Goal: Task Accomplishment & Management: Manage account settings

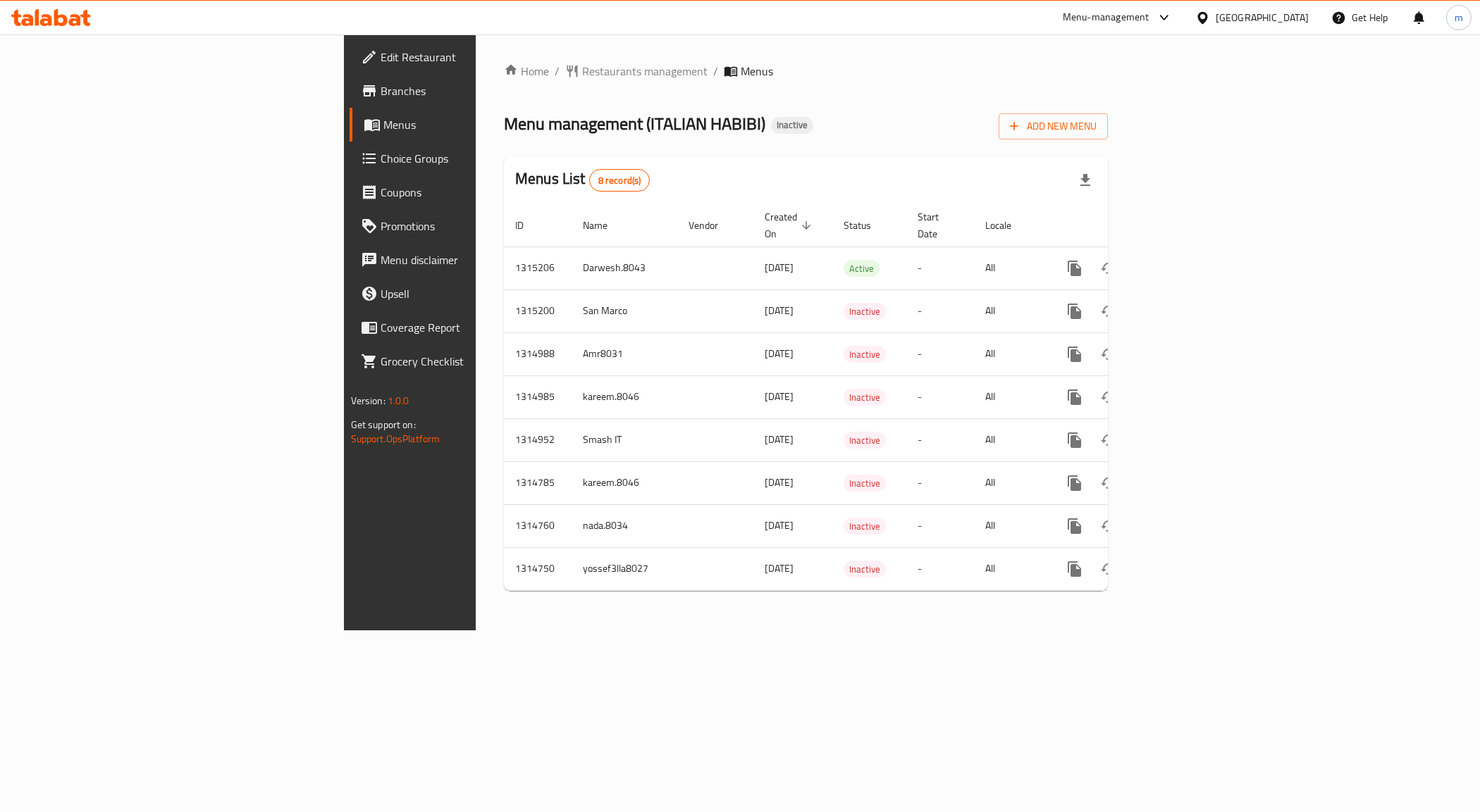
click at [381, 89] on span "Branches" at bounding box center [481, 90] width 200 height 17
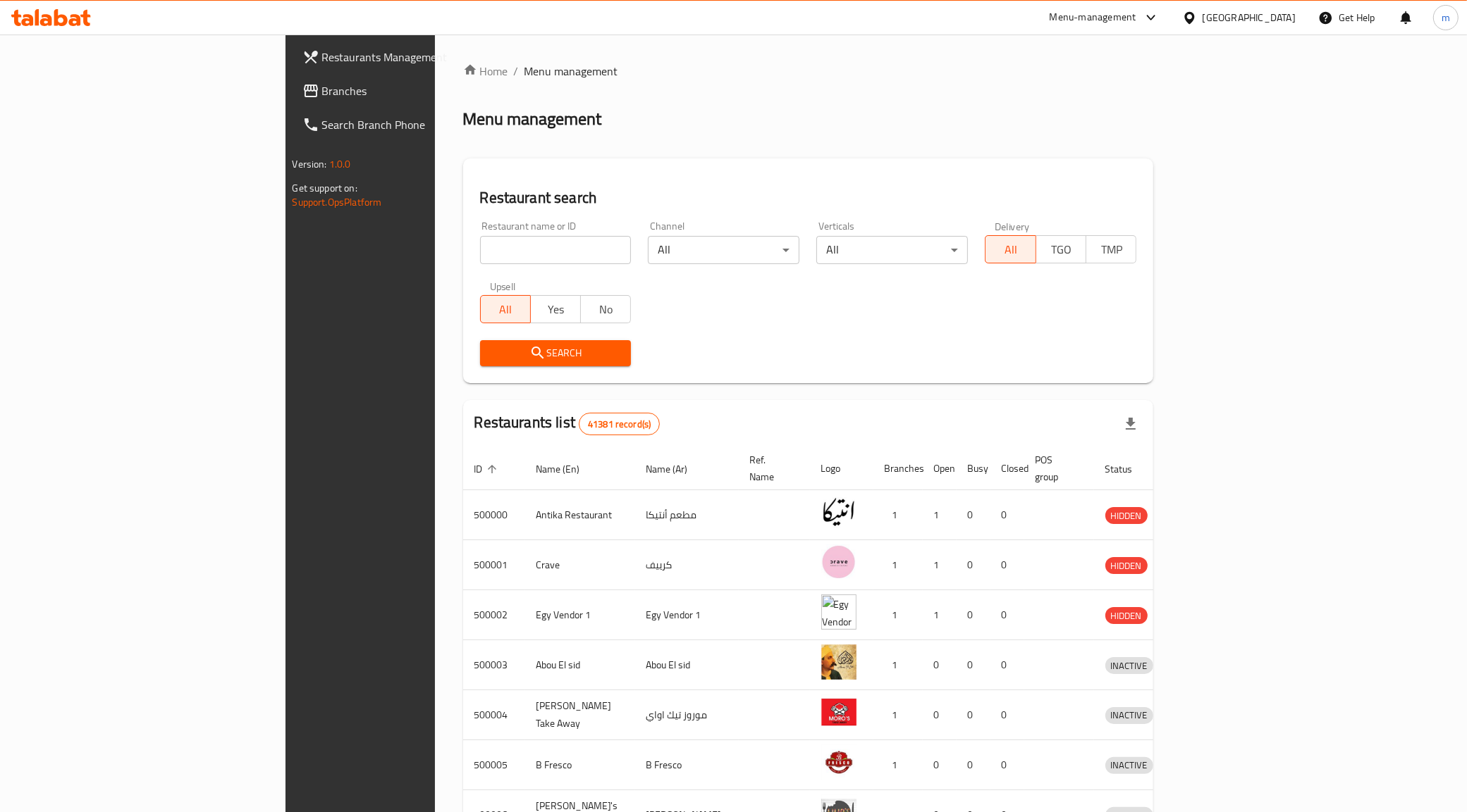
click at [322, 86] on span "Branches" at bounding box center [420, 90] width 197 height 17
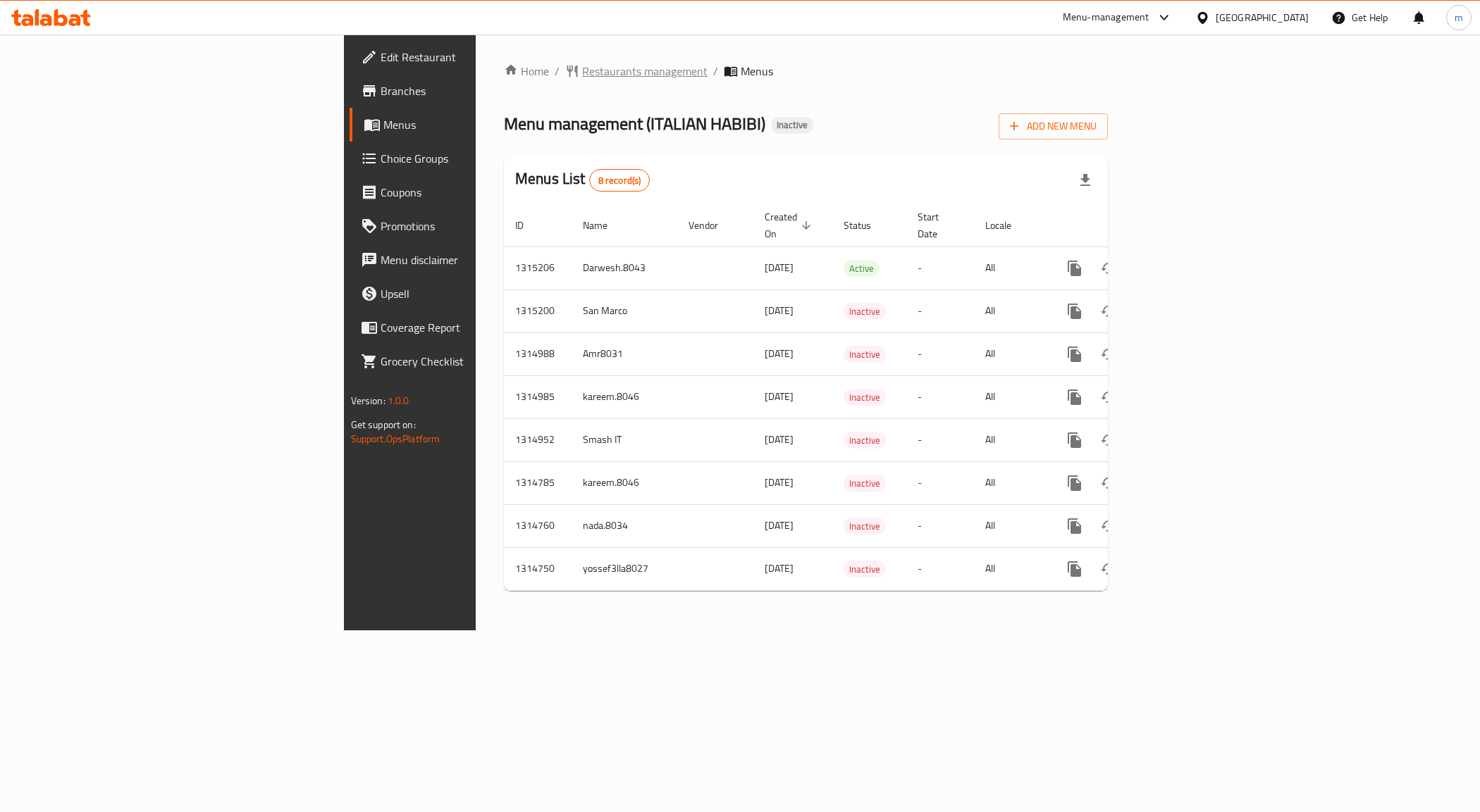
click at [582, 69] on span "Restaurants management" at bounding box center [645, 70] width 126 height 17
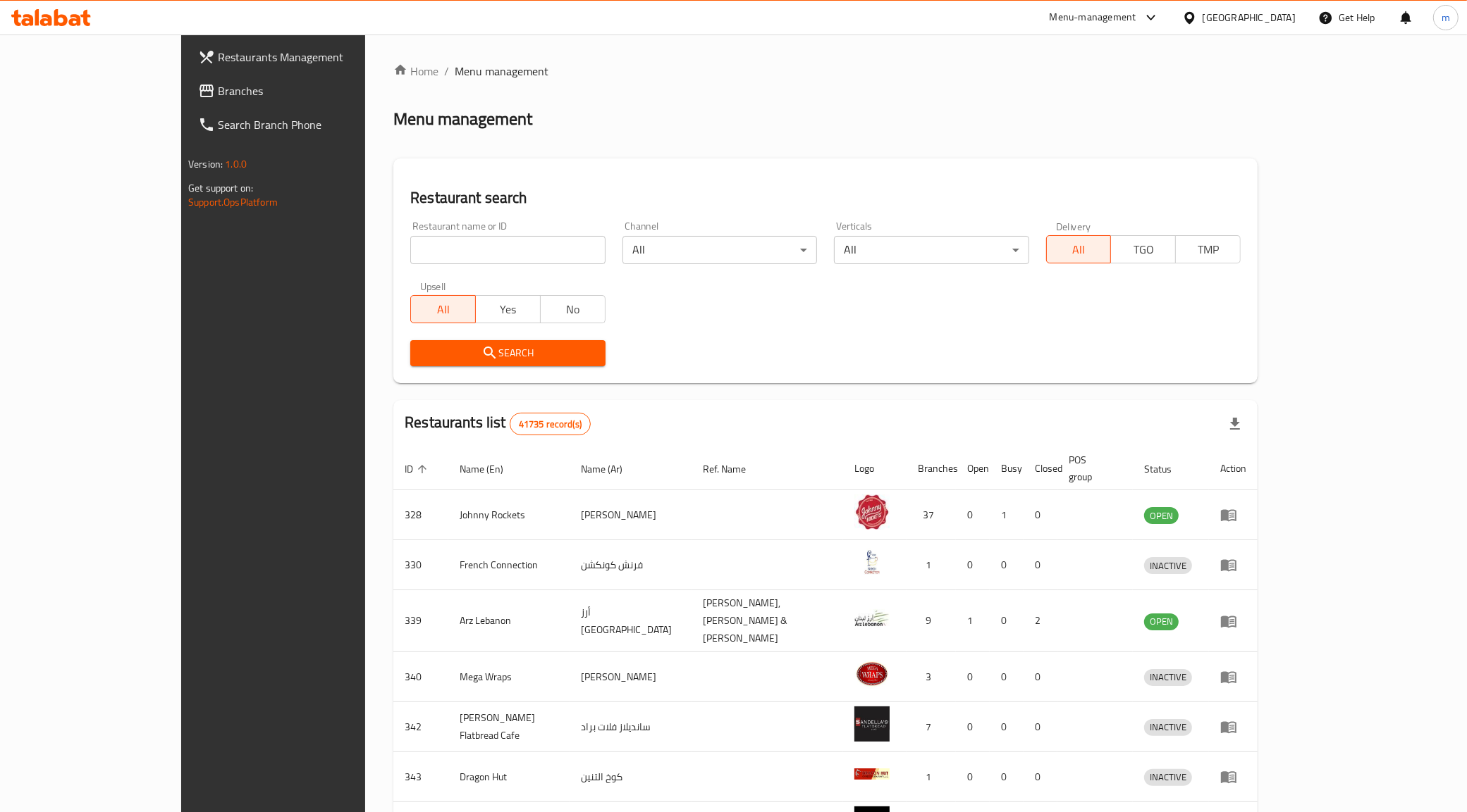
click at [218, 89] on span "Branches" at bounding box center [316, 90] width 197 height 17
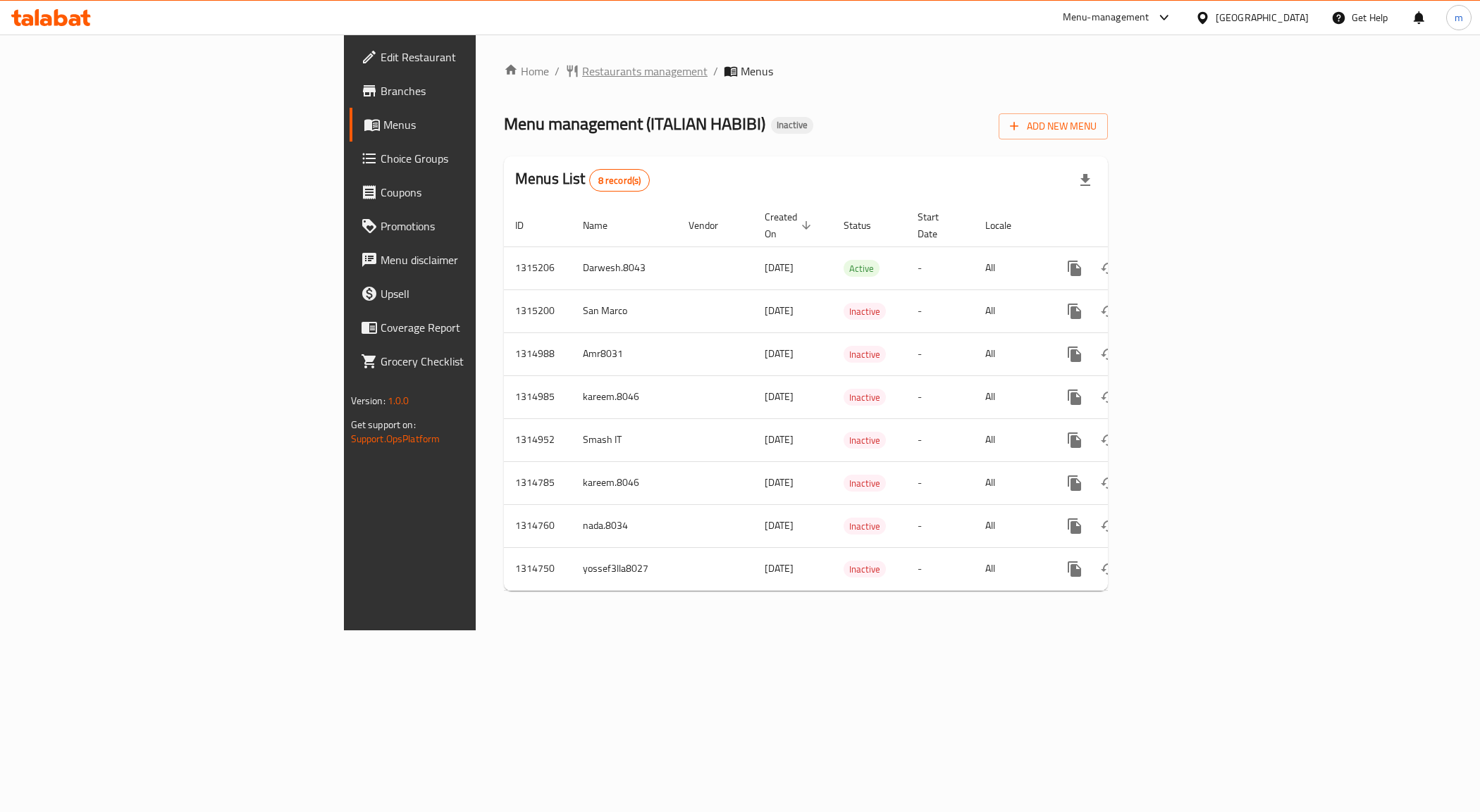
click at [582, 65] on span "Restaurants management" at bounding box center [645, 70] width 126 height 17
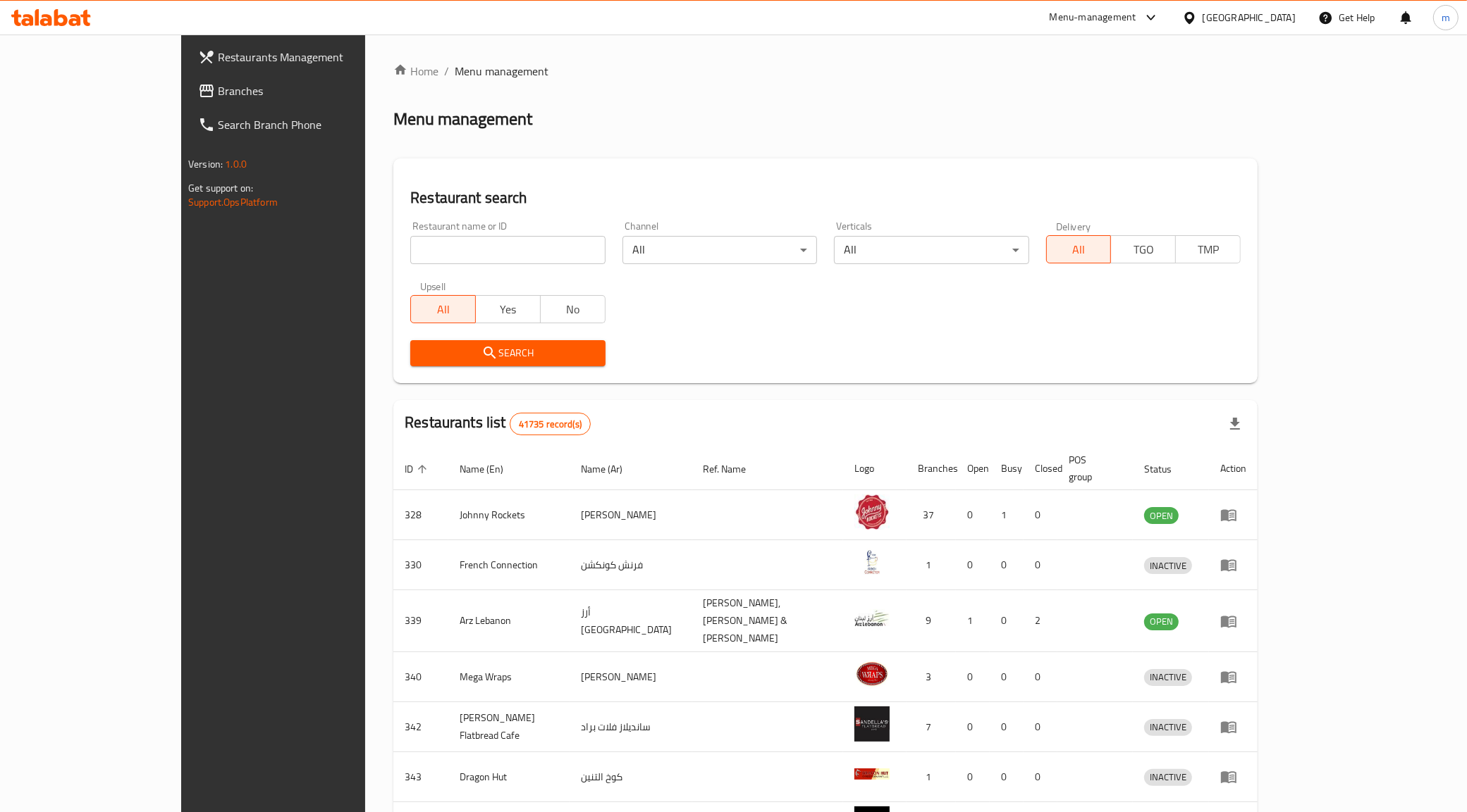
click at [218, 82] on span "Branches" at bounding box center [316, 90] width 197 height 17
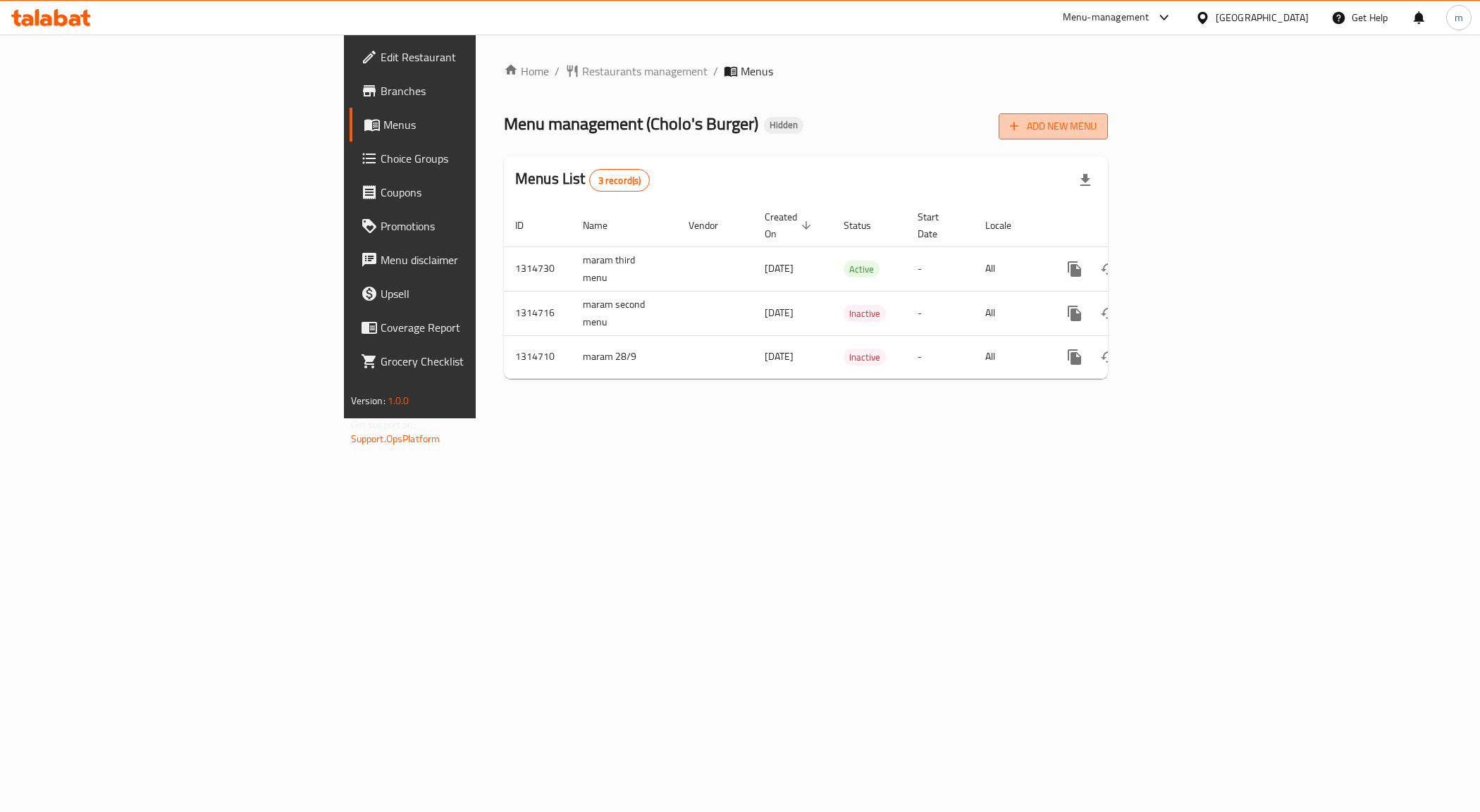
click at [1097, 129] on span "Add New Menu" at bounding box center [1053, 127] width 86 height 18
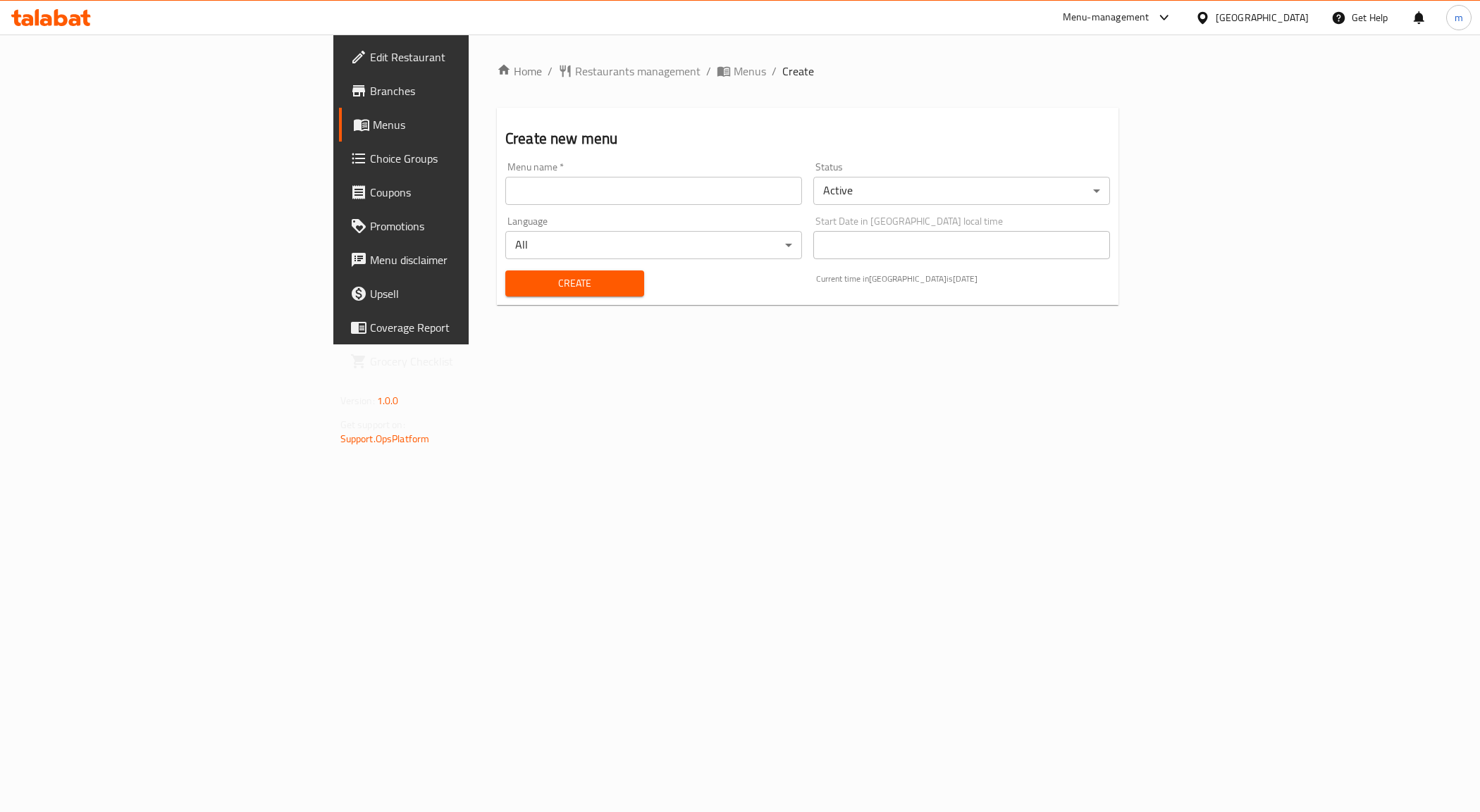
click at [562, 185] on input "text" at bounding box center [654, 191] width 297 height 29
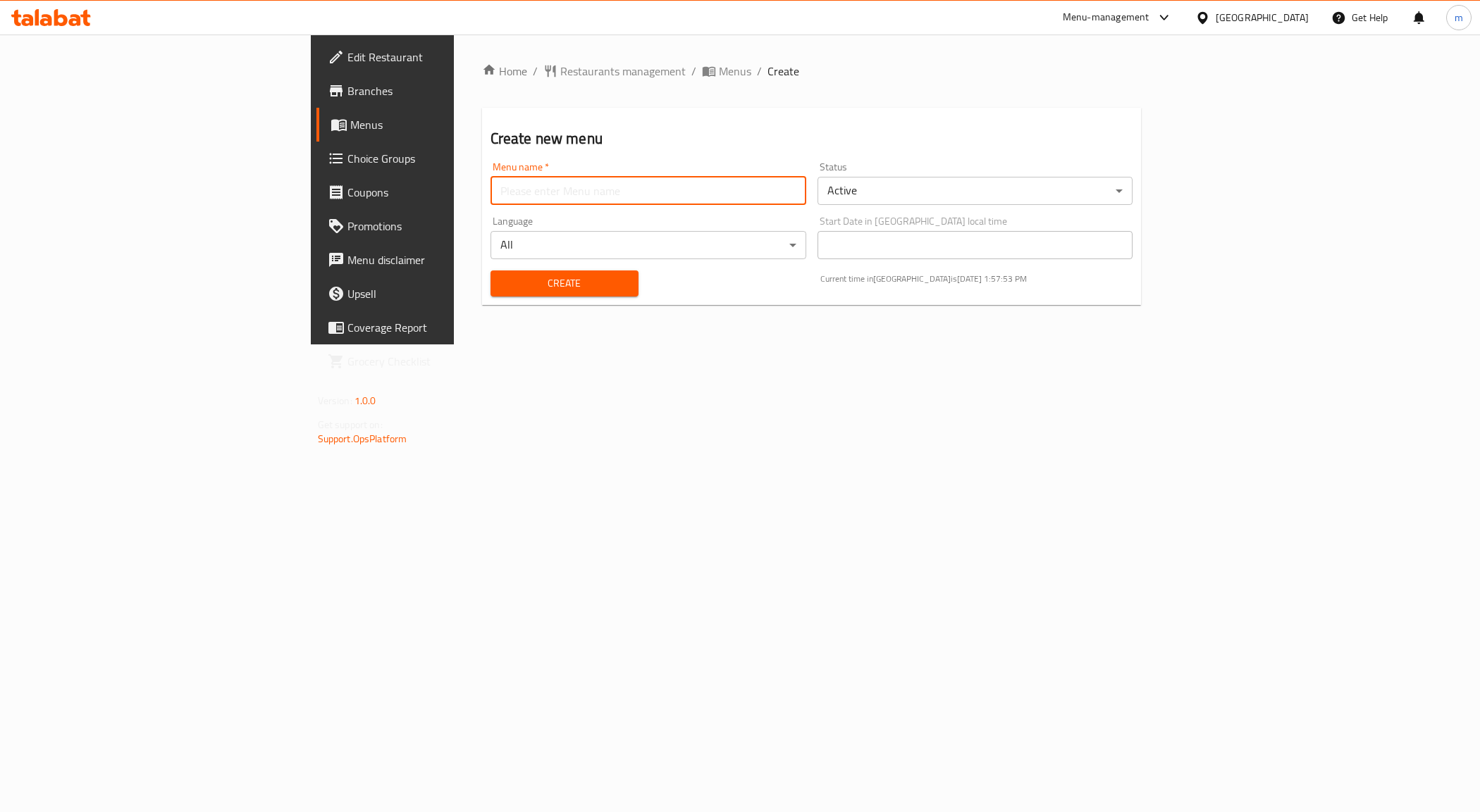
type input "Mohamed Mahmoud 8035"
click at [502, 275] on span "Create" at bounding box center [564, 283] width 126 height 18
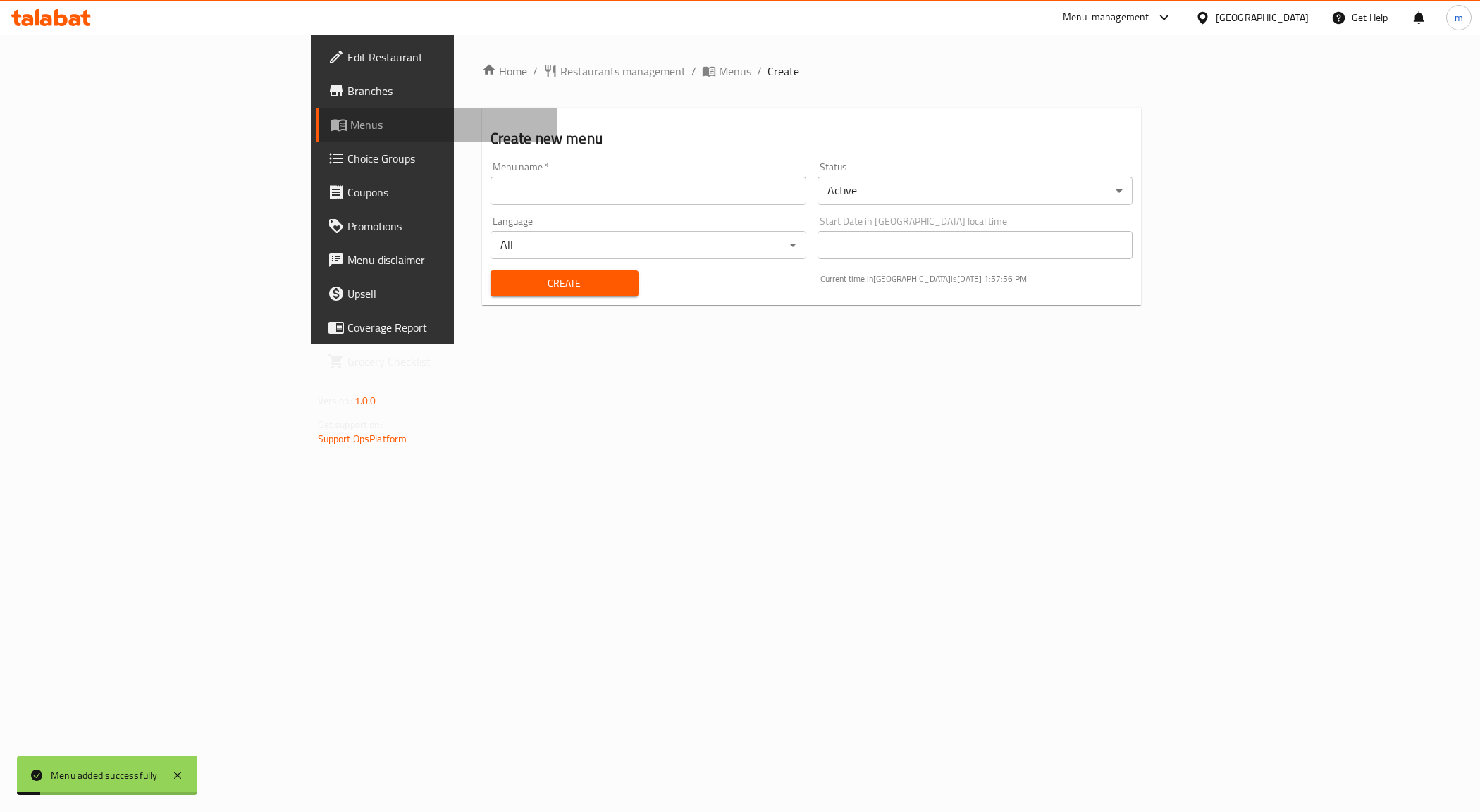
click at [350, 119] on span "Menus" at bounding box center [448, 124] width 197 height 17
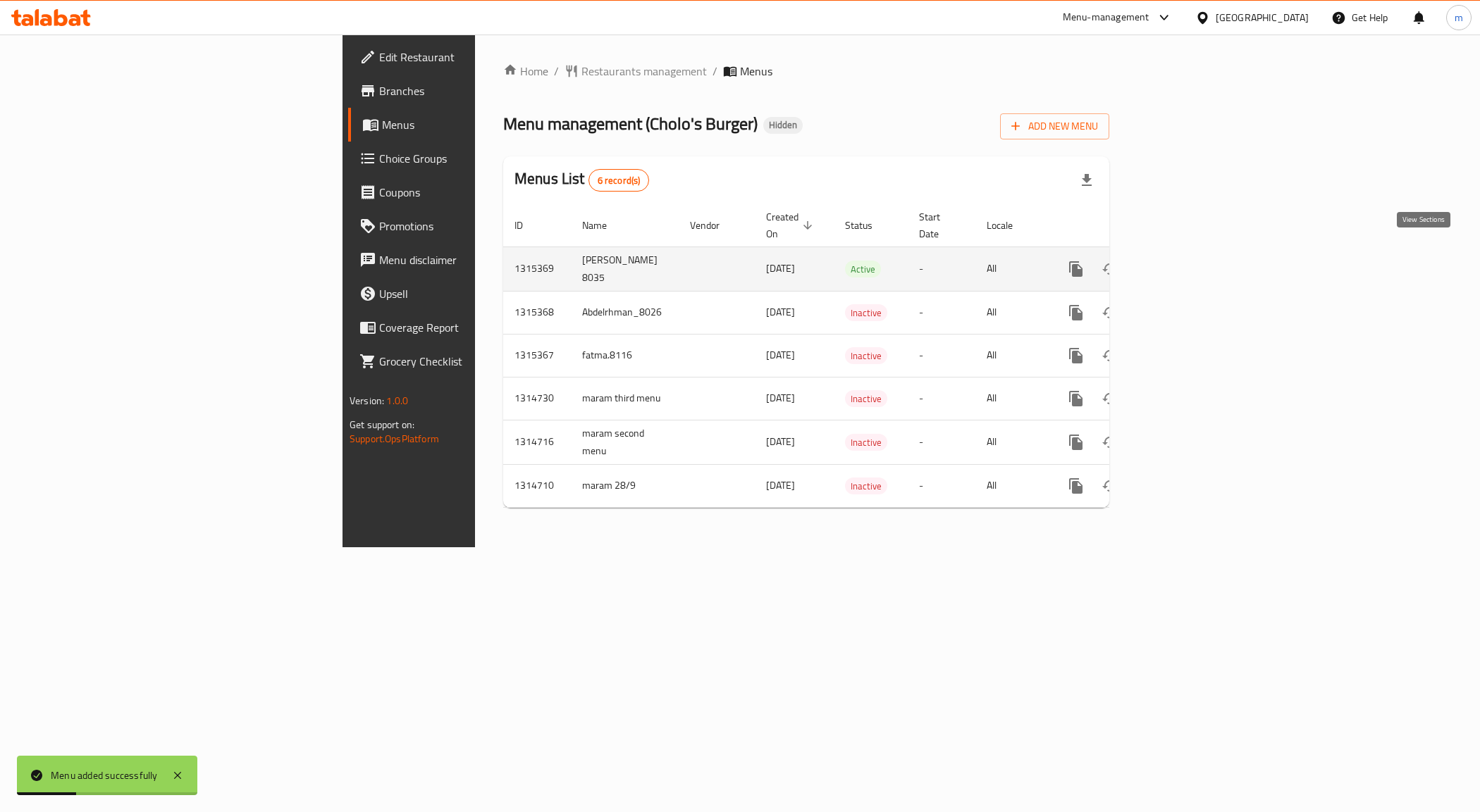
click at [1186, 260] on icon "enhanced table" at bounding box center [1177, 268] width 17 height 17
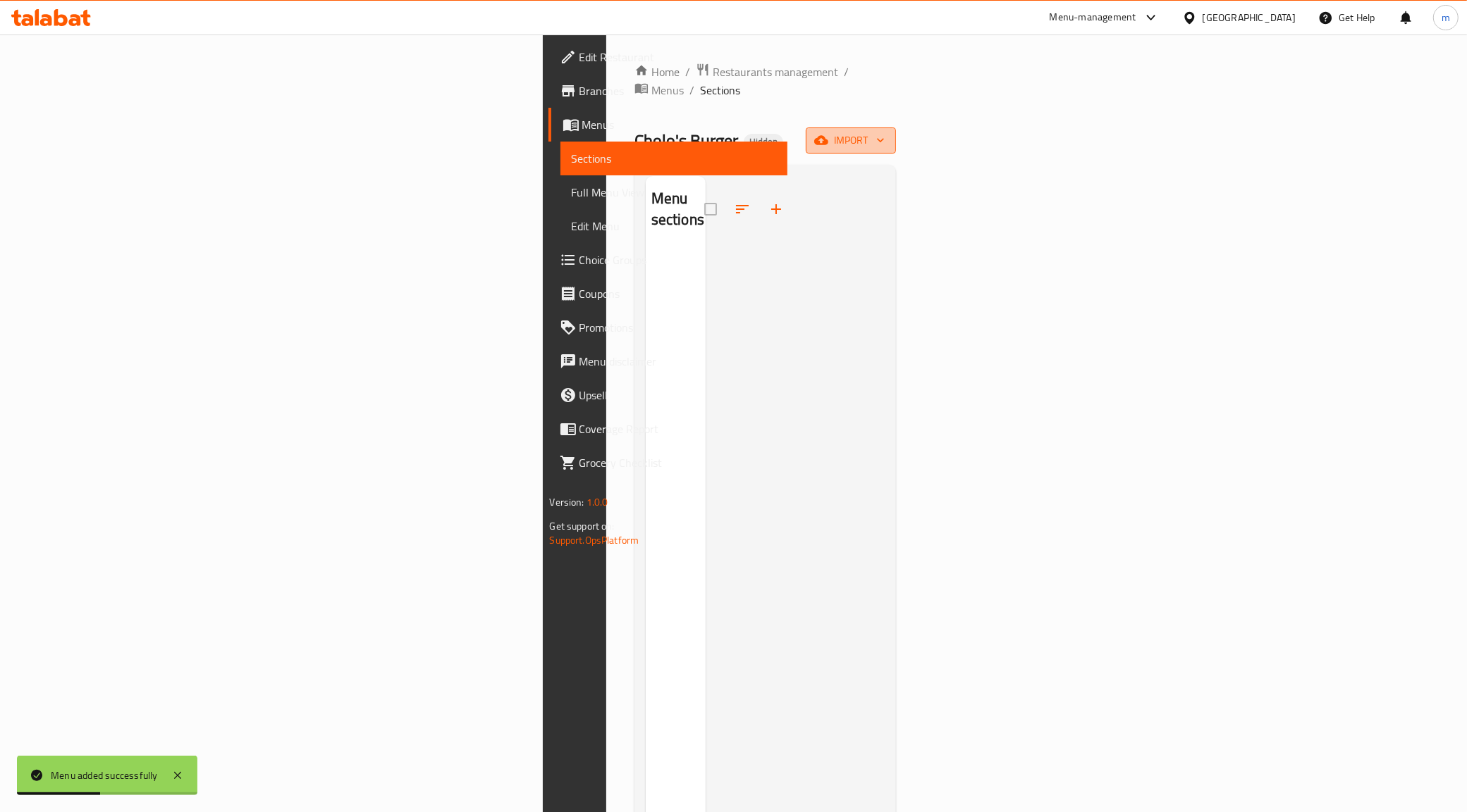
click at [896, 133] on button "import" at bounding box center [850, 140] width 90 height 26
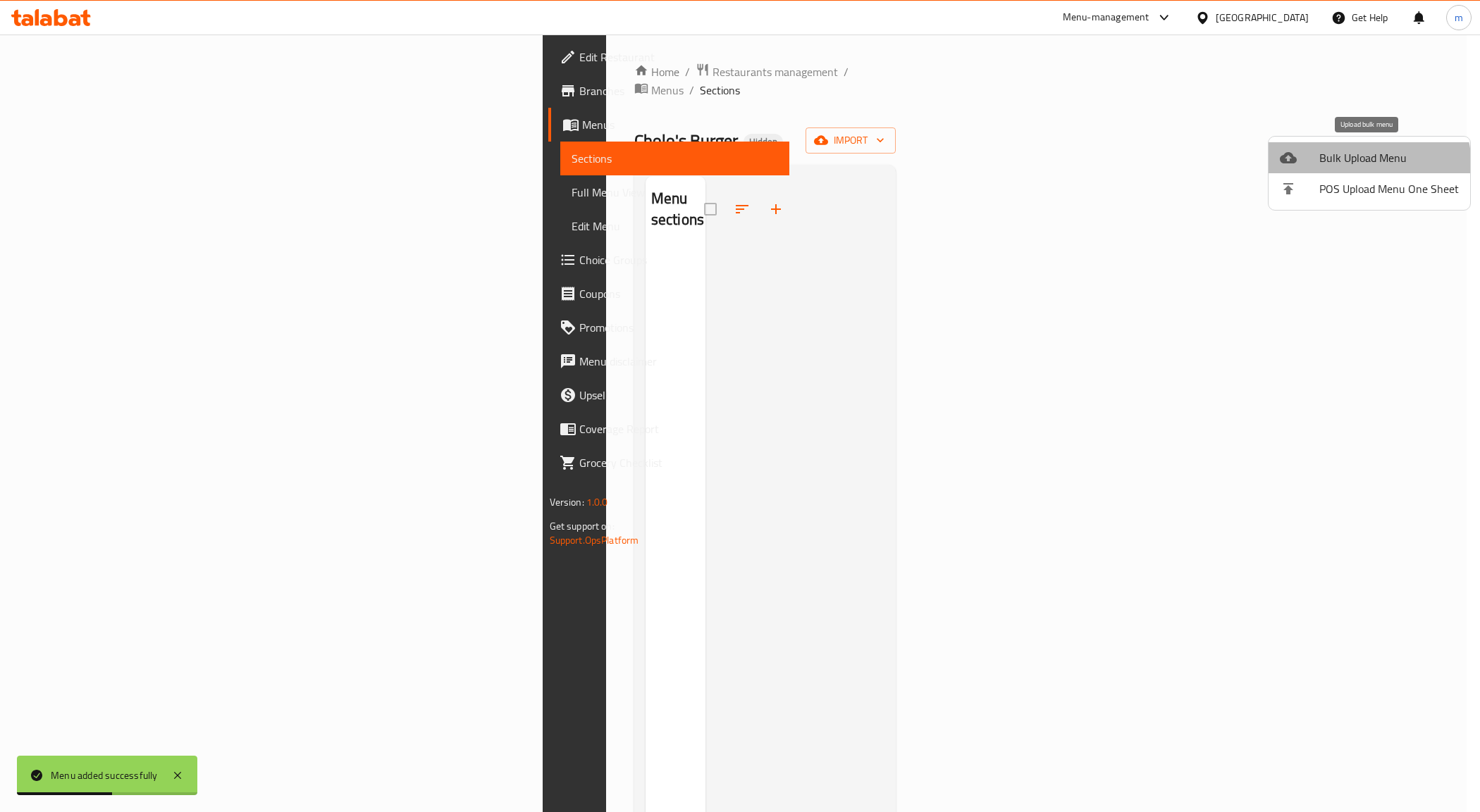
click at [1351, 167] on span "Bulk Upload Menu" at bounding box center [1389, 158] width 139 height 17
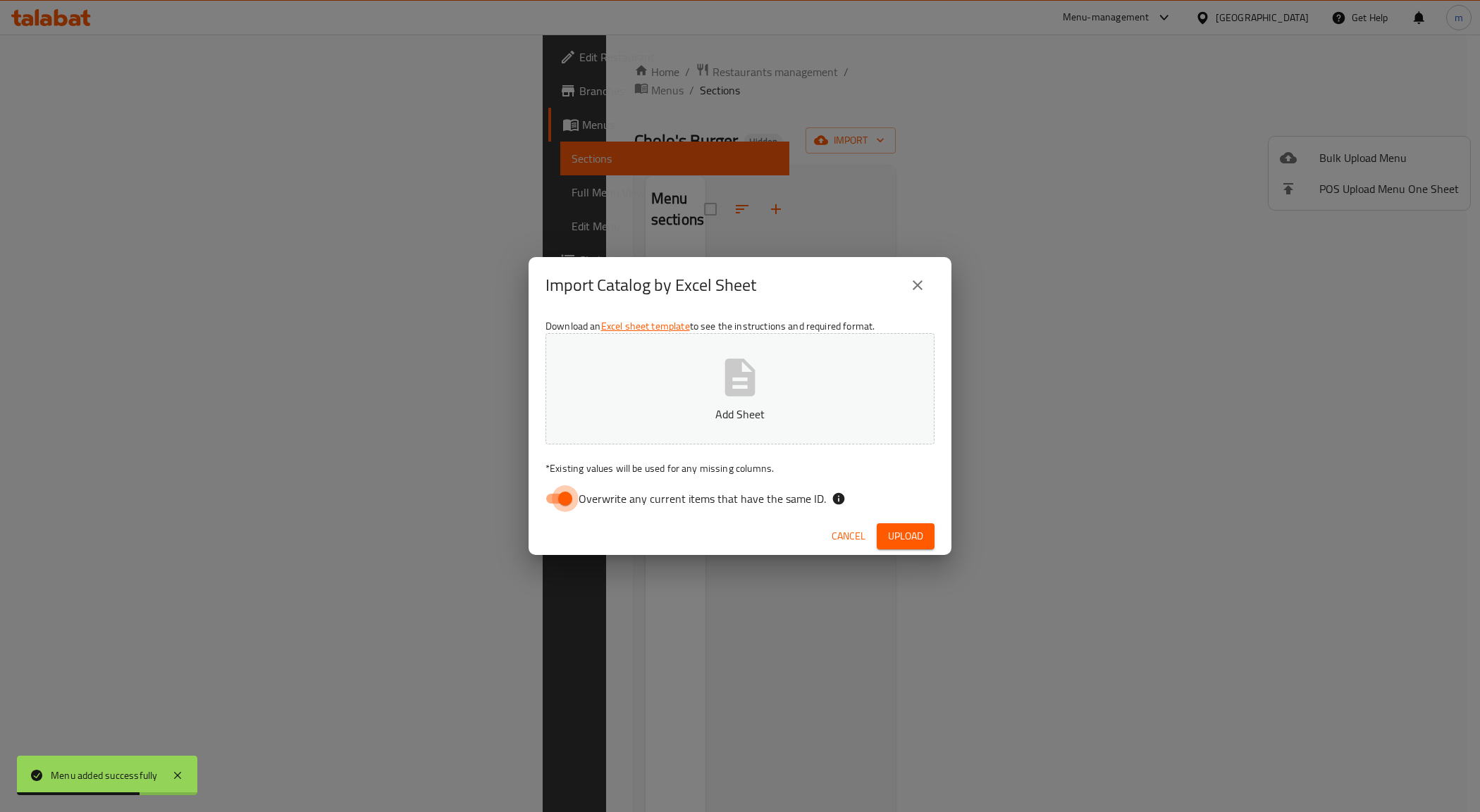
click at [575, 495] on input "Overwrite any current items that have the same ID." at bounding box center [565, 499] width 80 height 27
checkbox input "false"
click at [664, 421] on p "Add Sheet" at bounding box center [739, 414] width 345 height 17
click at [741, 397] on icon "button" at bounding box center [740, 377] width 45 height 45
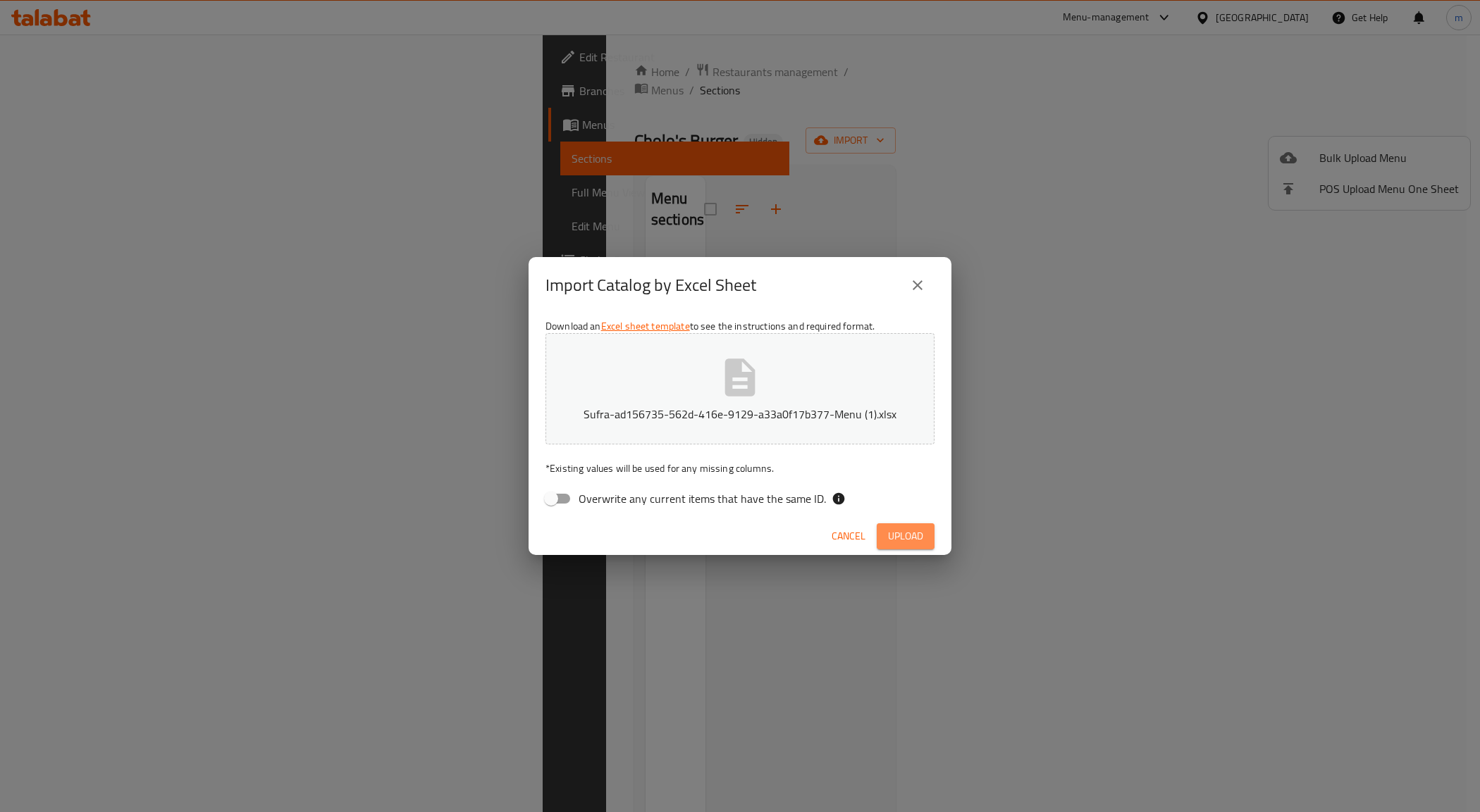
click at [925, 536] on button "Upload" at bounding box center [905, 536] width 58 height 26
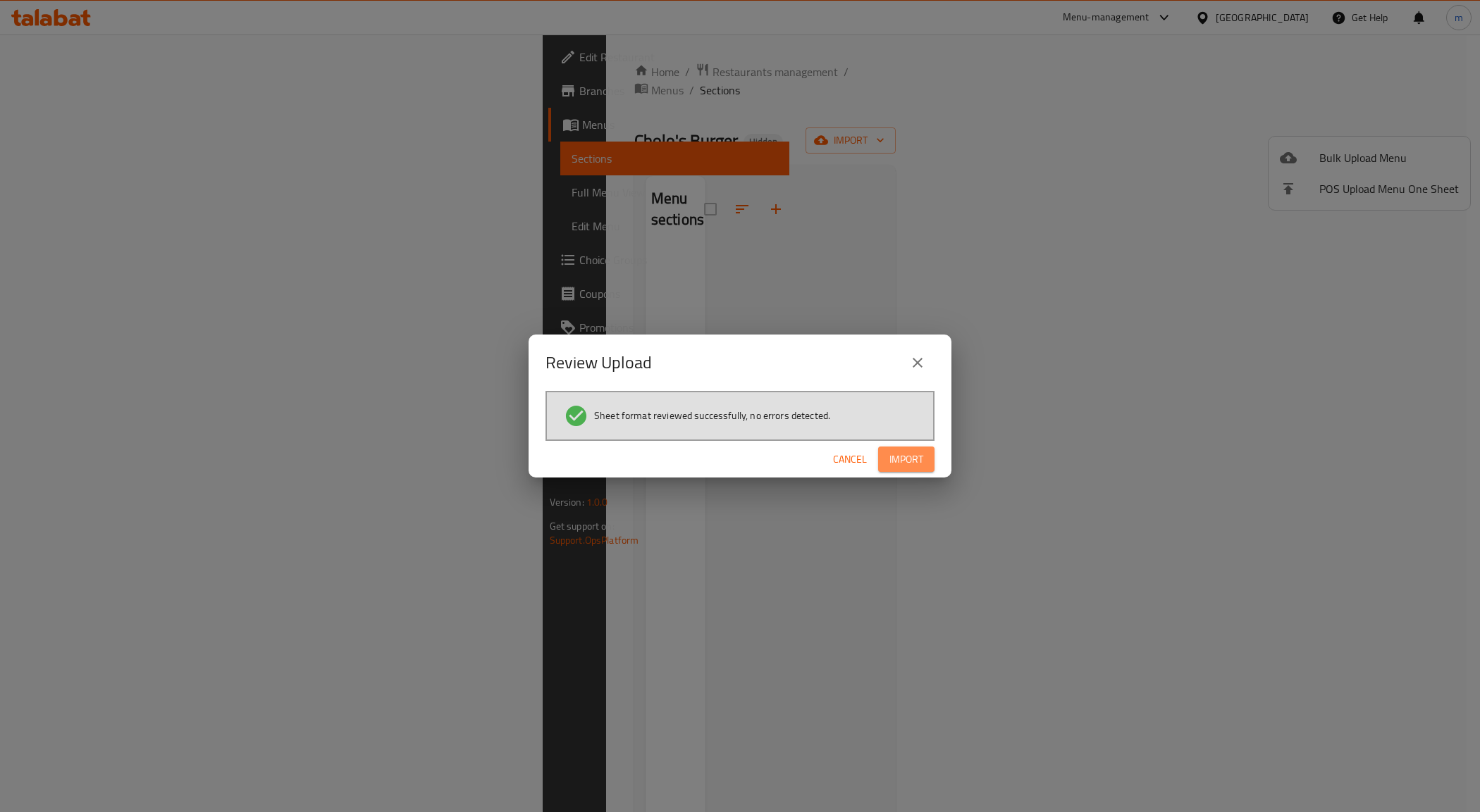
click at [920, 459] on span "Import" at bounding box center [906, 460] width 34 height 18
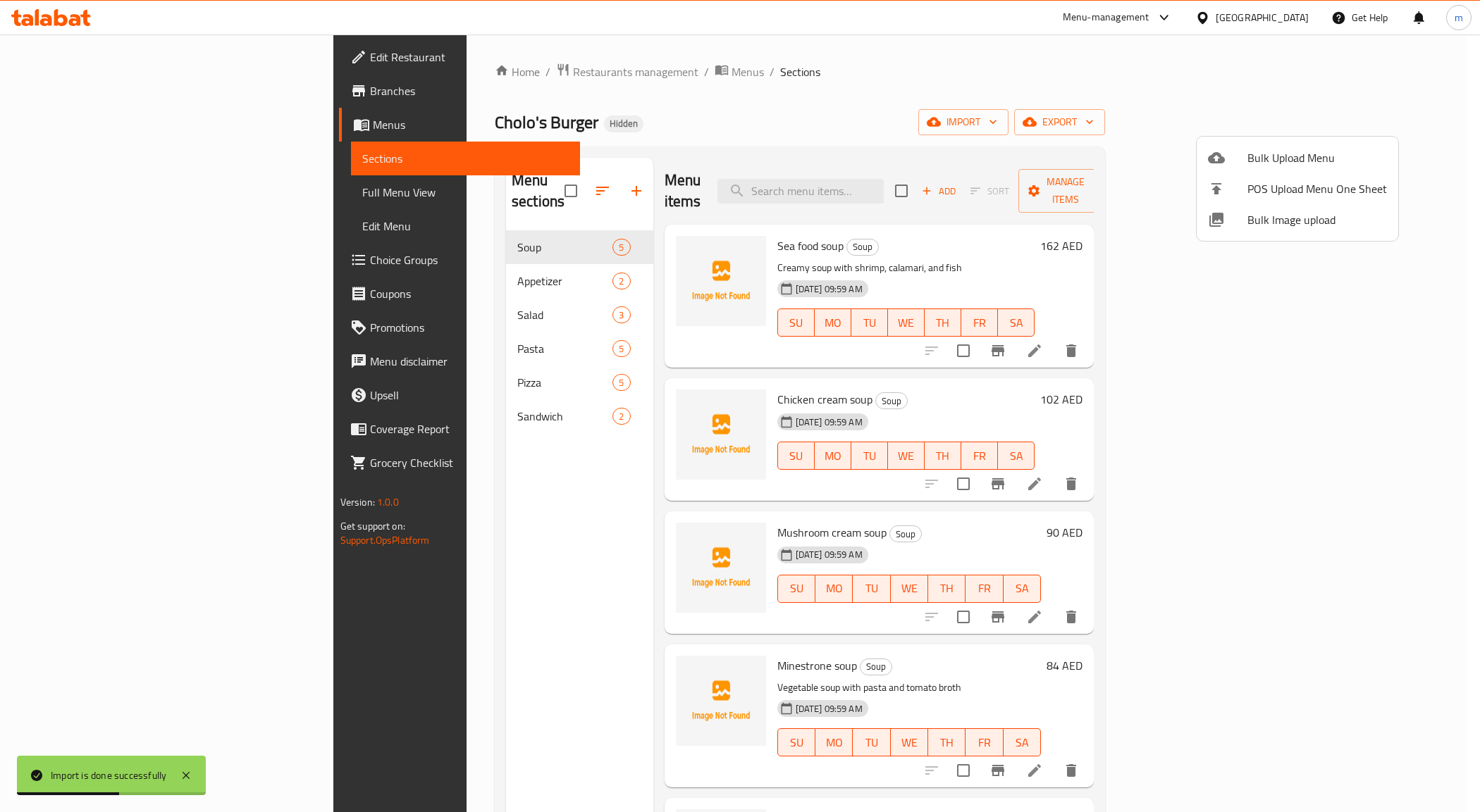
click at [1456, 180] on div at bounding box center [740, 406] width 1480 height 812
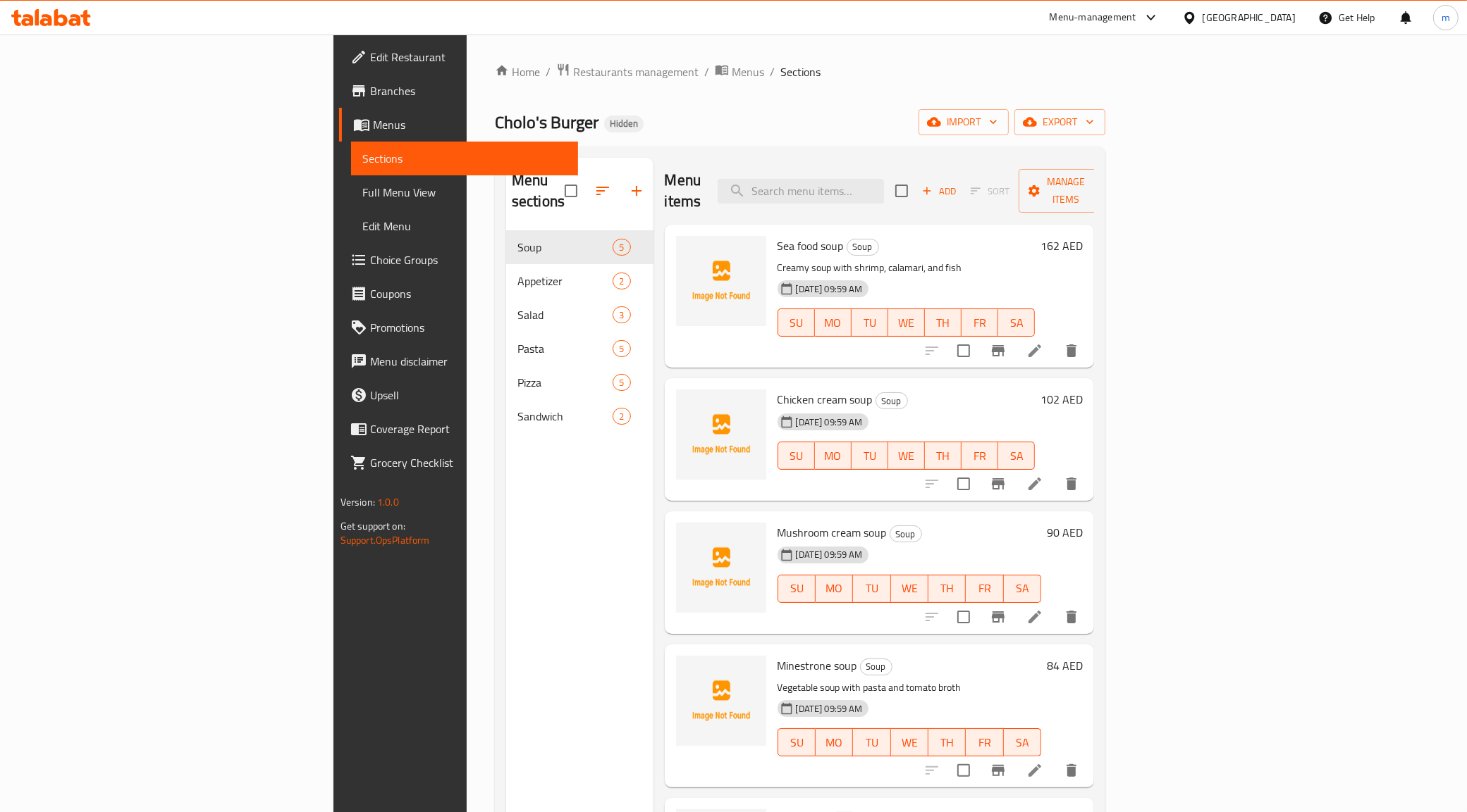
click at [362, 198] on span "Full Menu View" at bounding box center [465, 192] width 205 height 17
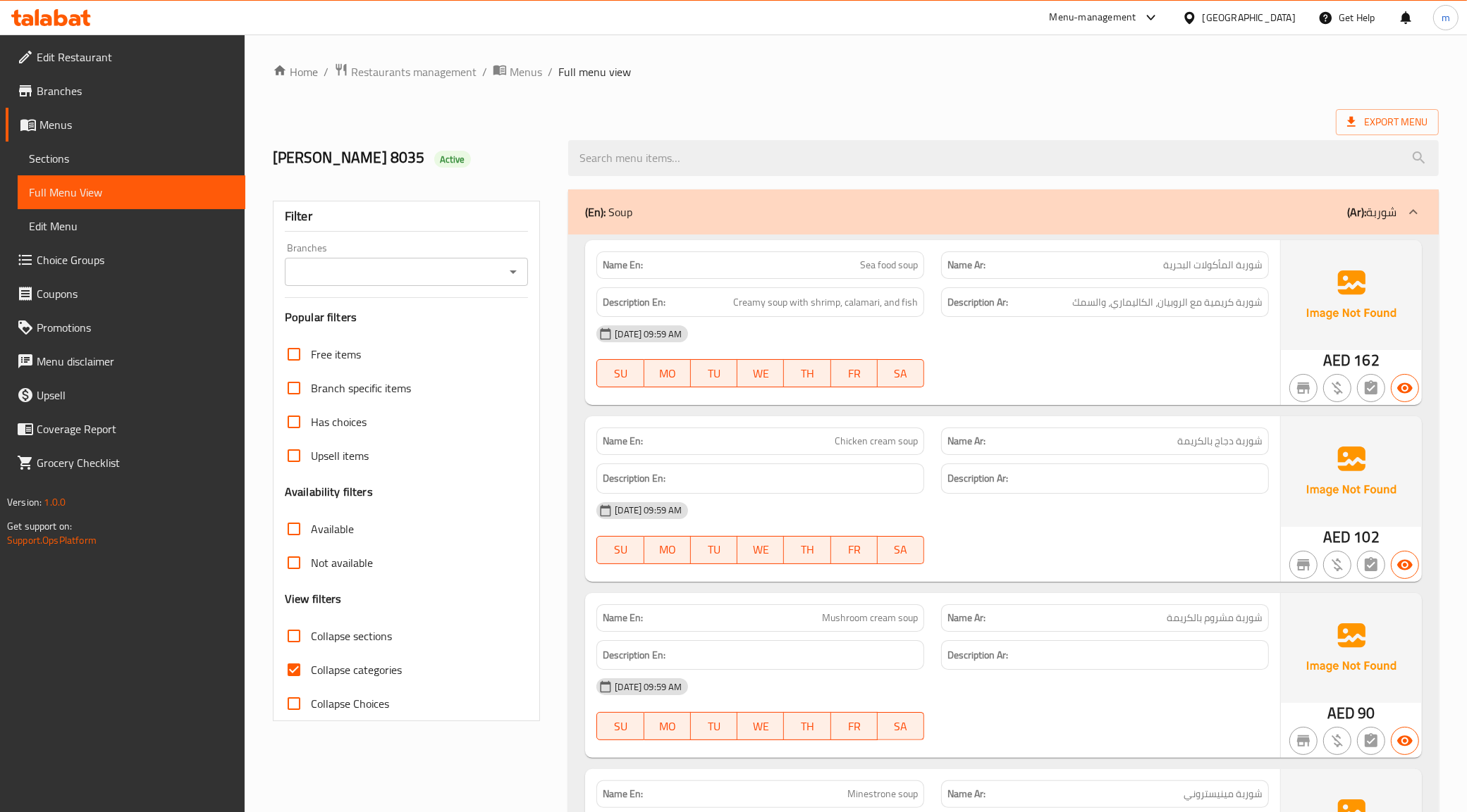
click at [367, 678] on span "Collapse categories" at bounding box center [357, 669] width 91 height 17
click at [311, 678] on input "Collapse categories" at bounding box center [294, 670] width 34 height 34
checkbox input "false"
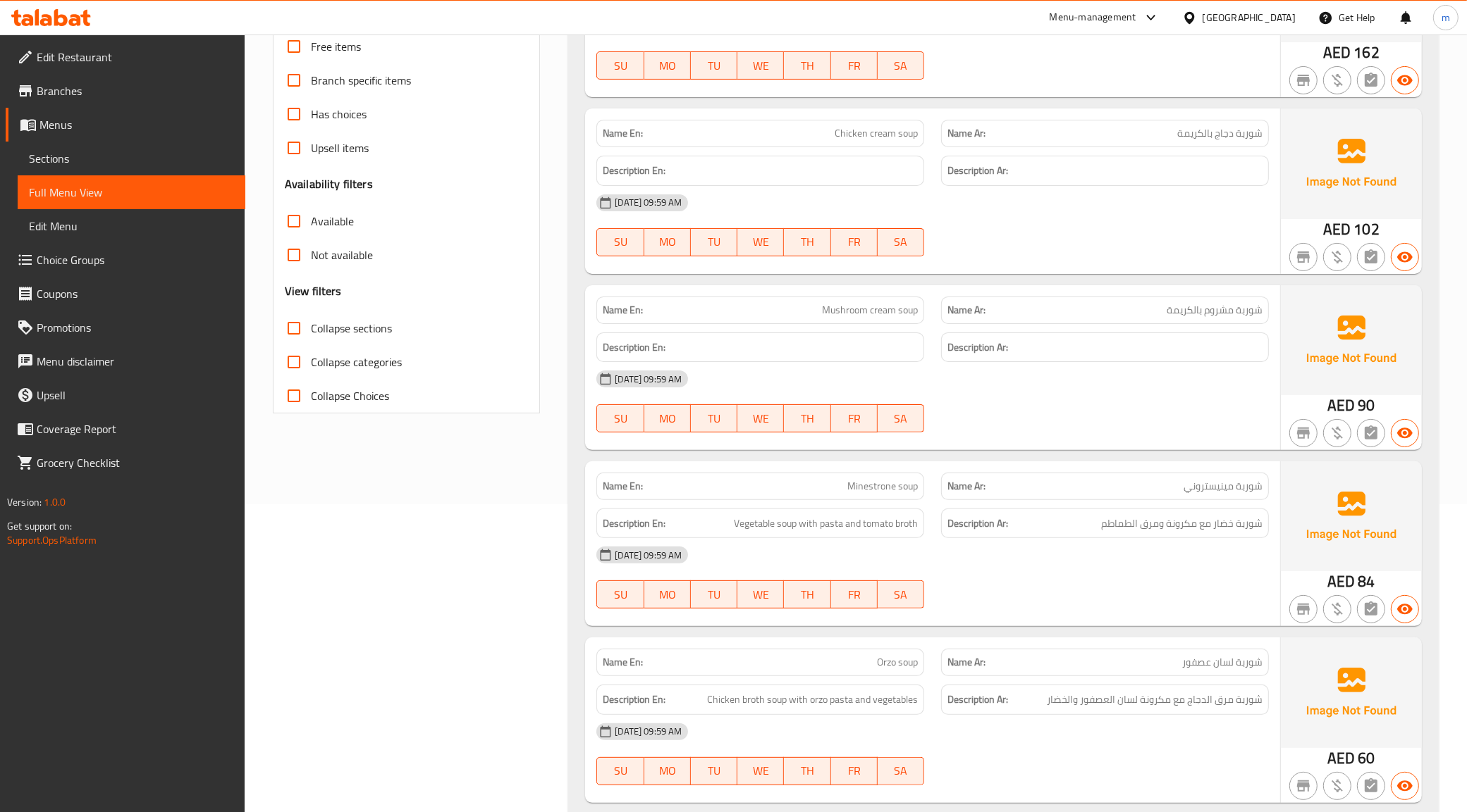
scroll to position [352, 0]
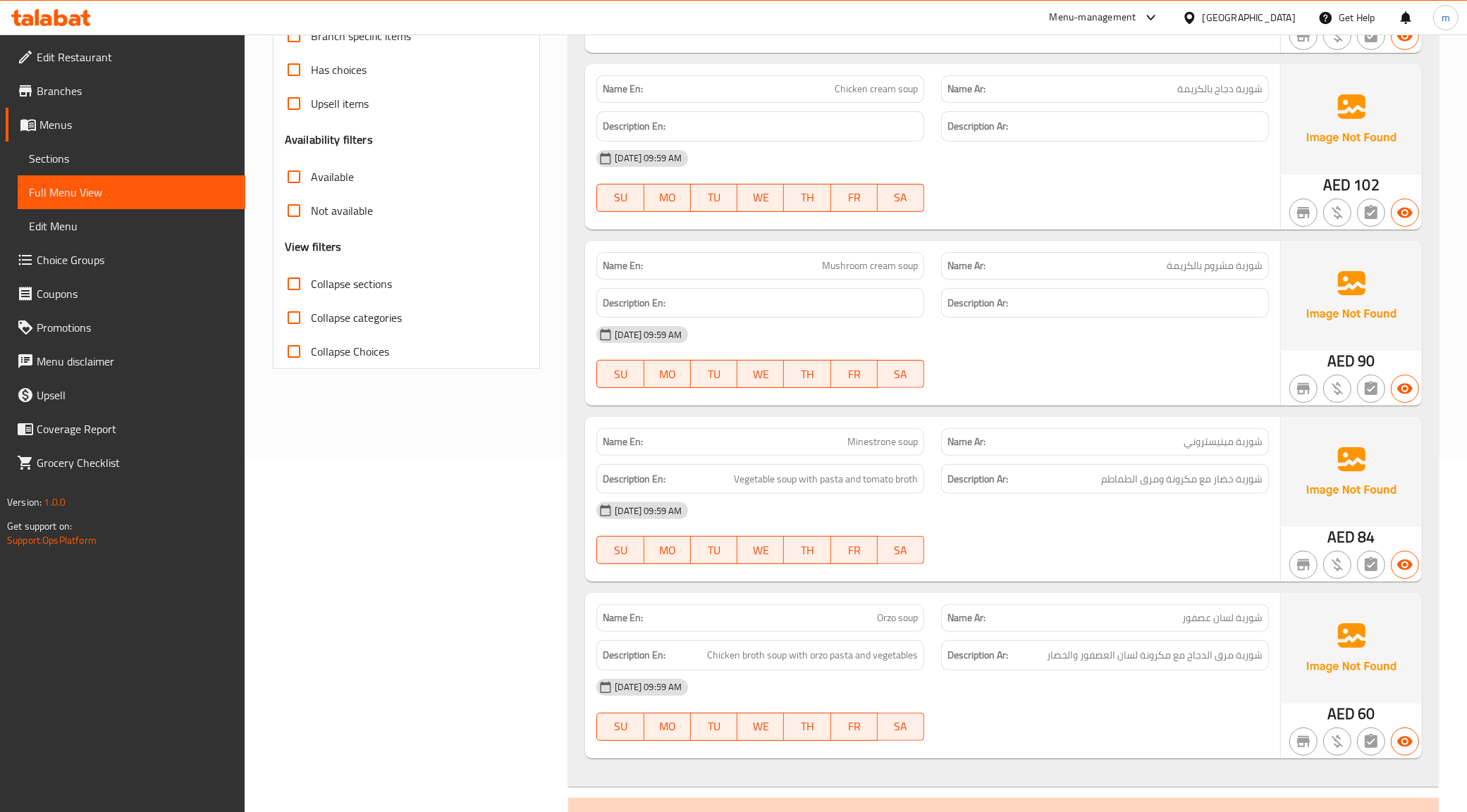
click at [916, 448] on span "Minestrone soup" at bounding box center [882, 442] width 70 height 15
copy span "Minestrone soup"
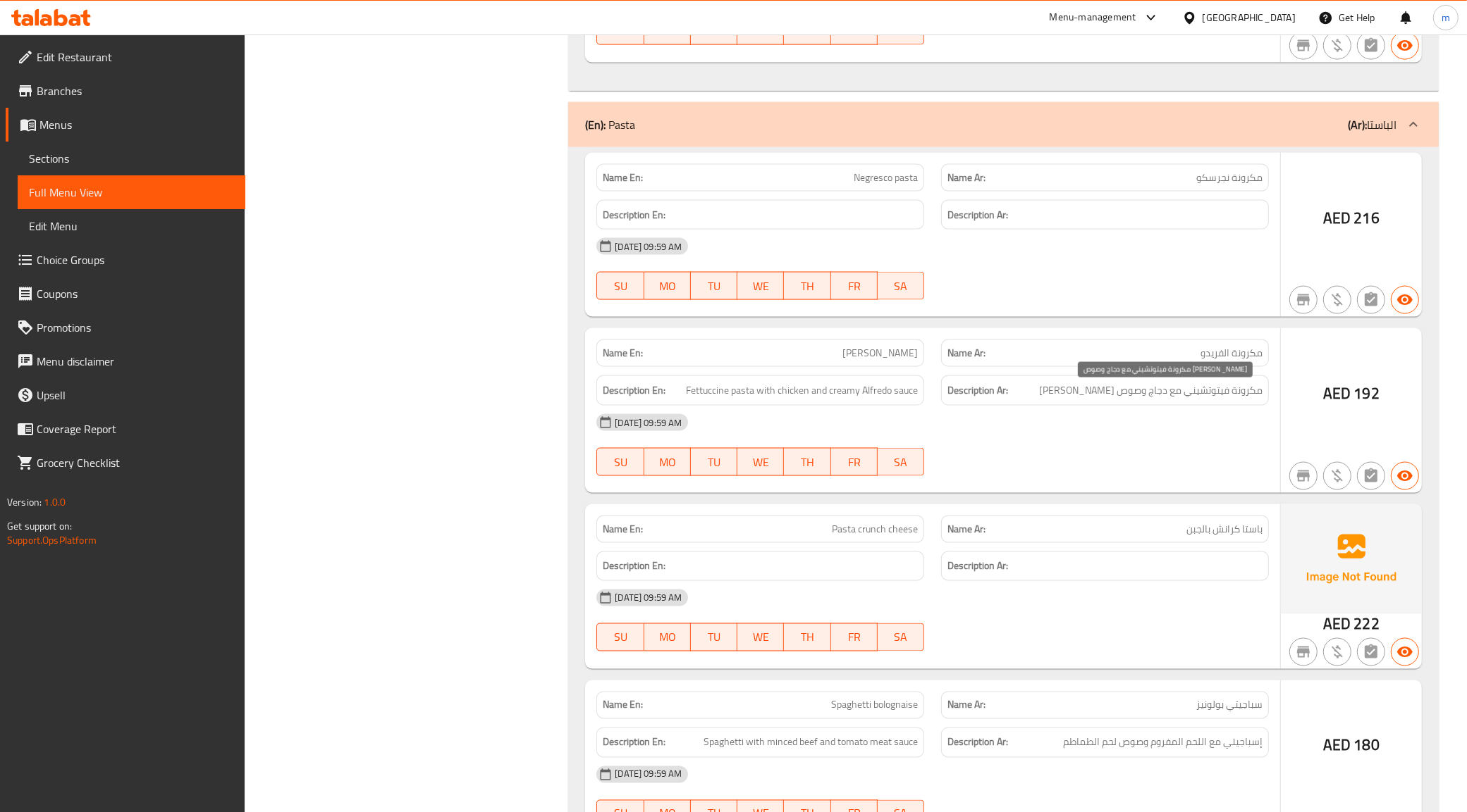
scroll to position [2465, 0]
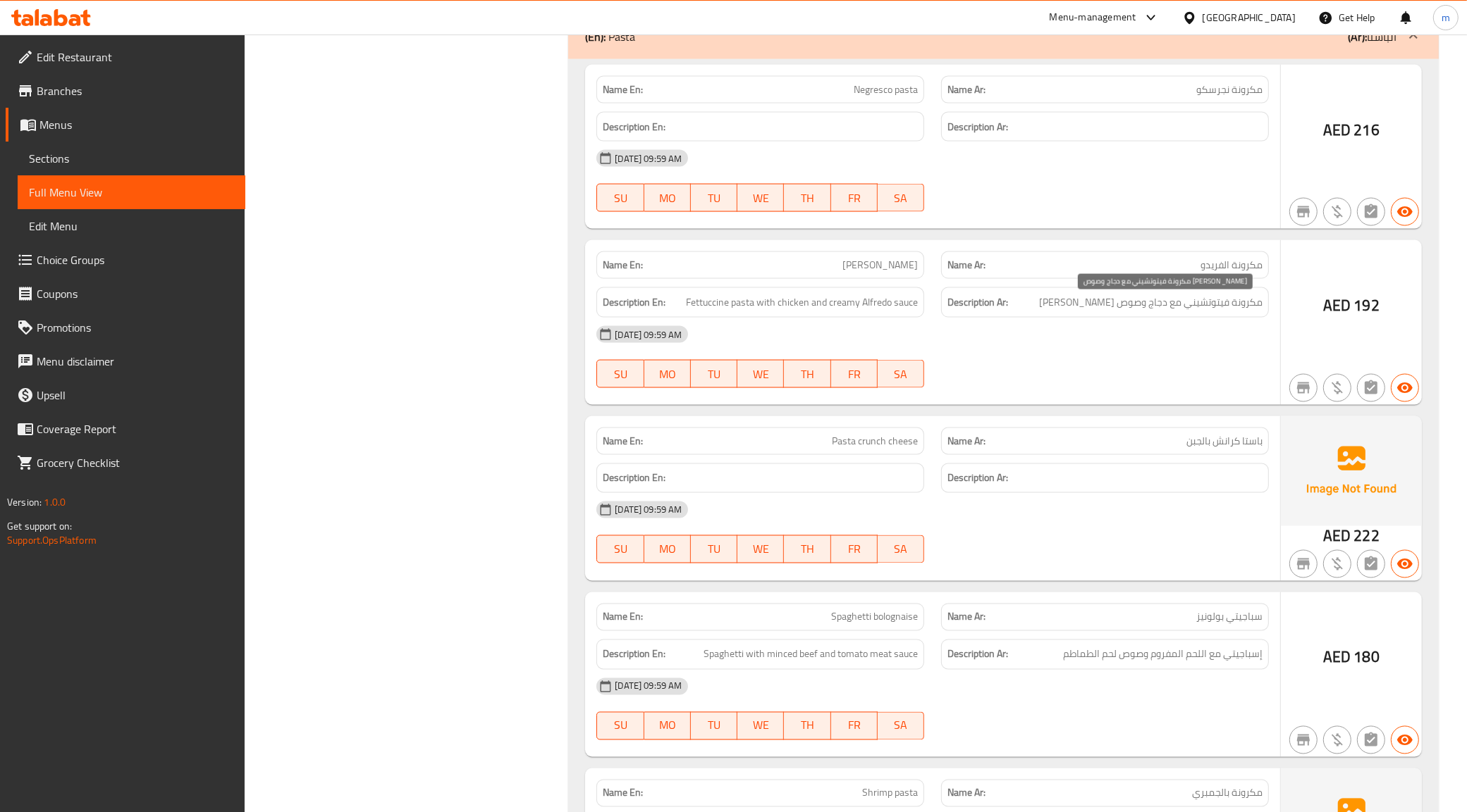
click at [1221, 310] on span "مكرونة فيتوتشيني مع دجاج وصوص ألفريدو كريمي" at bounding box center [1150, 303] width 224 height 18
copy span "فيتوتشيني"
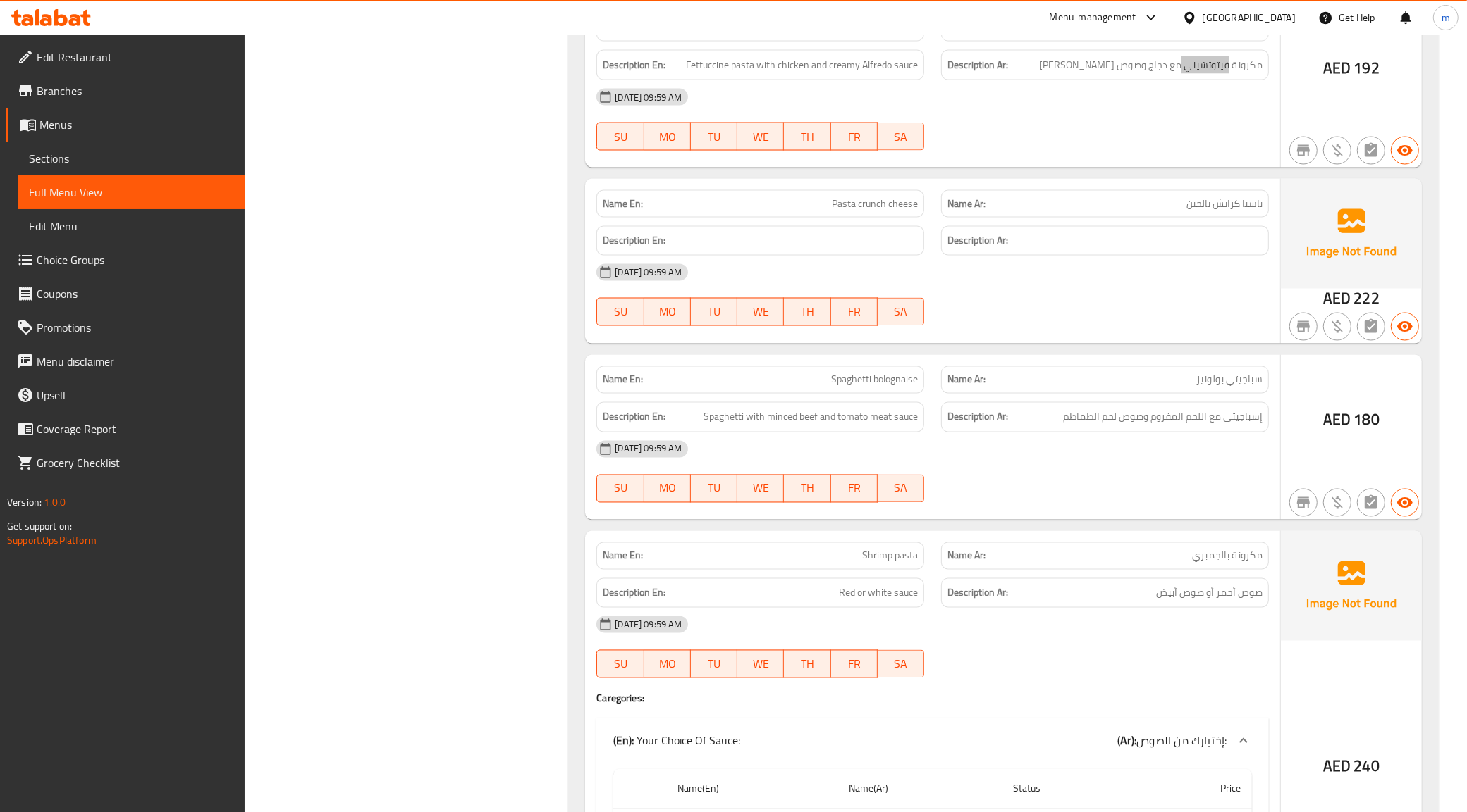
scroll to position [2730, 0]
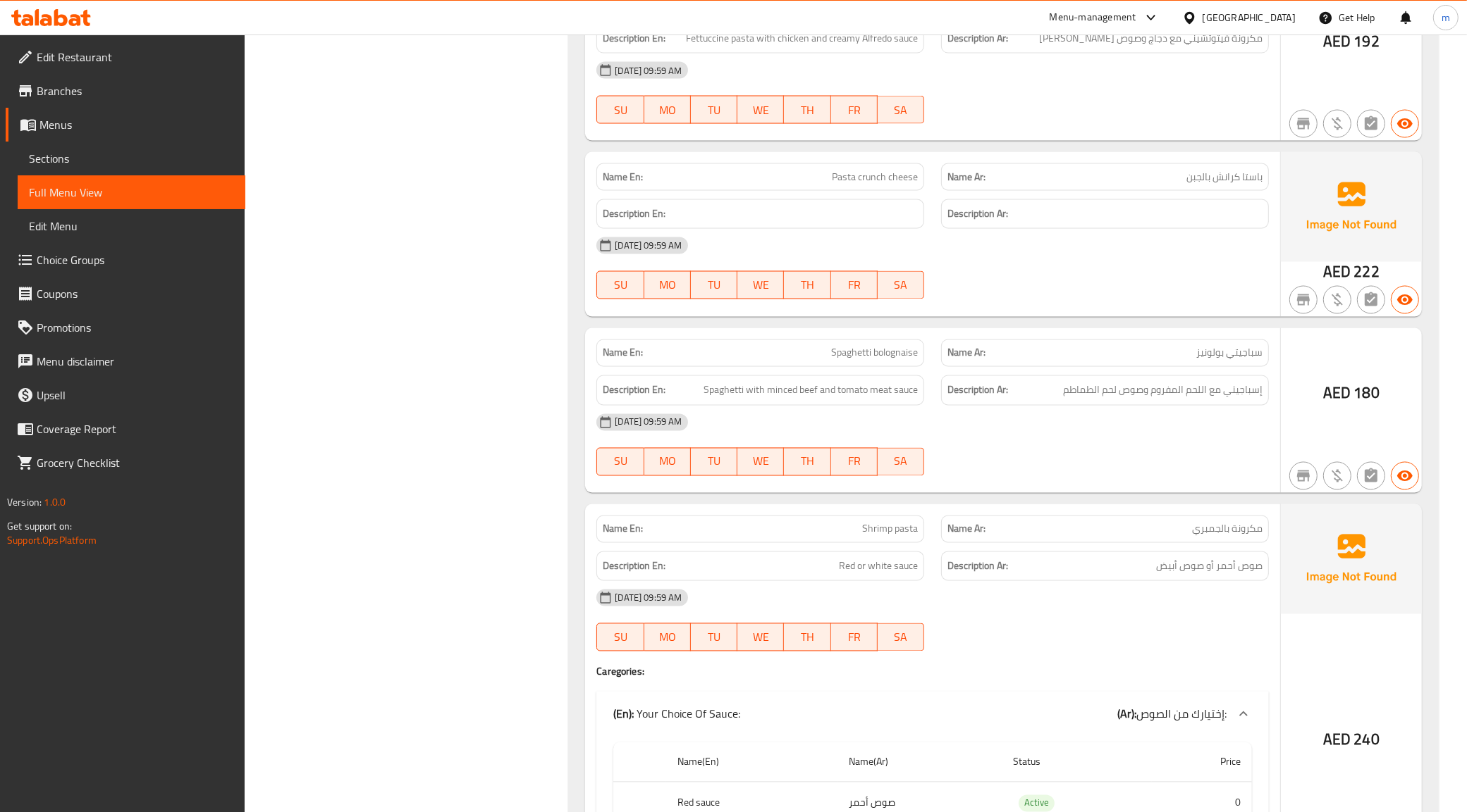
click at [872, 358] on span "Spaghetti bolognaise" at bounding box center [874, 353] width 87 height 15
copy span "bolognaise"
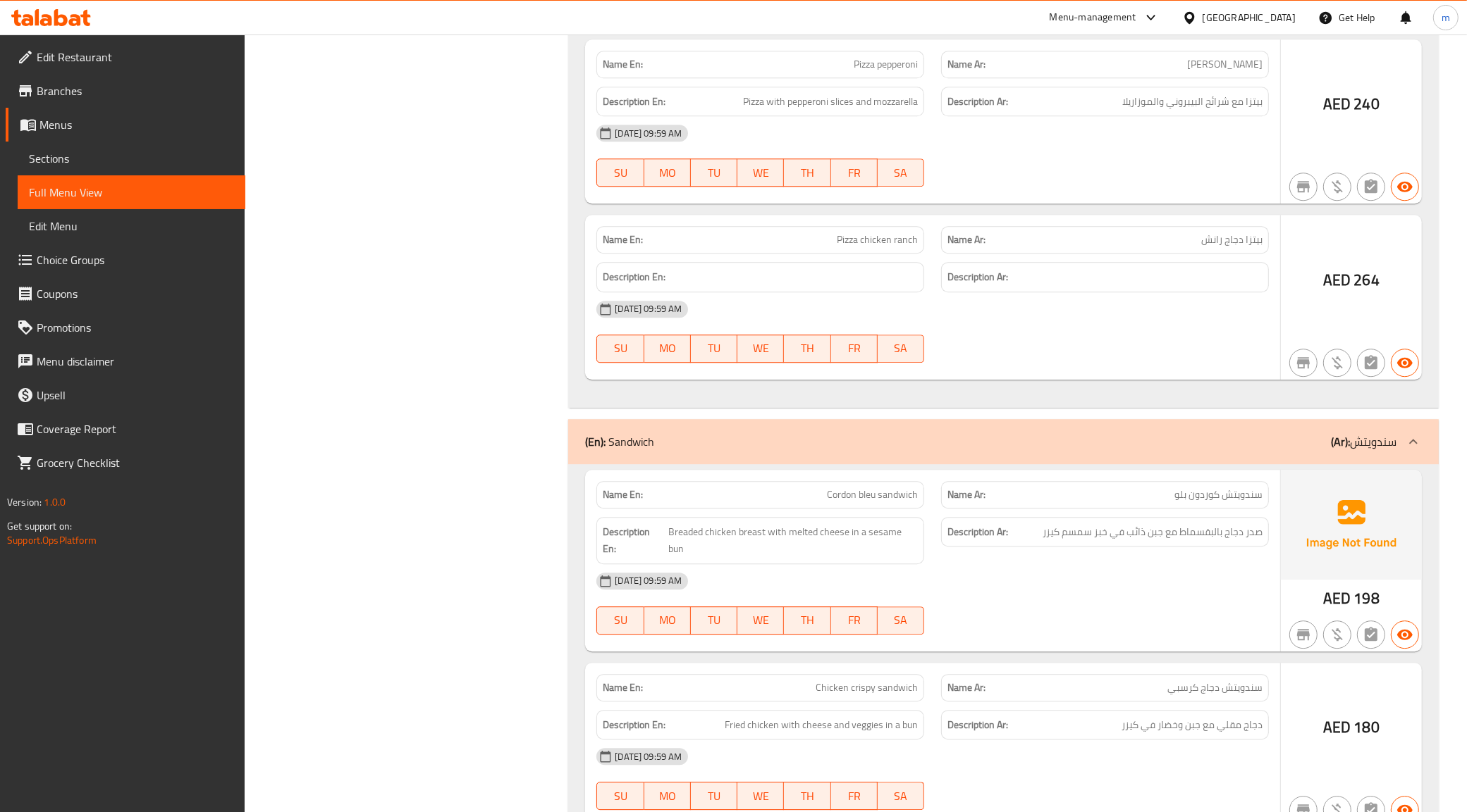
scroll to position [4274, 0]
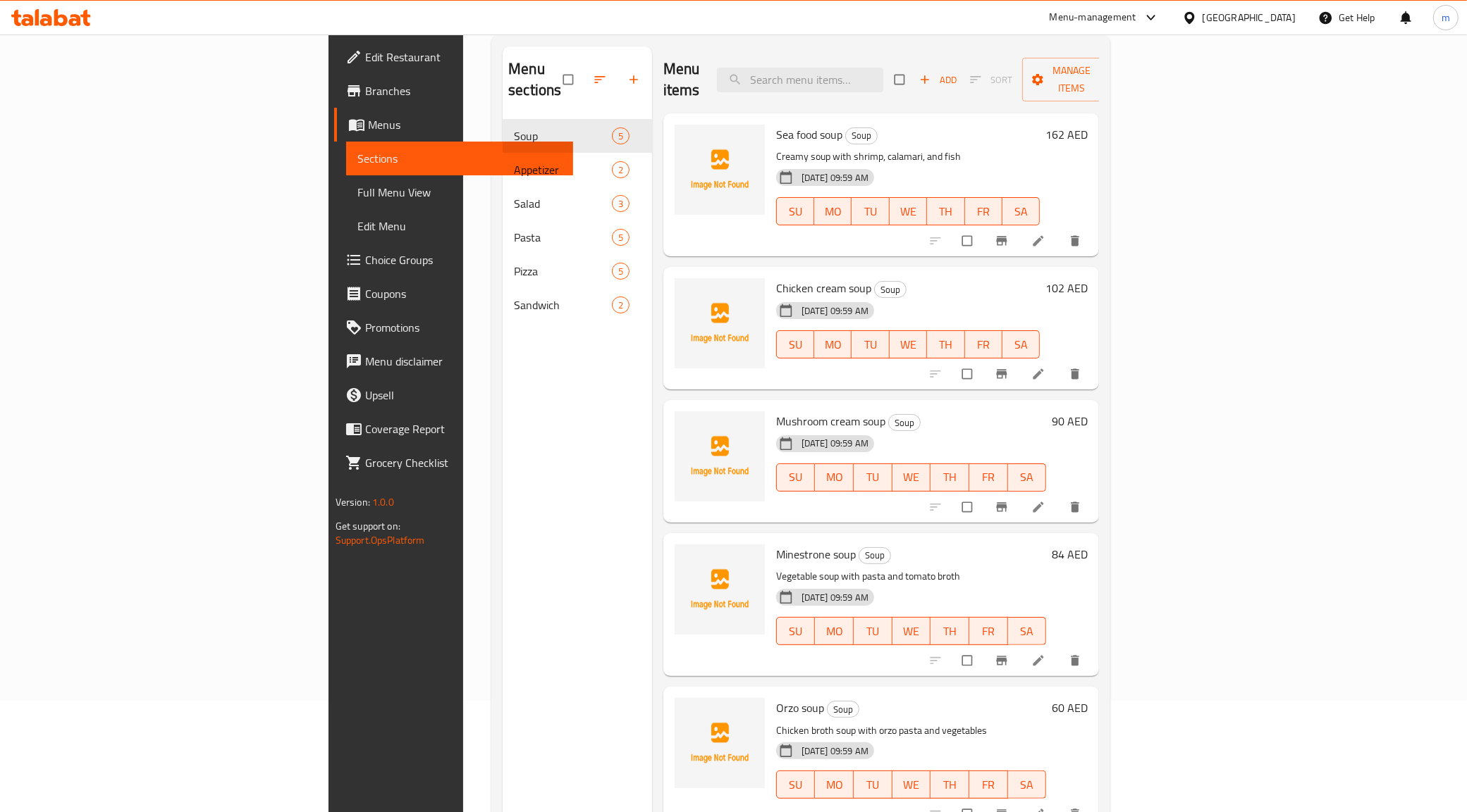
scroll to position [198, 0]
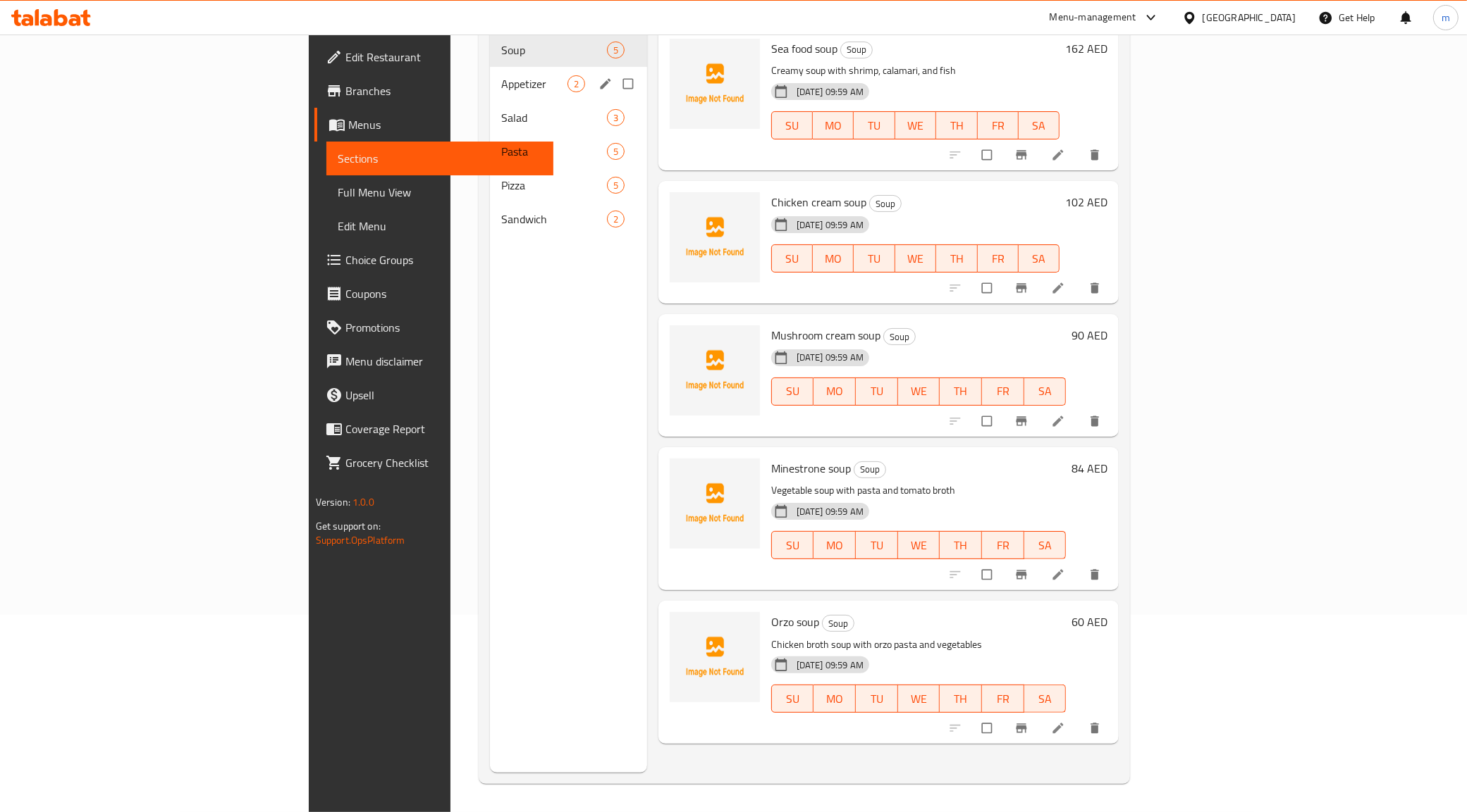
click at [490, 74] on div "Appetizer 2" at bounding box center [568, 84] width 157 height 34
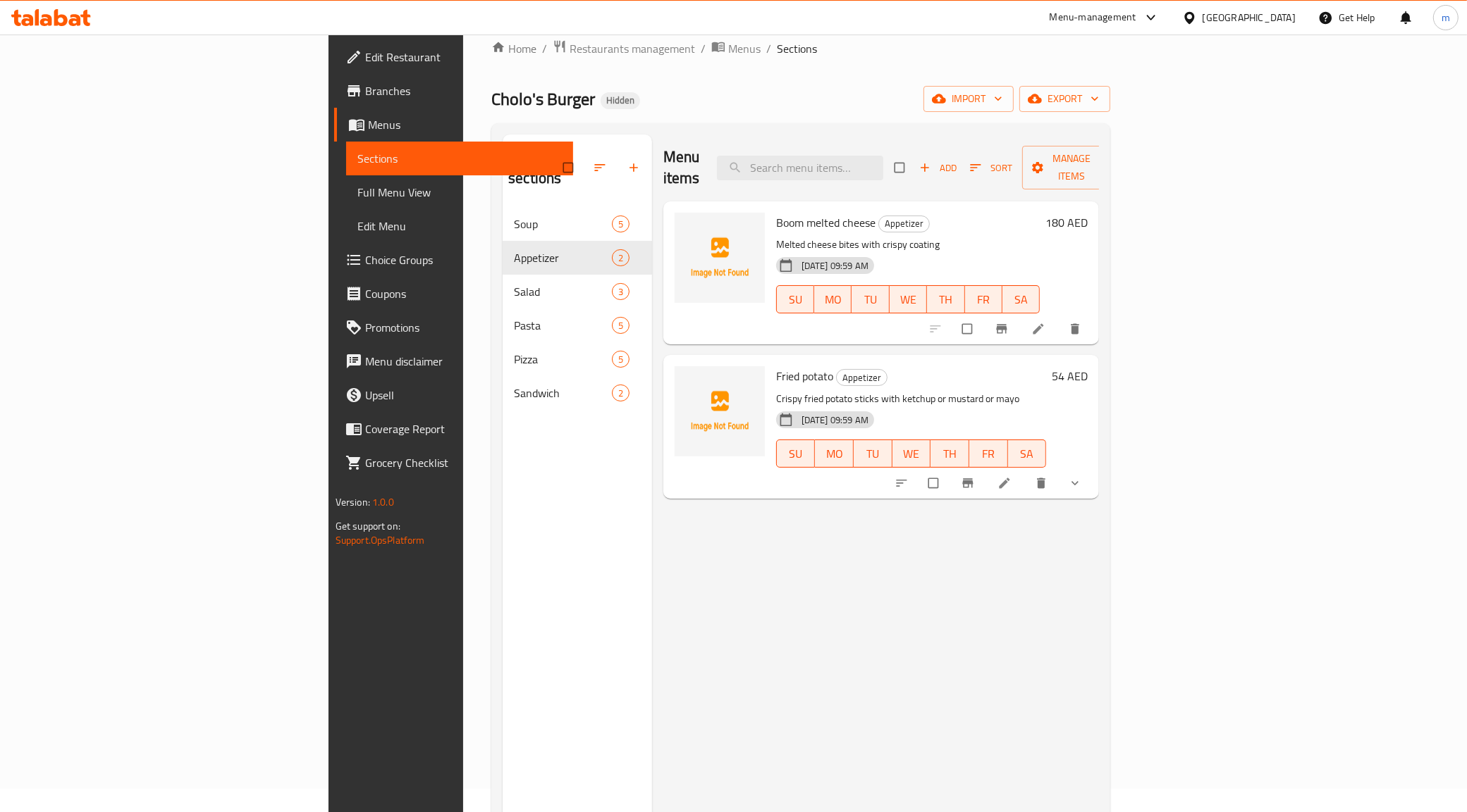
scroll to position [22, 0]
click at [1045, 324] on icon at bounding box center [1038, 331] width 14 height 14
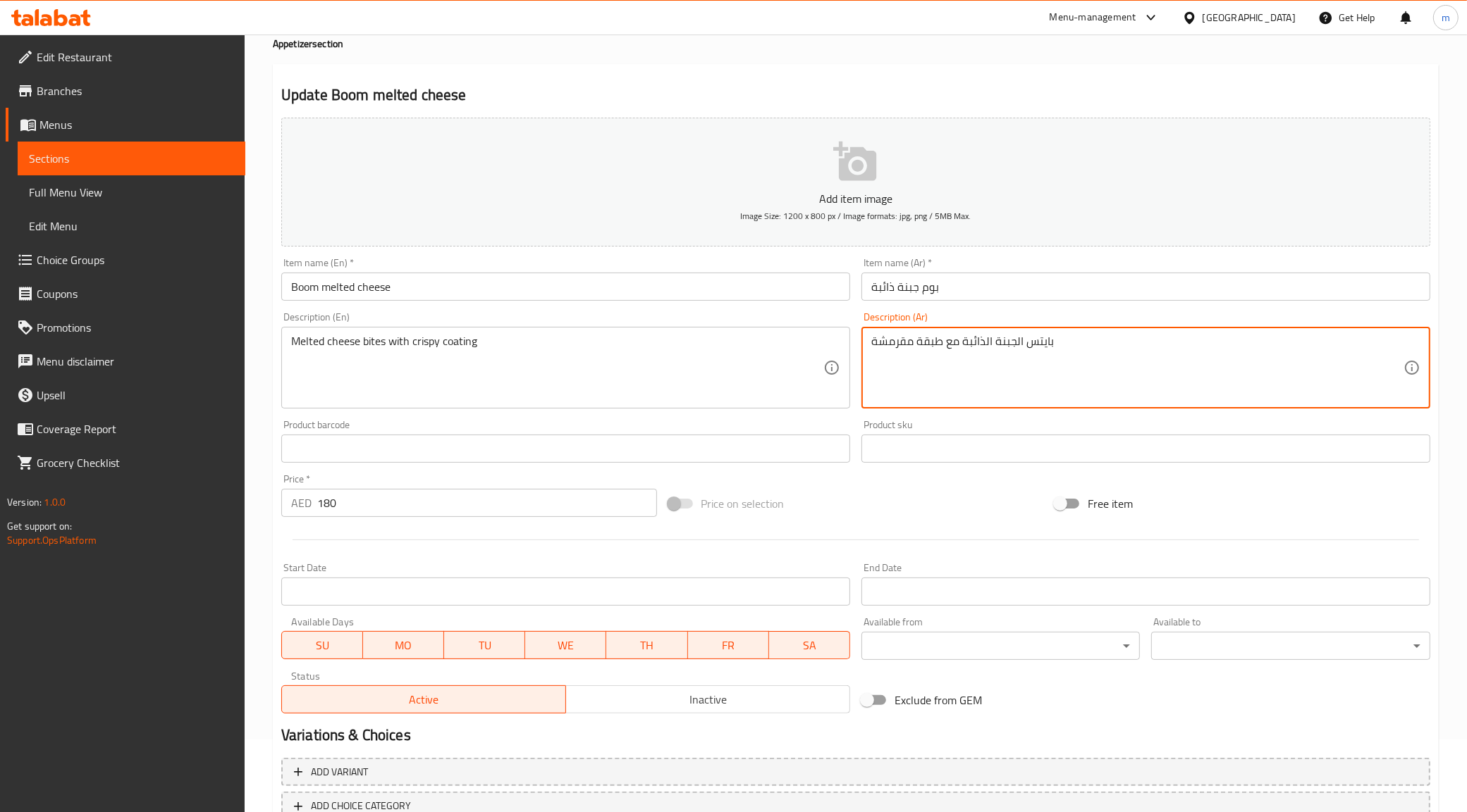
scroll to position [169, 0]
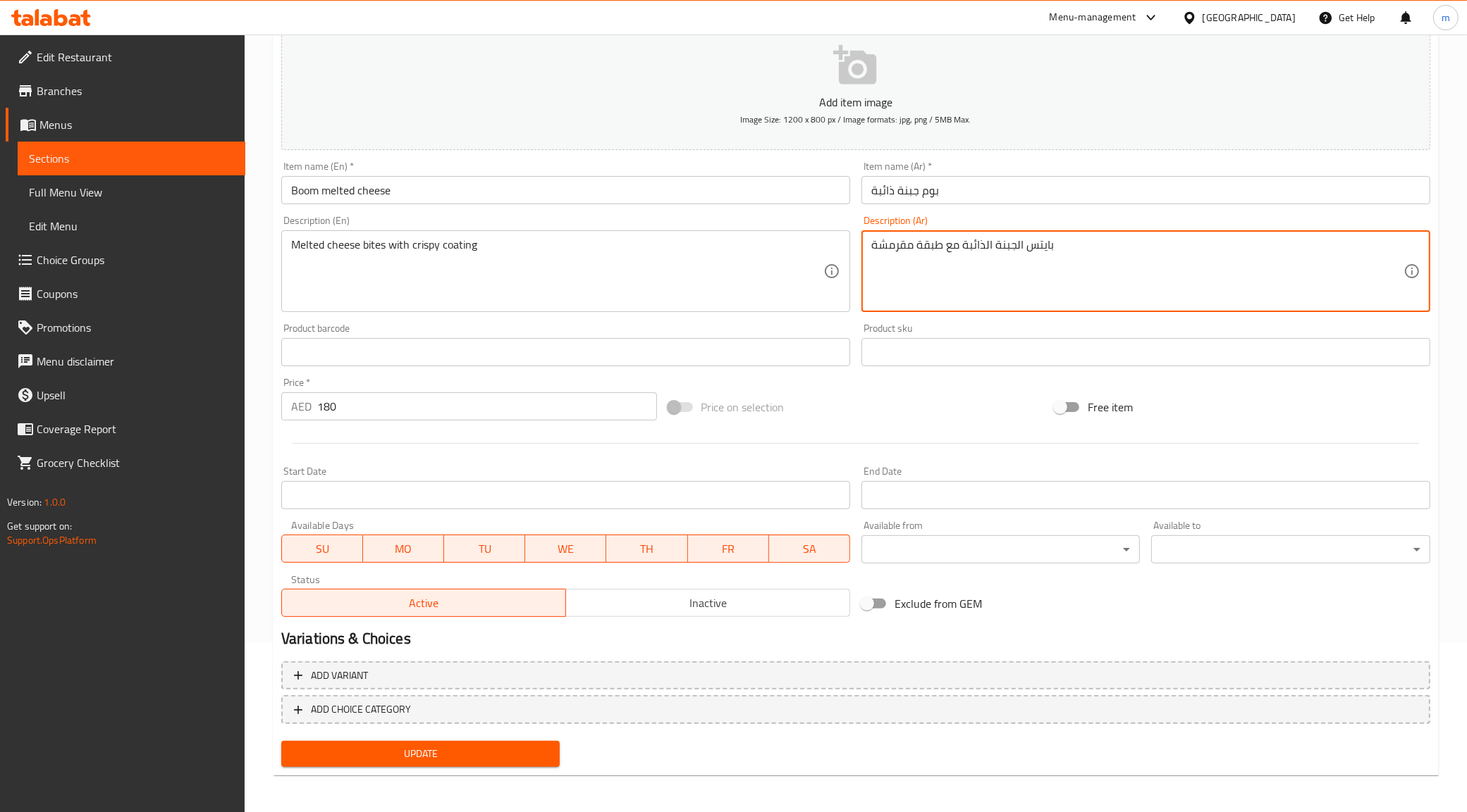
type textarea "بايتس الجبنة الذائبة مع طبقة مقرمشة"
click at [462, 756] on span "Update" at bounding box center [421, 754] width 257 height 18
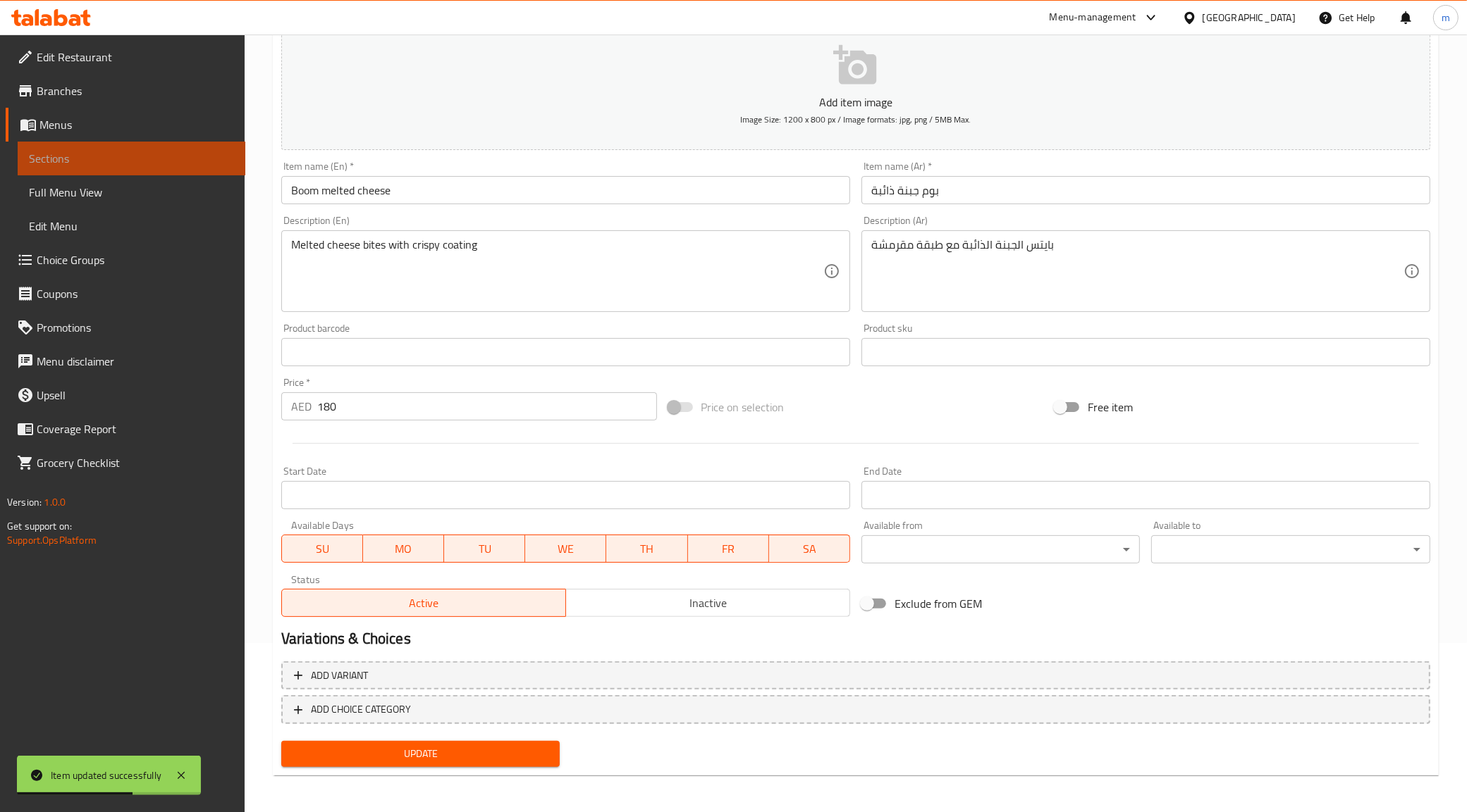
click at [95, 156] on span "Sections" at bounding box center [131, 158] width 205 height 17
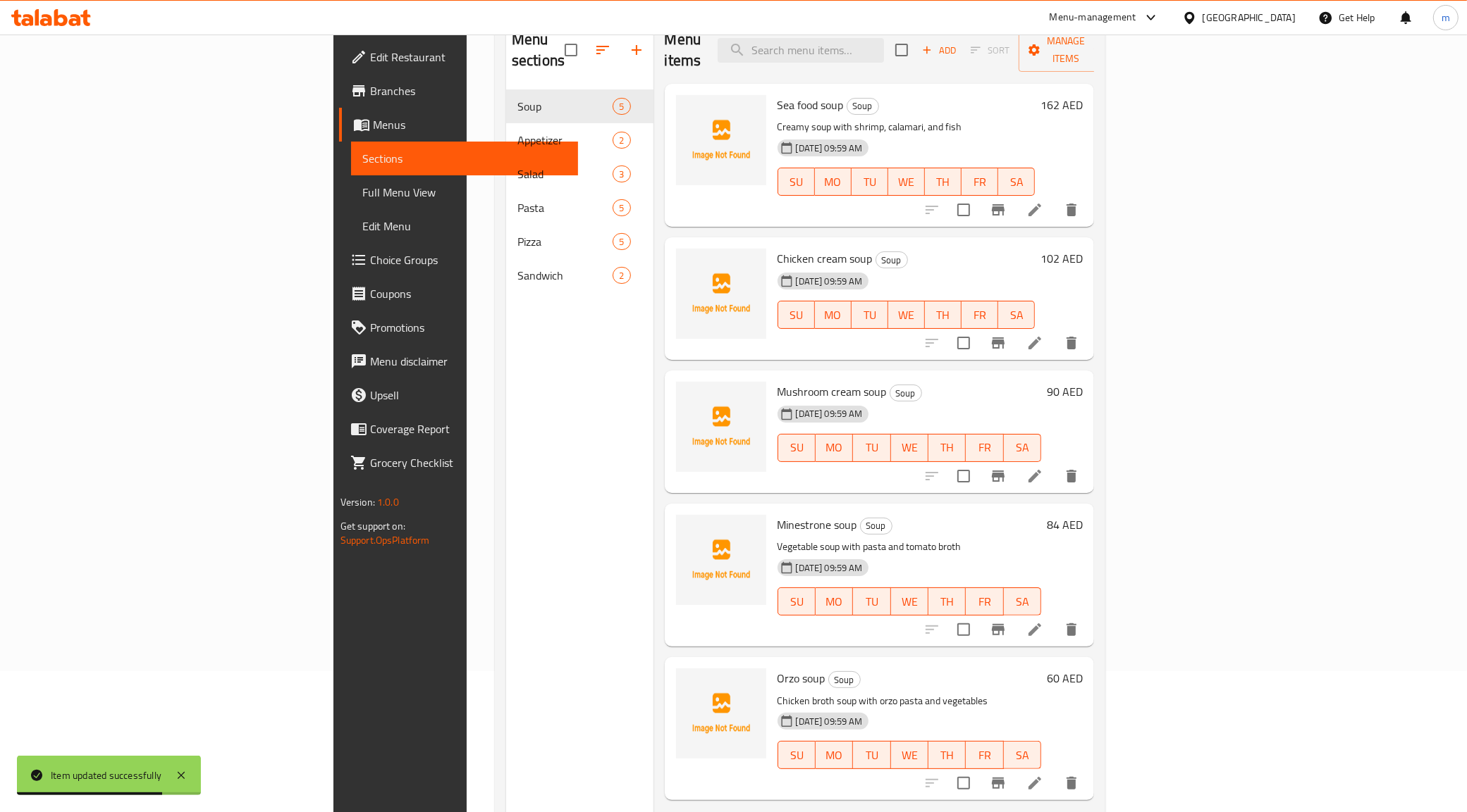
scroll to position [110, 0]
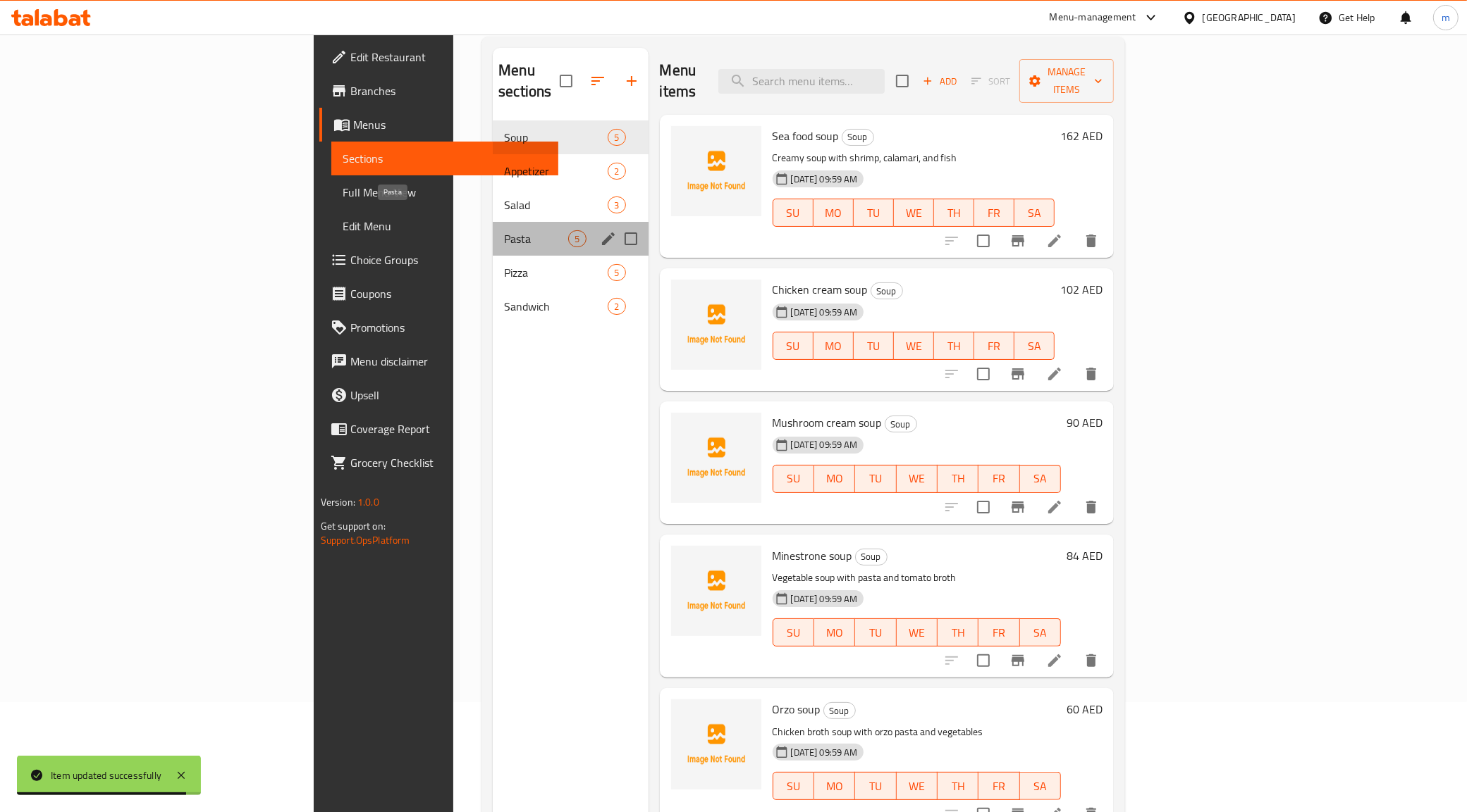
click at [504, 230] on span "Pasta" at bounding box center [536, 238] width 64 height 17
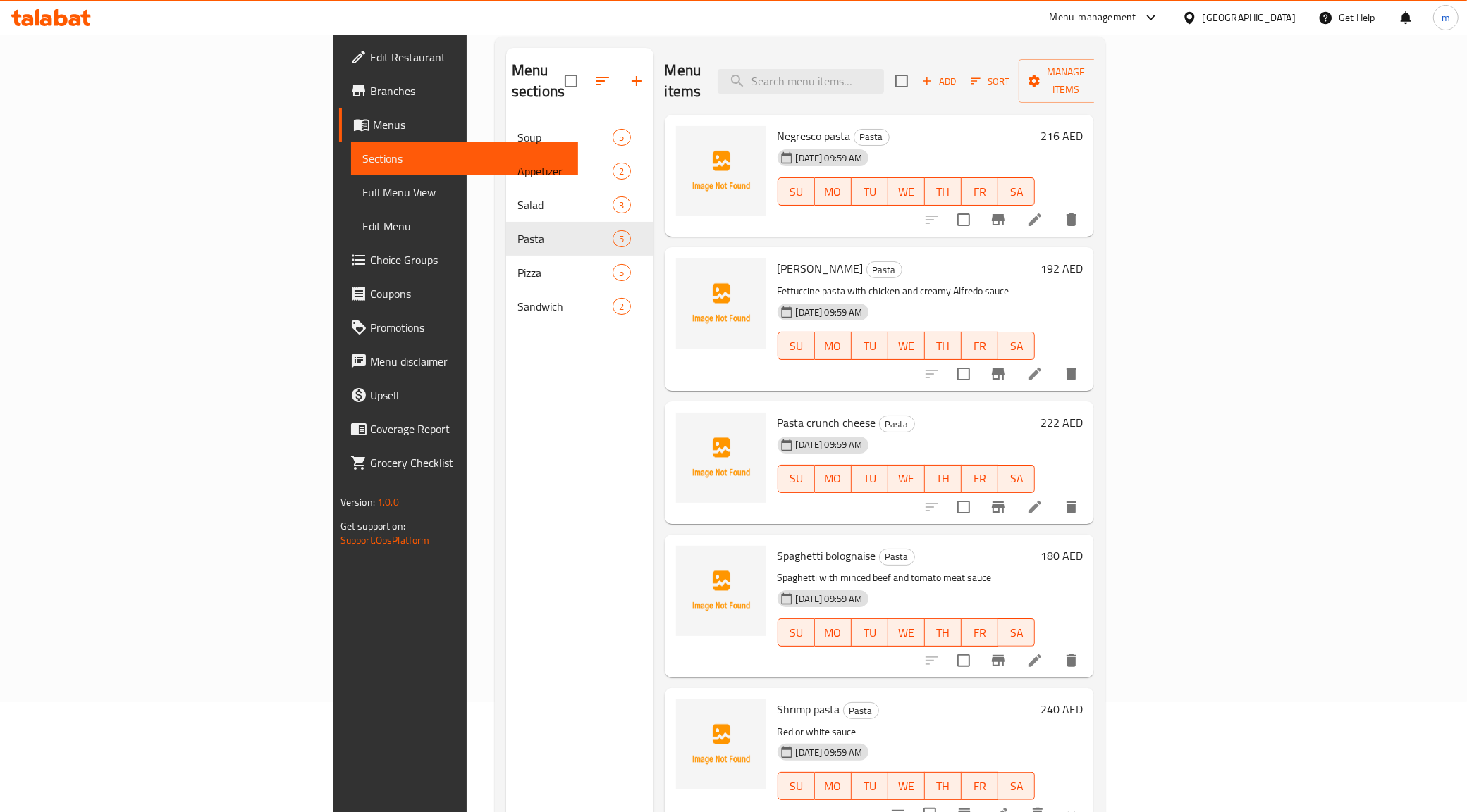
scroll to position [198, 0]
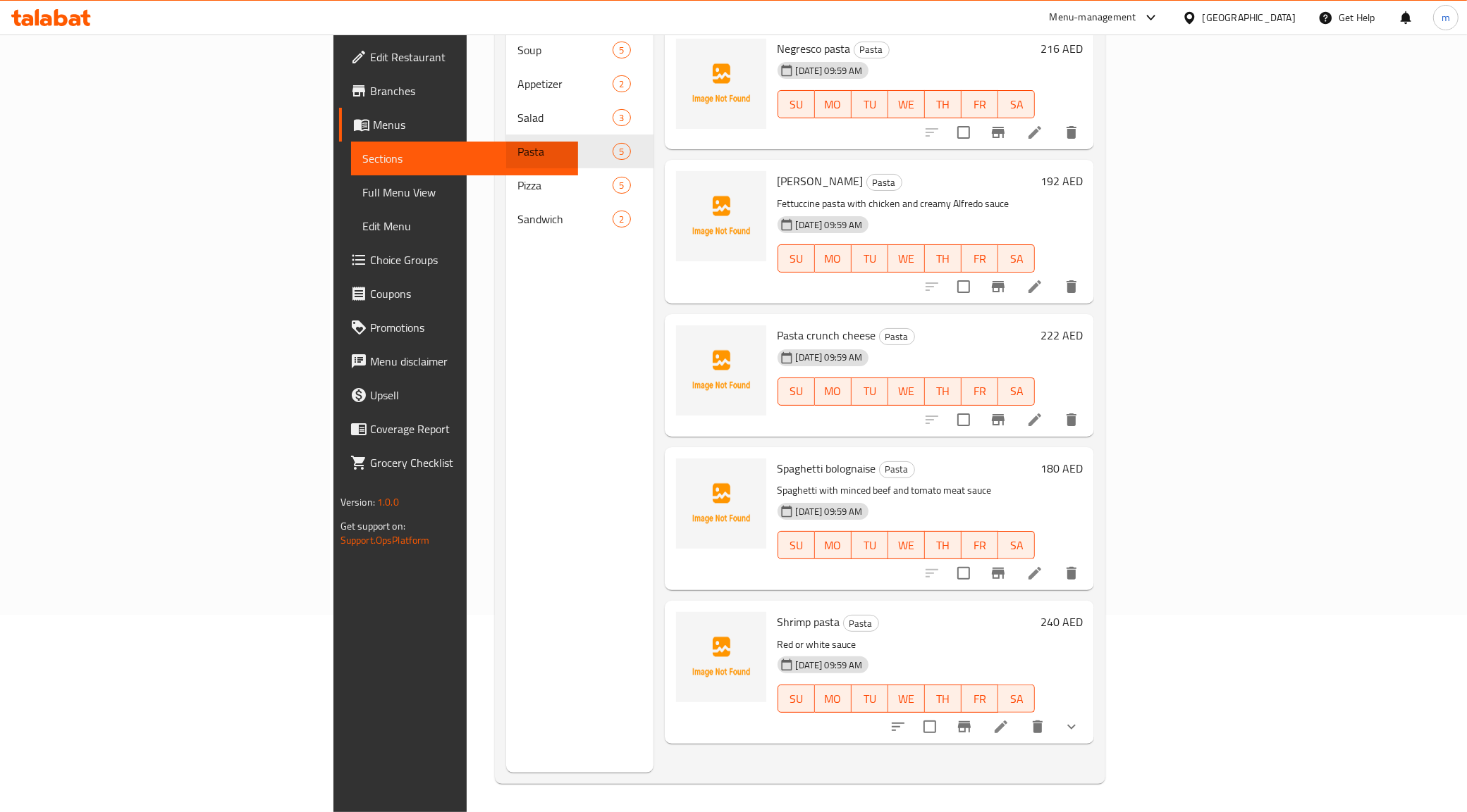
click at [1010, 718] on icon at bounding box center [1001, 726] width 17 height 17
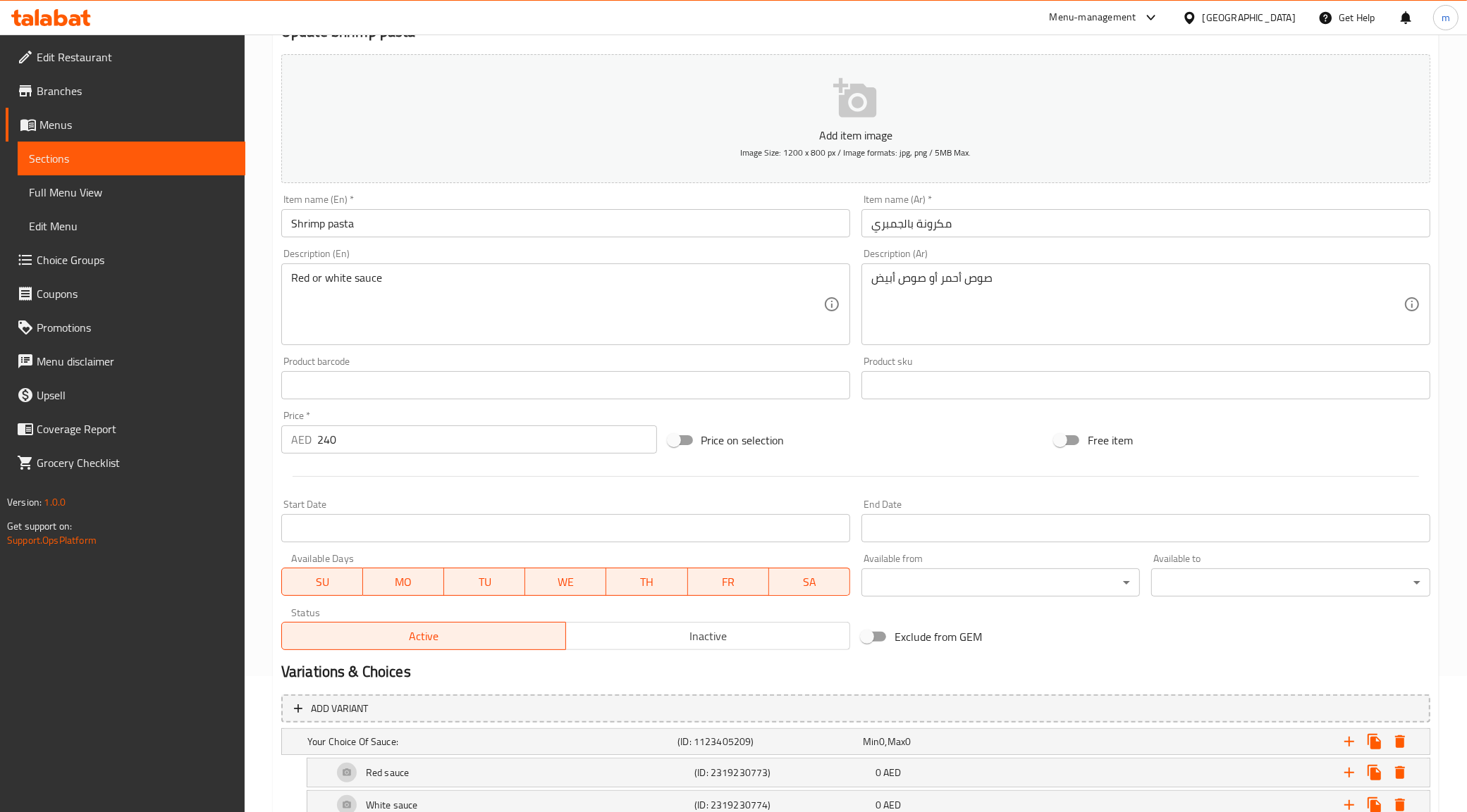
scroll to position [231, 0]
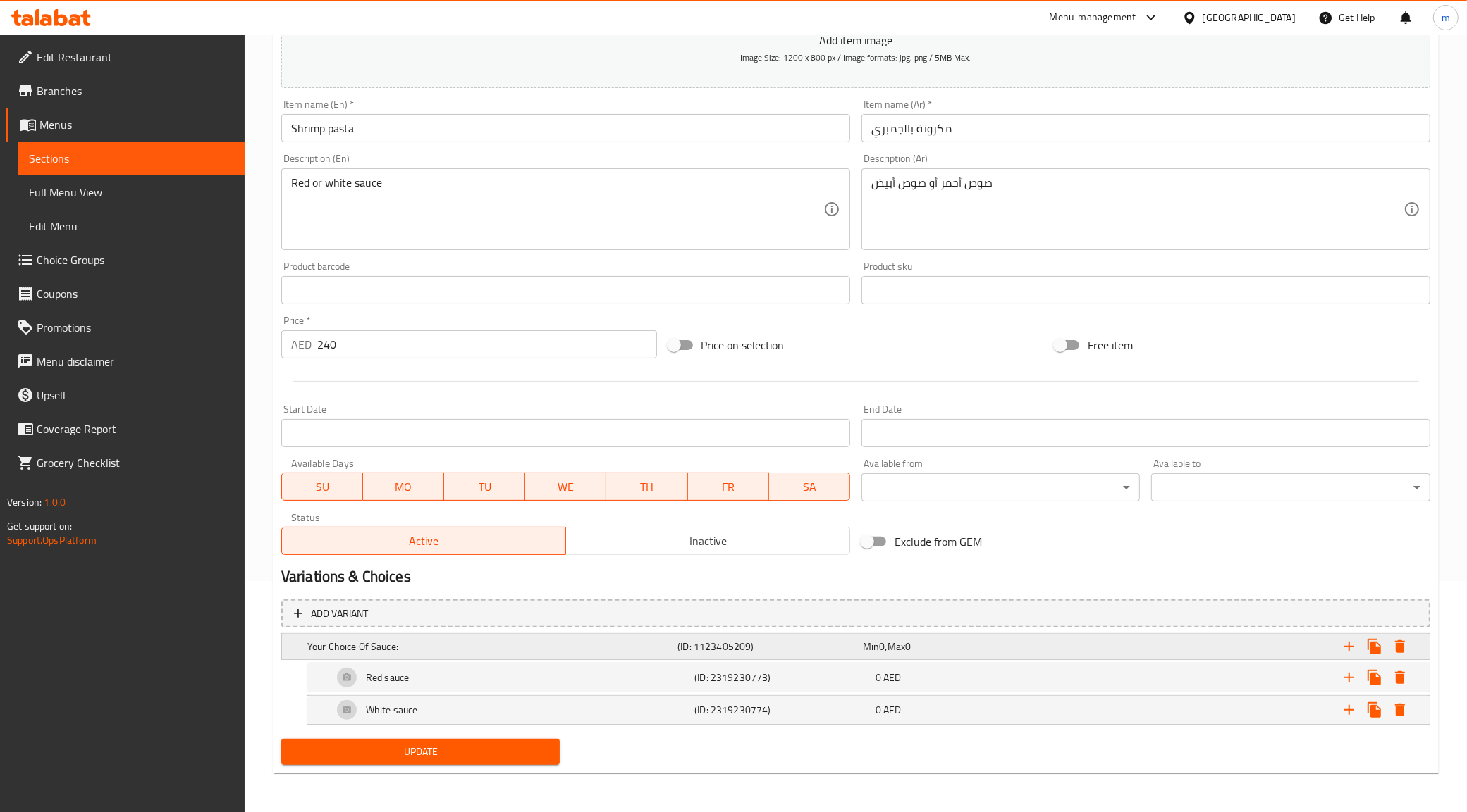
click at [403, 642] on h5 "Your Choice Of Sauce:" at bounding box center [490, 647] width 365 height 14
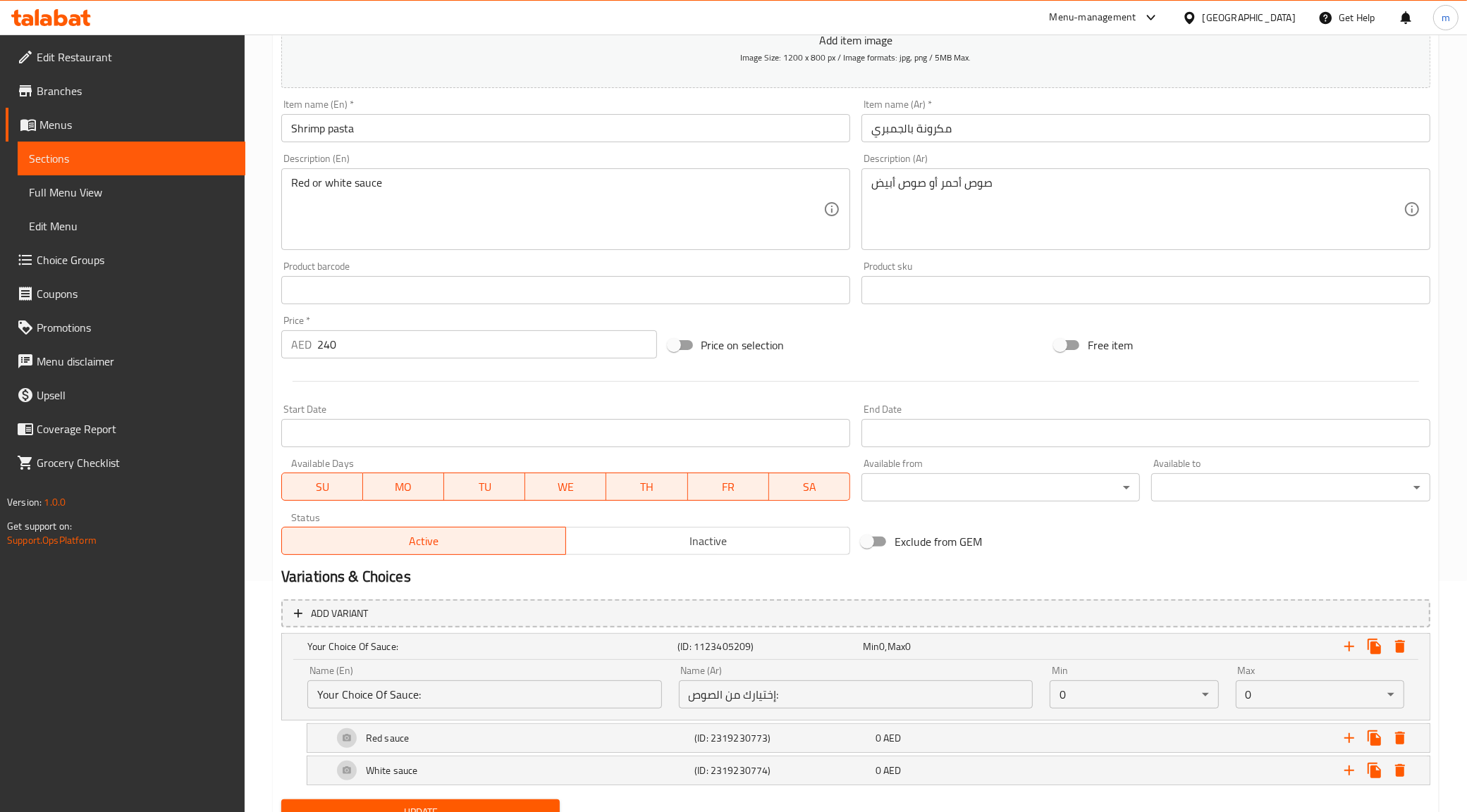
click at [1070, 581] on body "​ Menu-management United Arab Emirates Get Help m Edit Restaurant Branches Menu…" at bounding box center [733, 192] width 1467 height 778
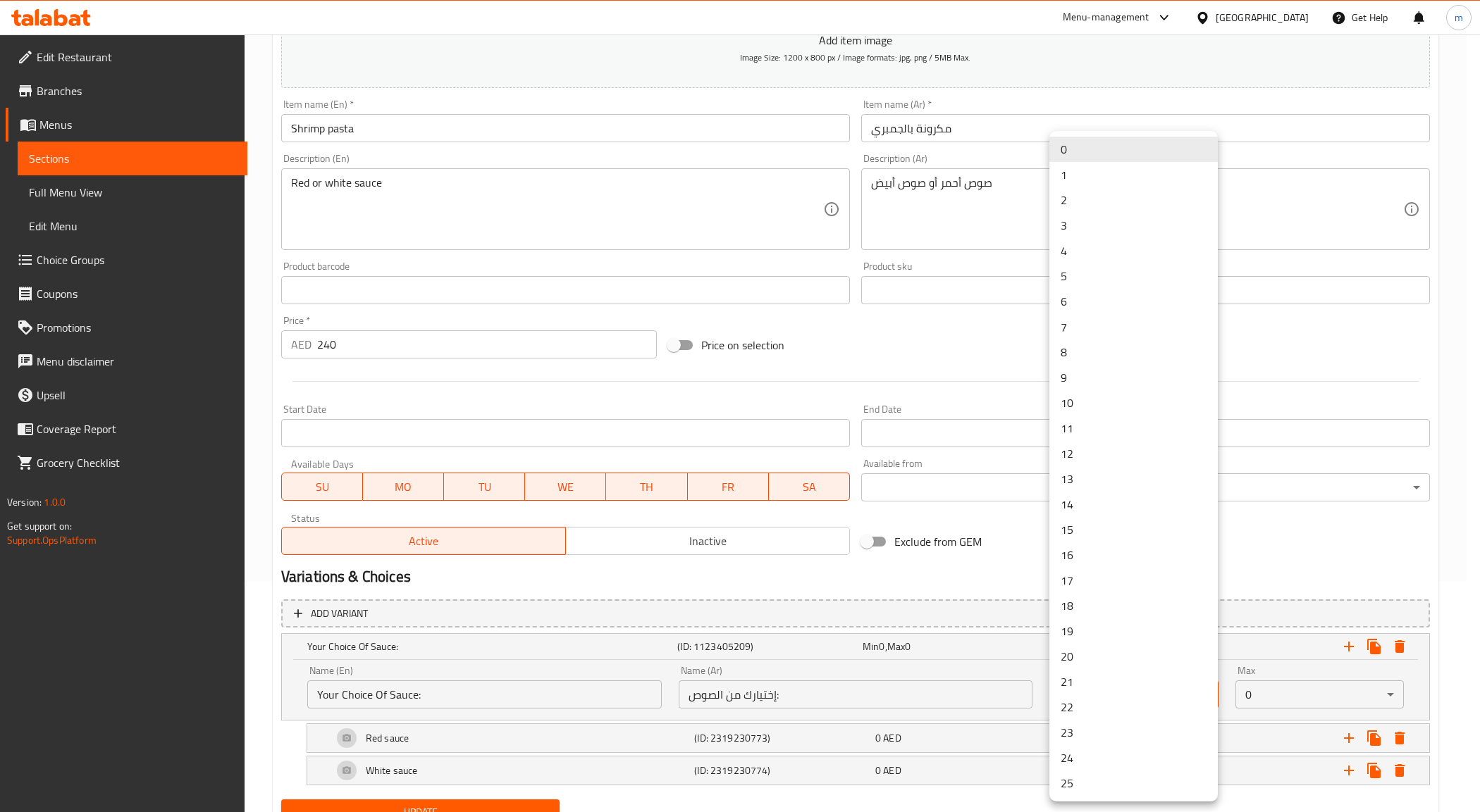
click at [1070, 697] on li "22" at bounding box center [1133, 707] width 169 height 25
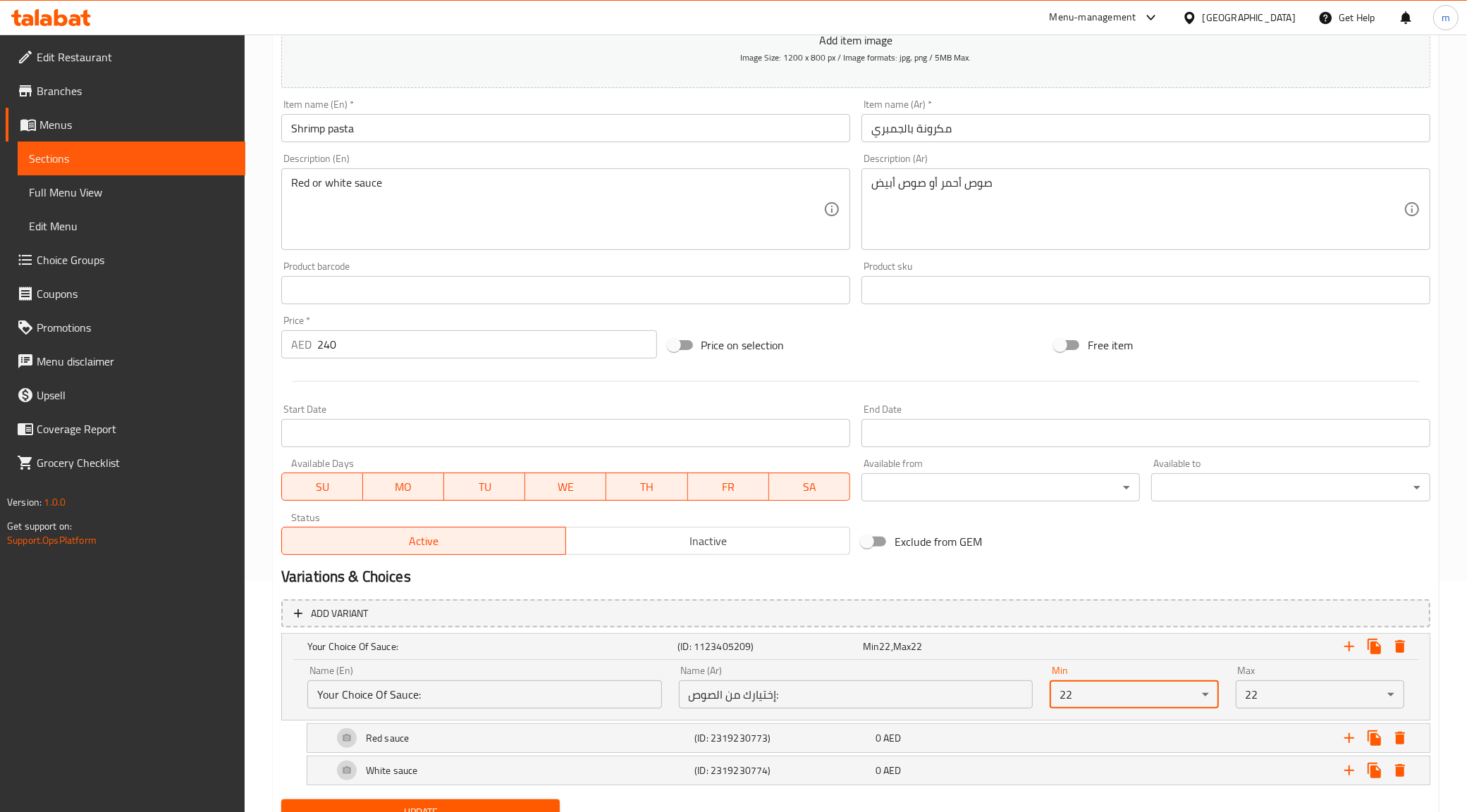
click at [1118, 581] on body "​ Menu-management United Arab Emirates Get Help m Edit Restaurant Branches Menu…" at bounding box center [733, 192] width 1467 height 778
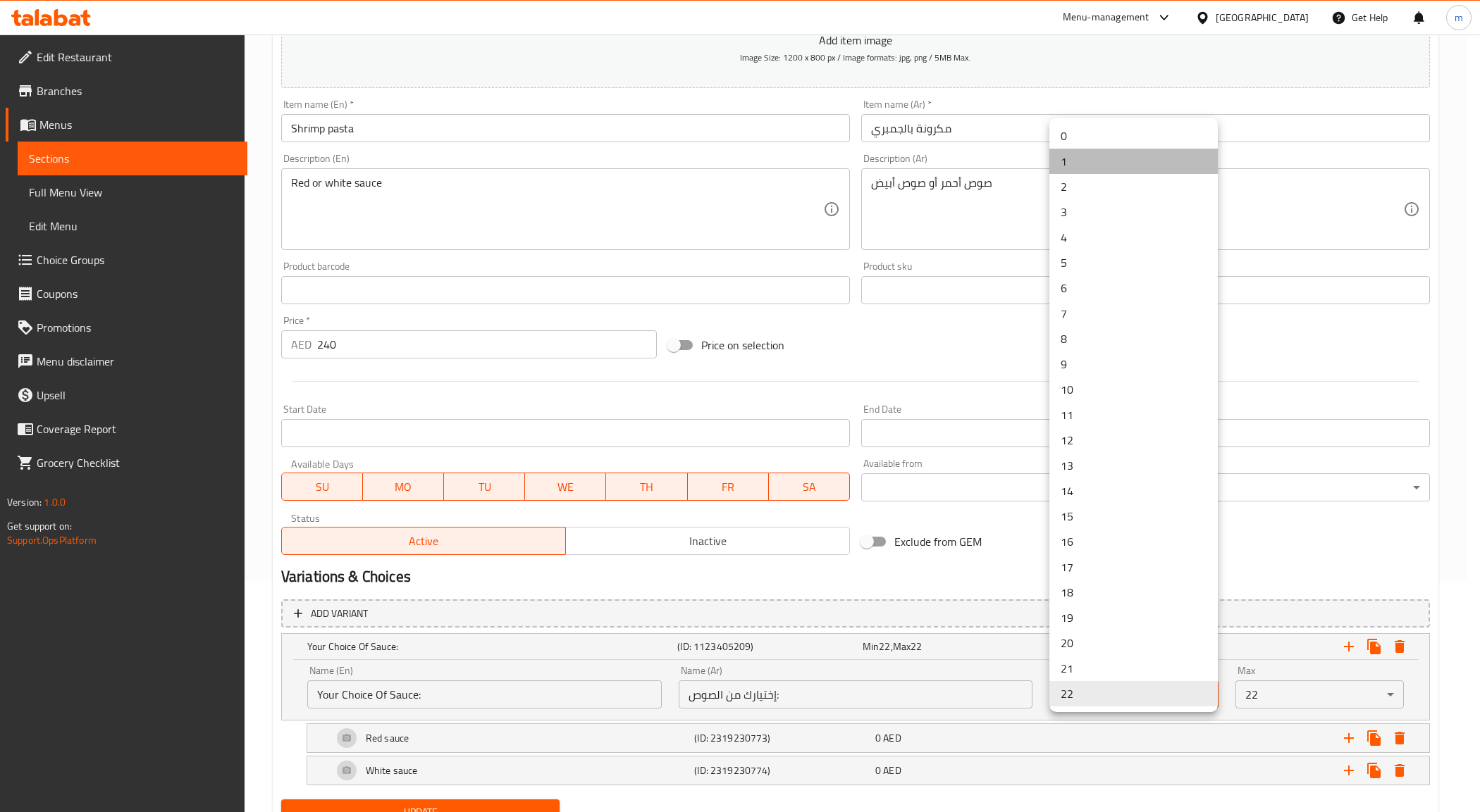
click at [1125, 163] on li "1" at bounding box center [1133, 161] width 169 height 25
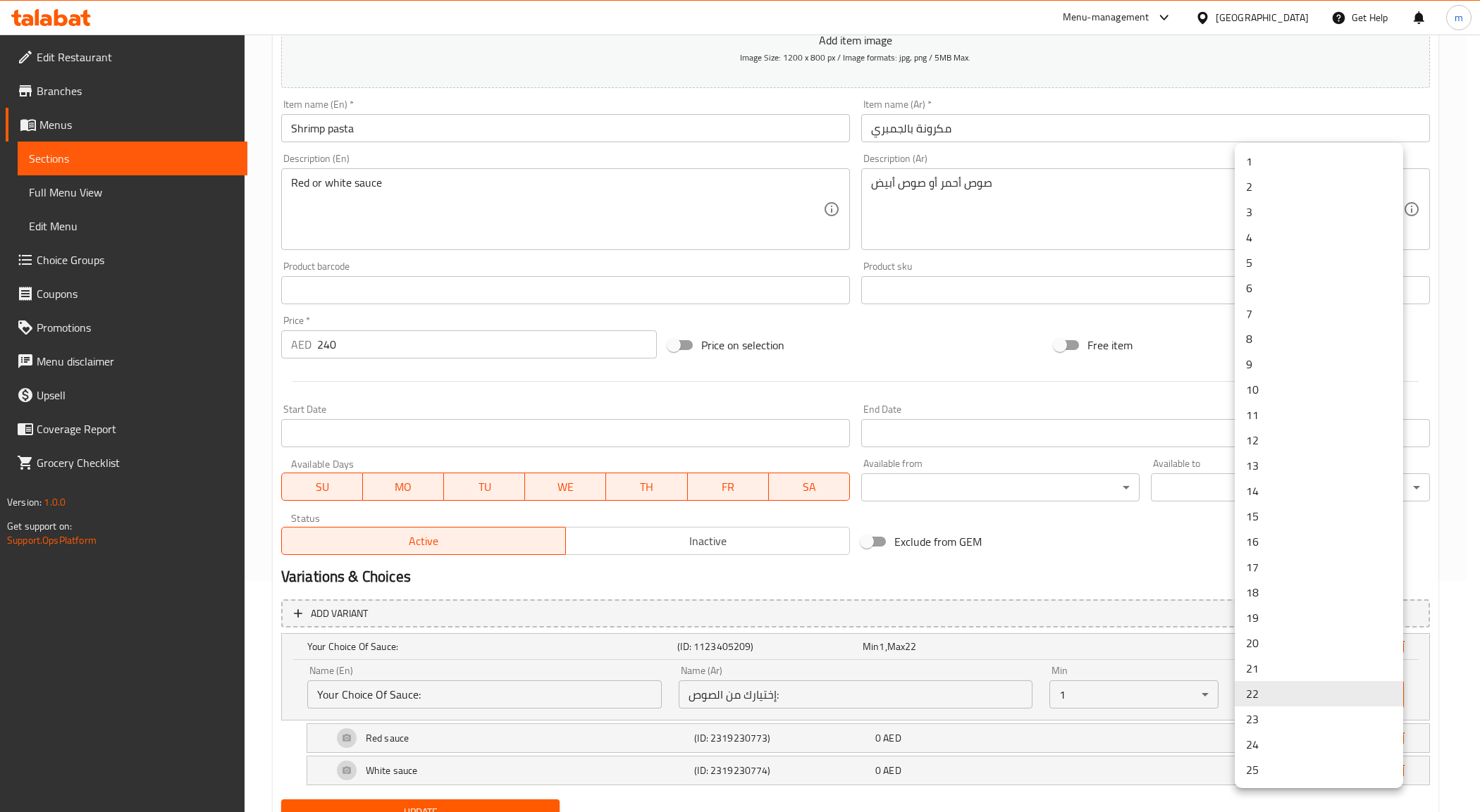
click at [1287, 581] on body "​ Menu-management United Arab Emirates Get Help m Edit Restaurant Branches Menu…" at bounding box center [740, 192] width 1480 height 778
click at [1262, 168] on li "1" at bounding box center [1319, 161] width 169 height 25
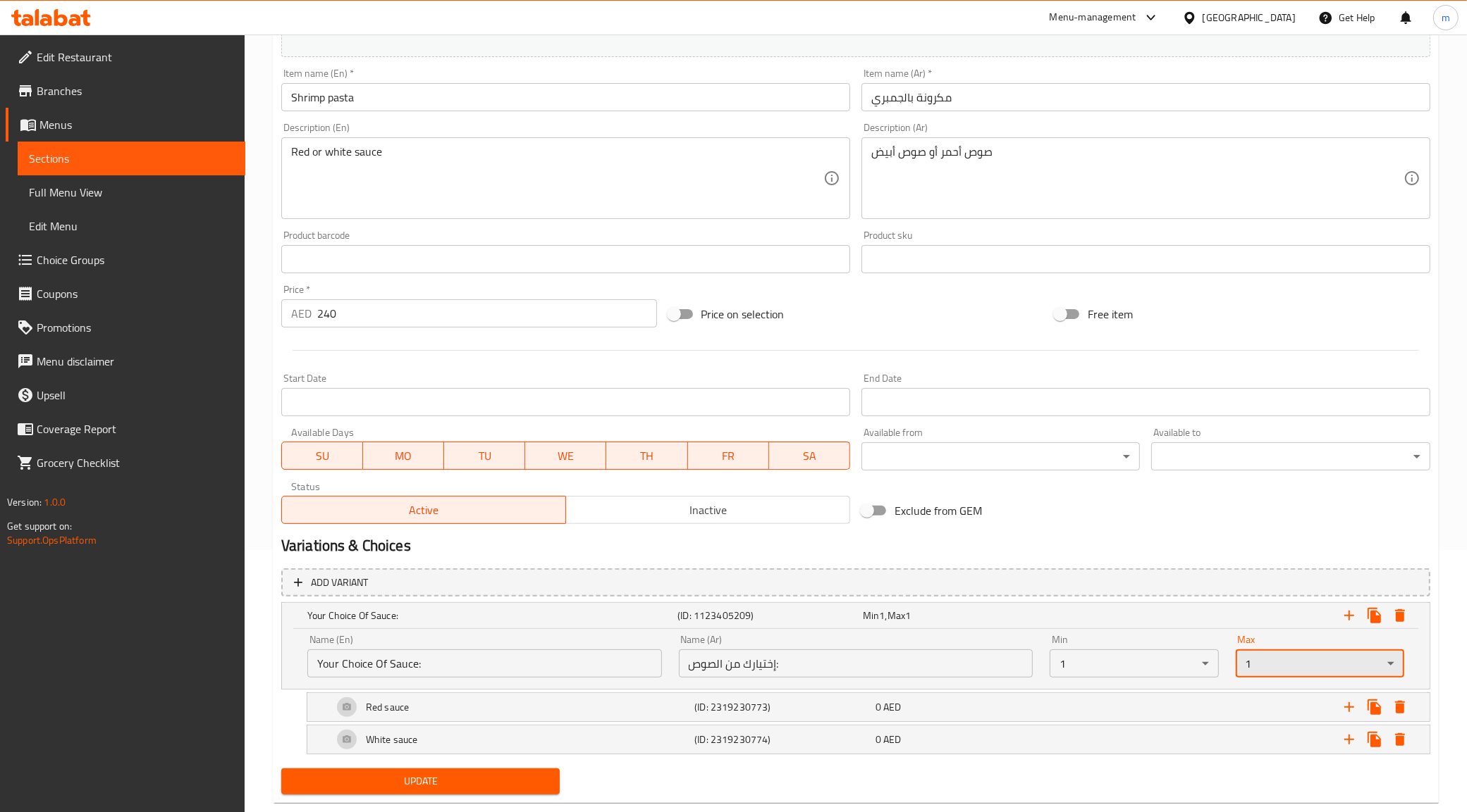
scroll to position [292, 0]
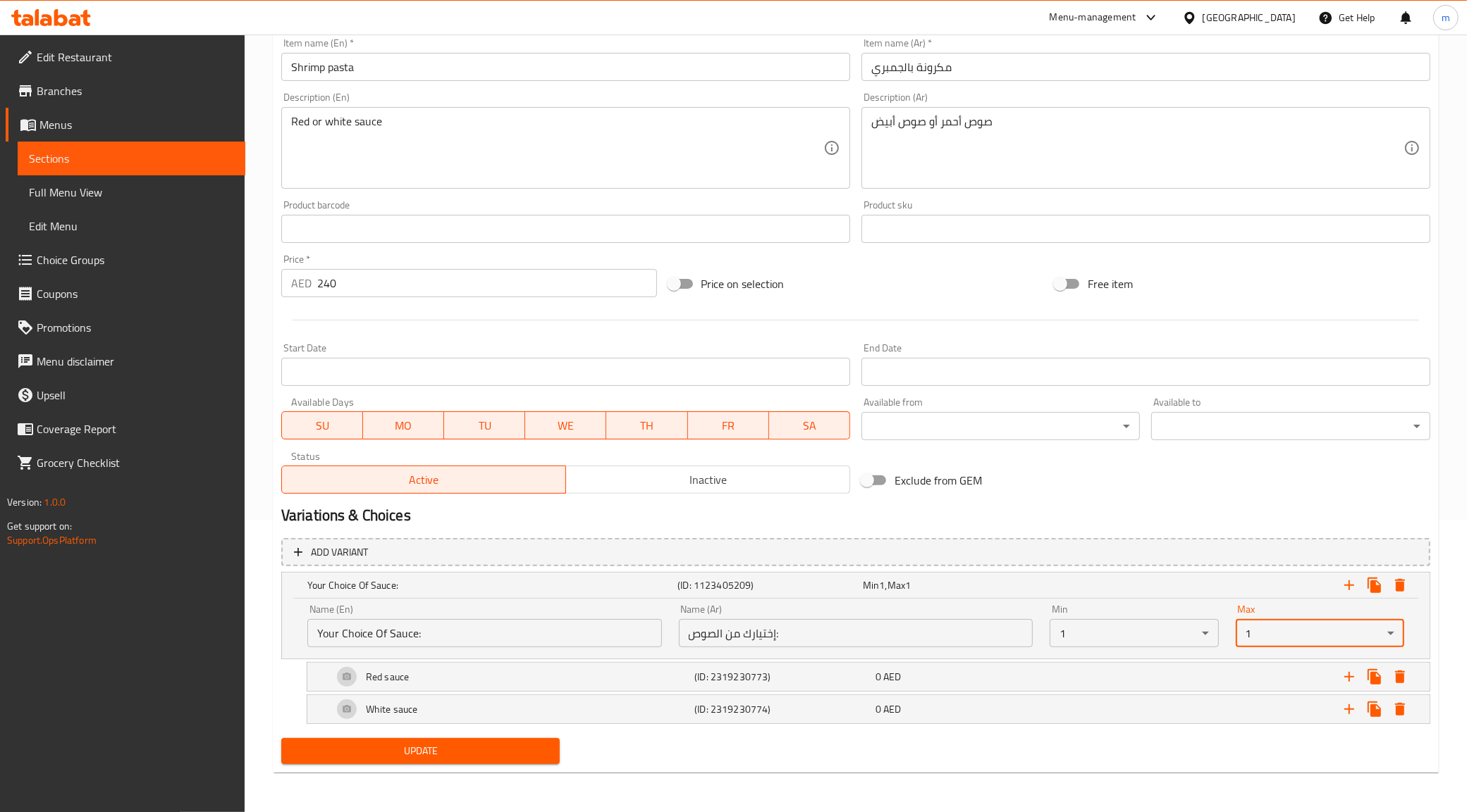
click at [462, 761] on button "Update" at bounding box center [420, 750] width 279 height 26
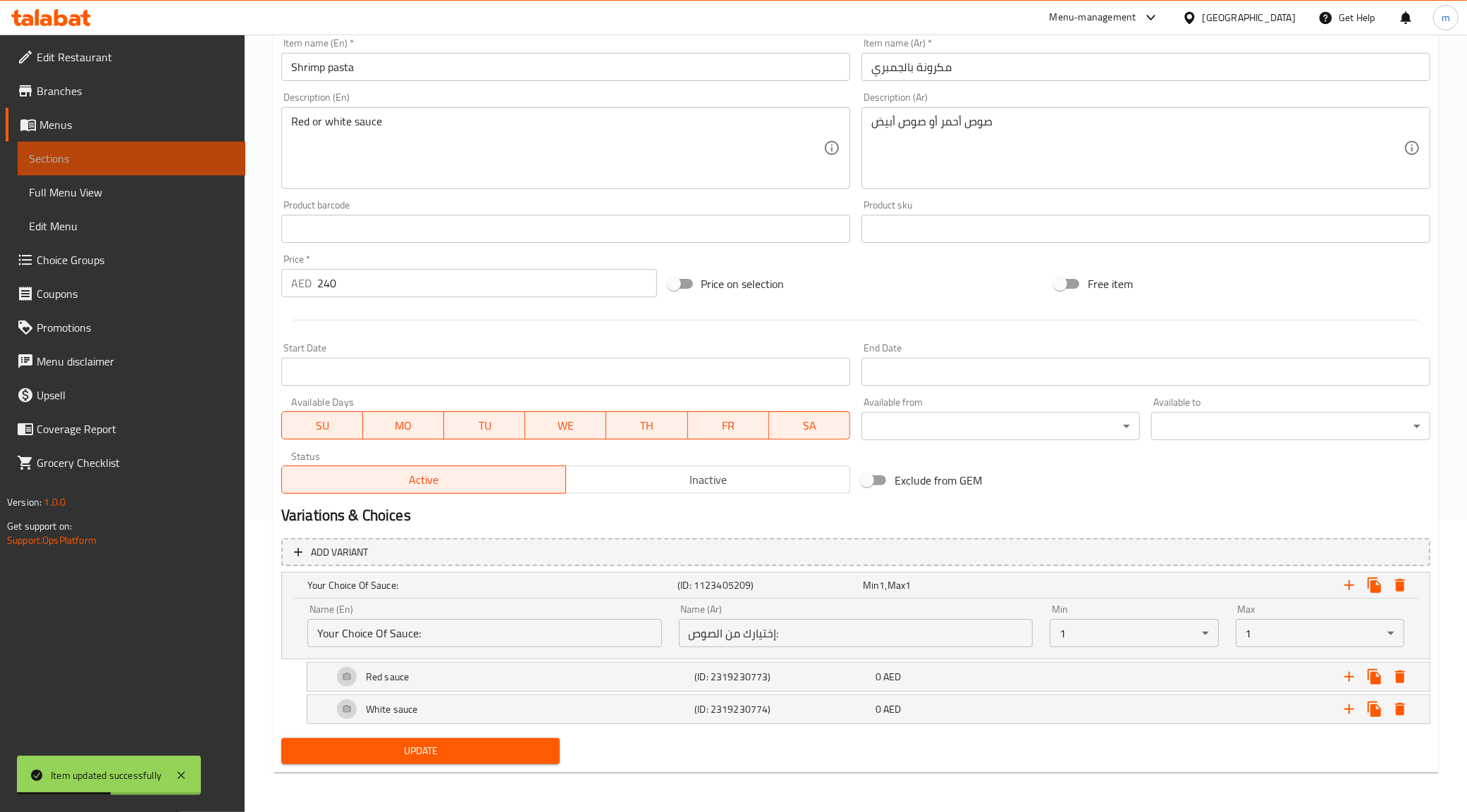
click at [83, 152] on span "Sections" at bounding box center [131, 158] width 205 height 17
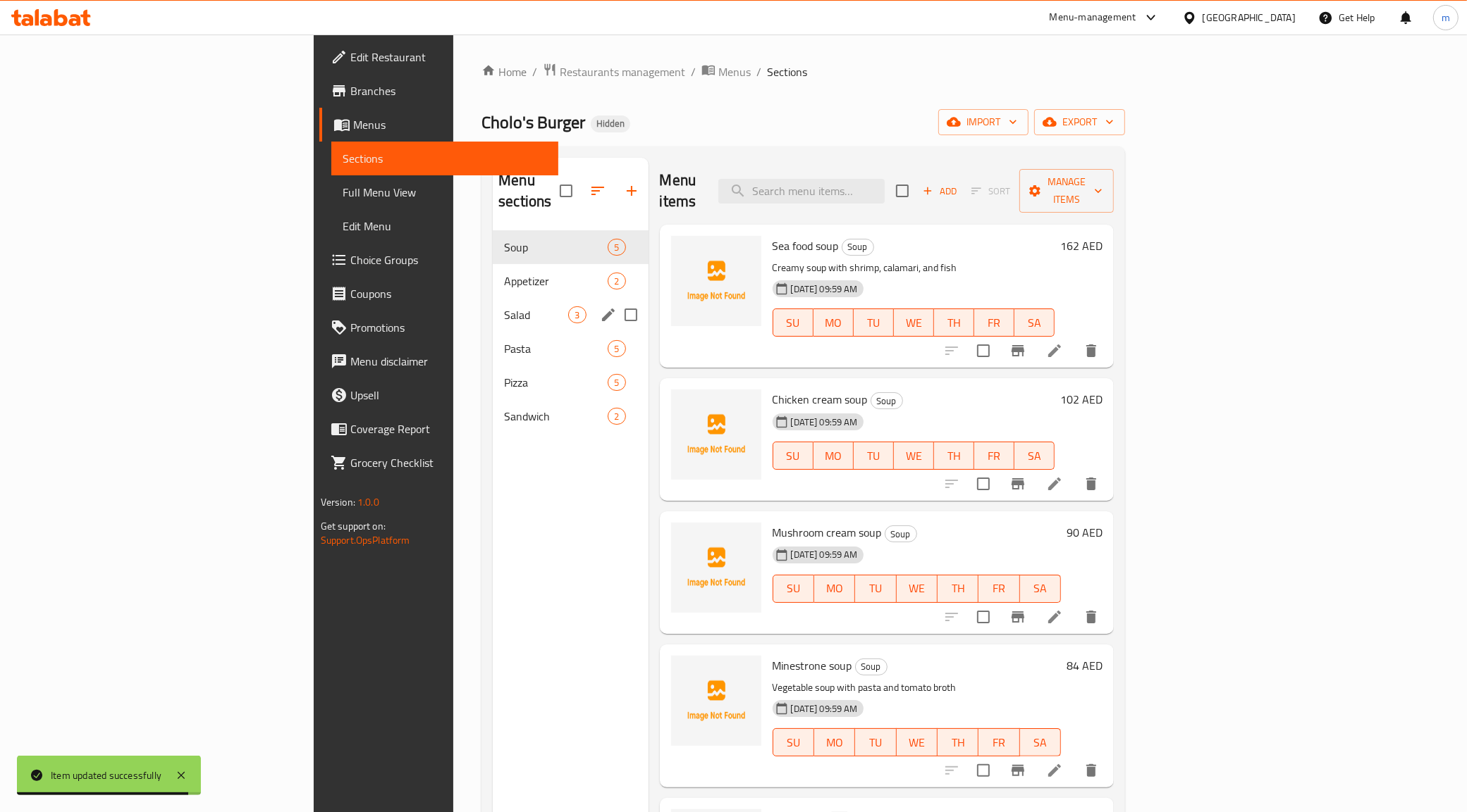
click at [492, 269] on div "Appetizer 2" at bounding box center [570, 281] width 155 height 34
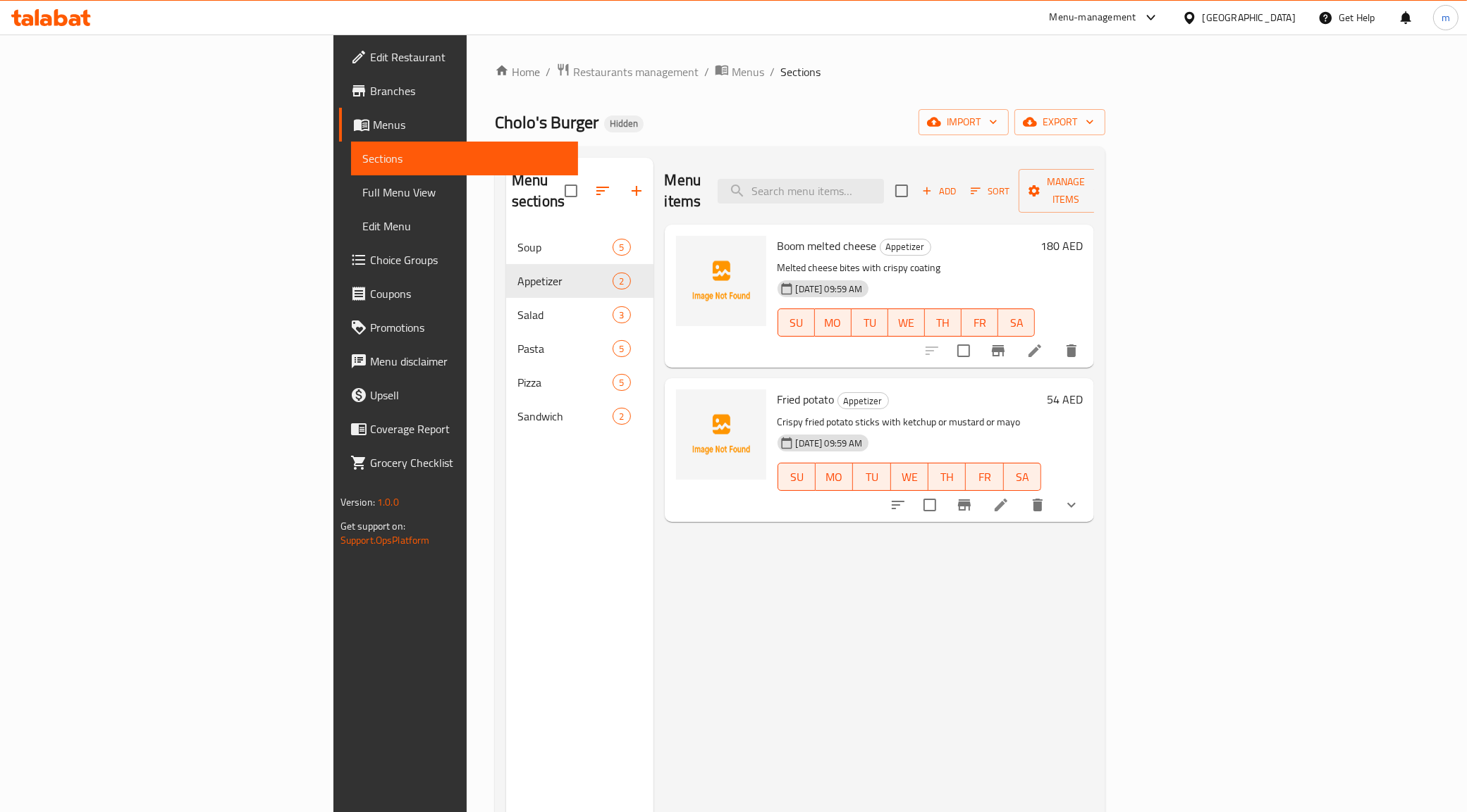
click at [1054, 338] on li at bounding box center [1034, 350] width 39 height 25
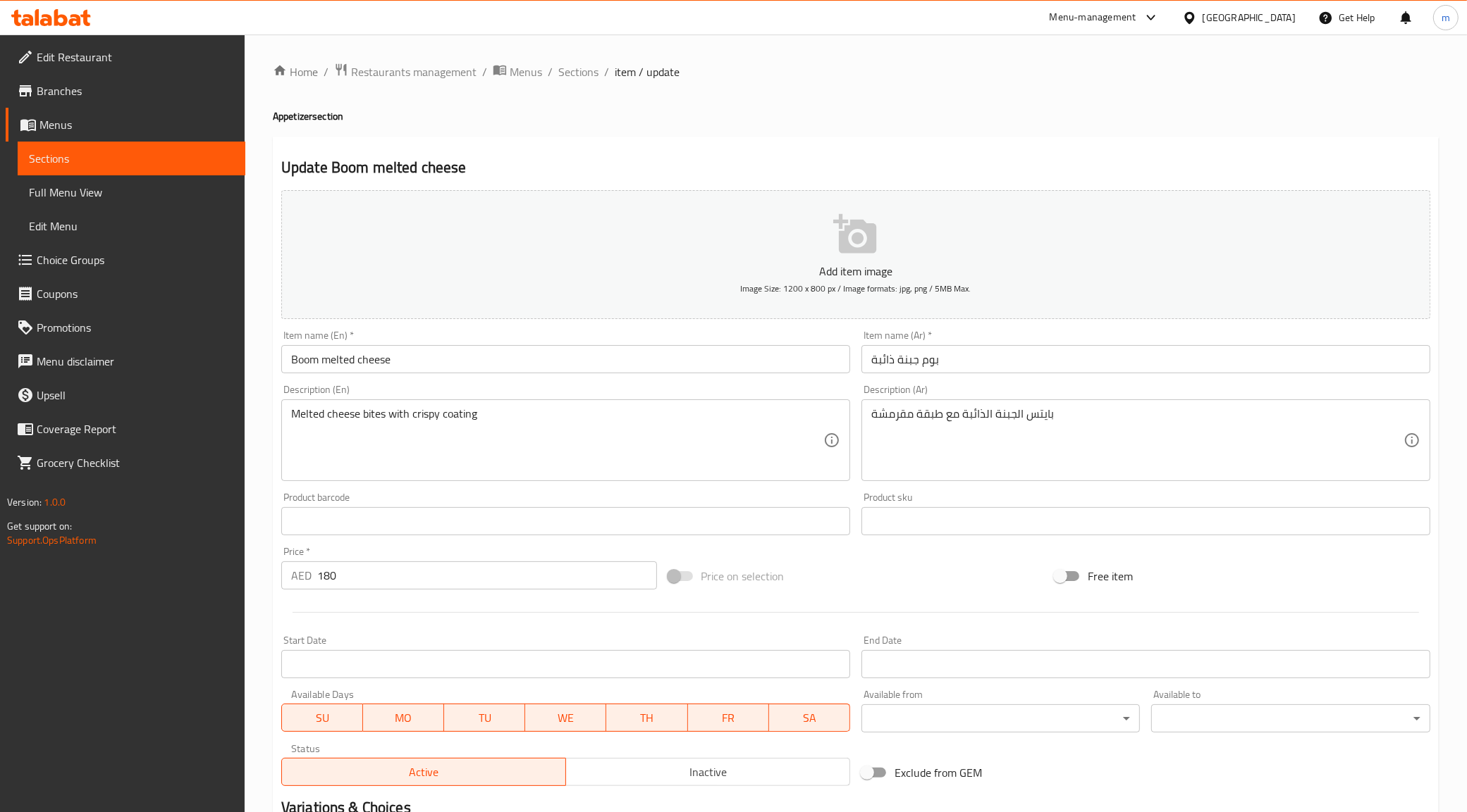
click at [93, 153] on span "Sections" at bounding box center [131, 158] width 205 height 17
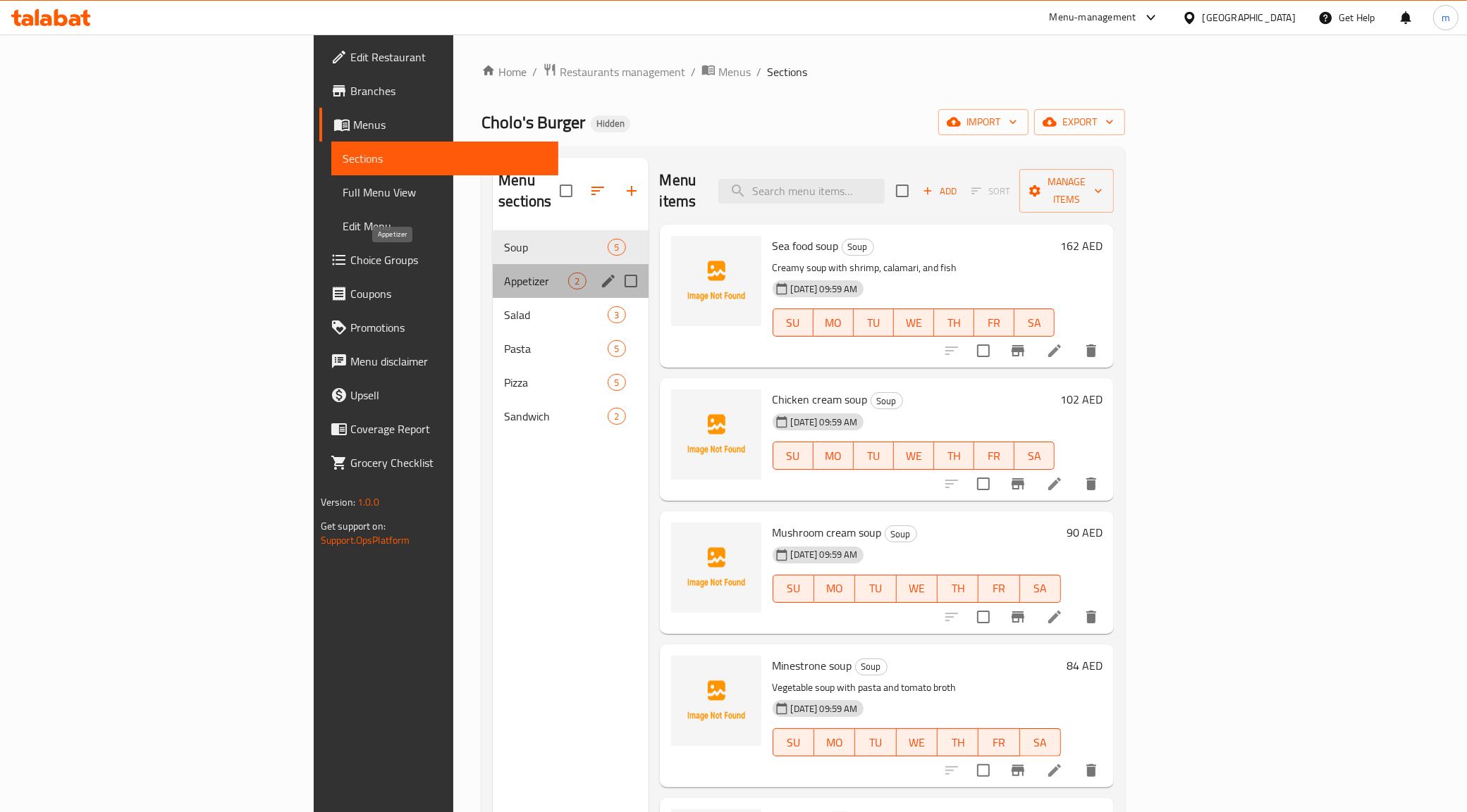
click at [504, 273] on span "Appetizer" at bounding box center [536, 281] width 64 height 17
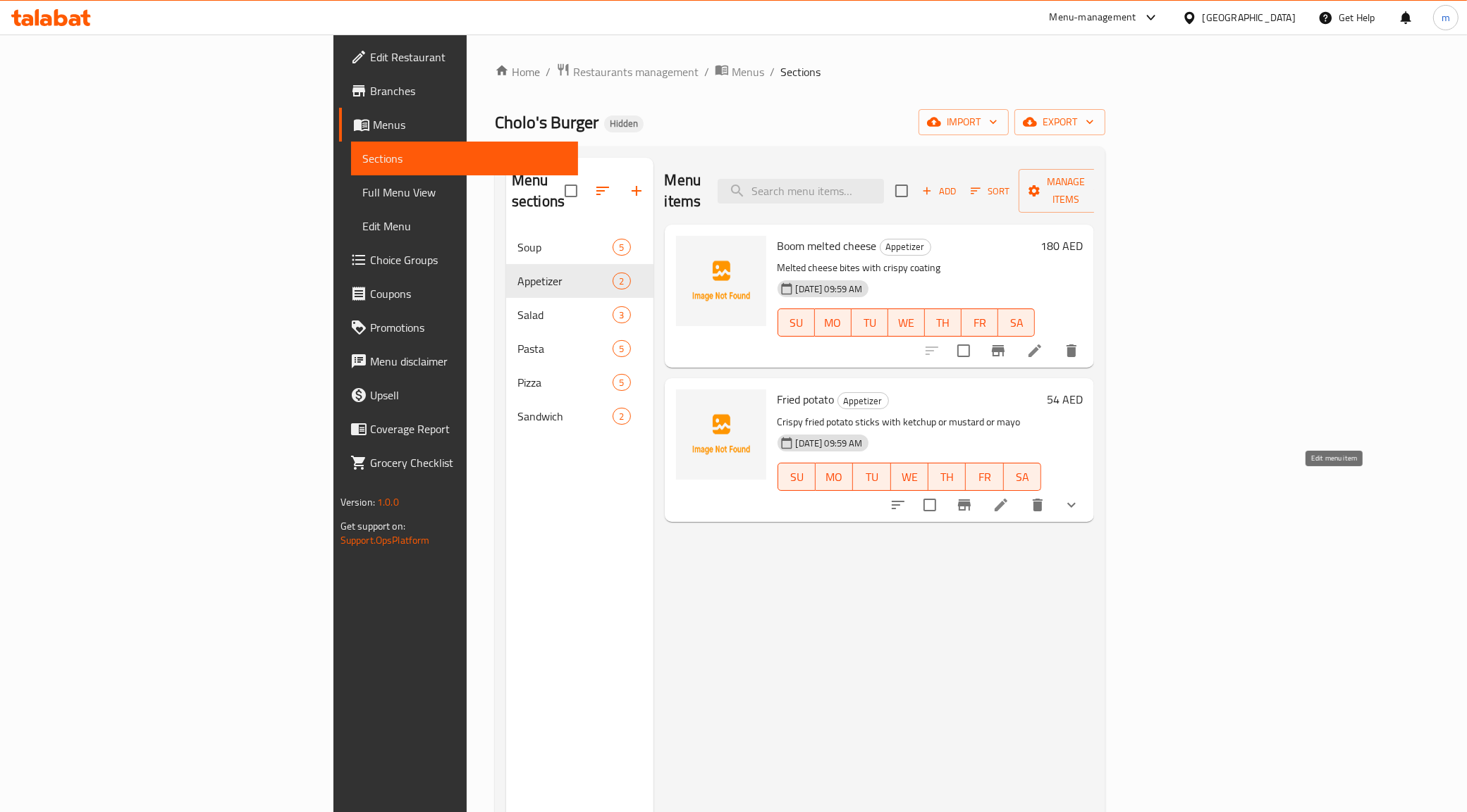
click at [1007, 499] on icon at bounding box center [1001, 505] width 12 height 12
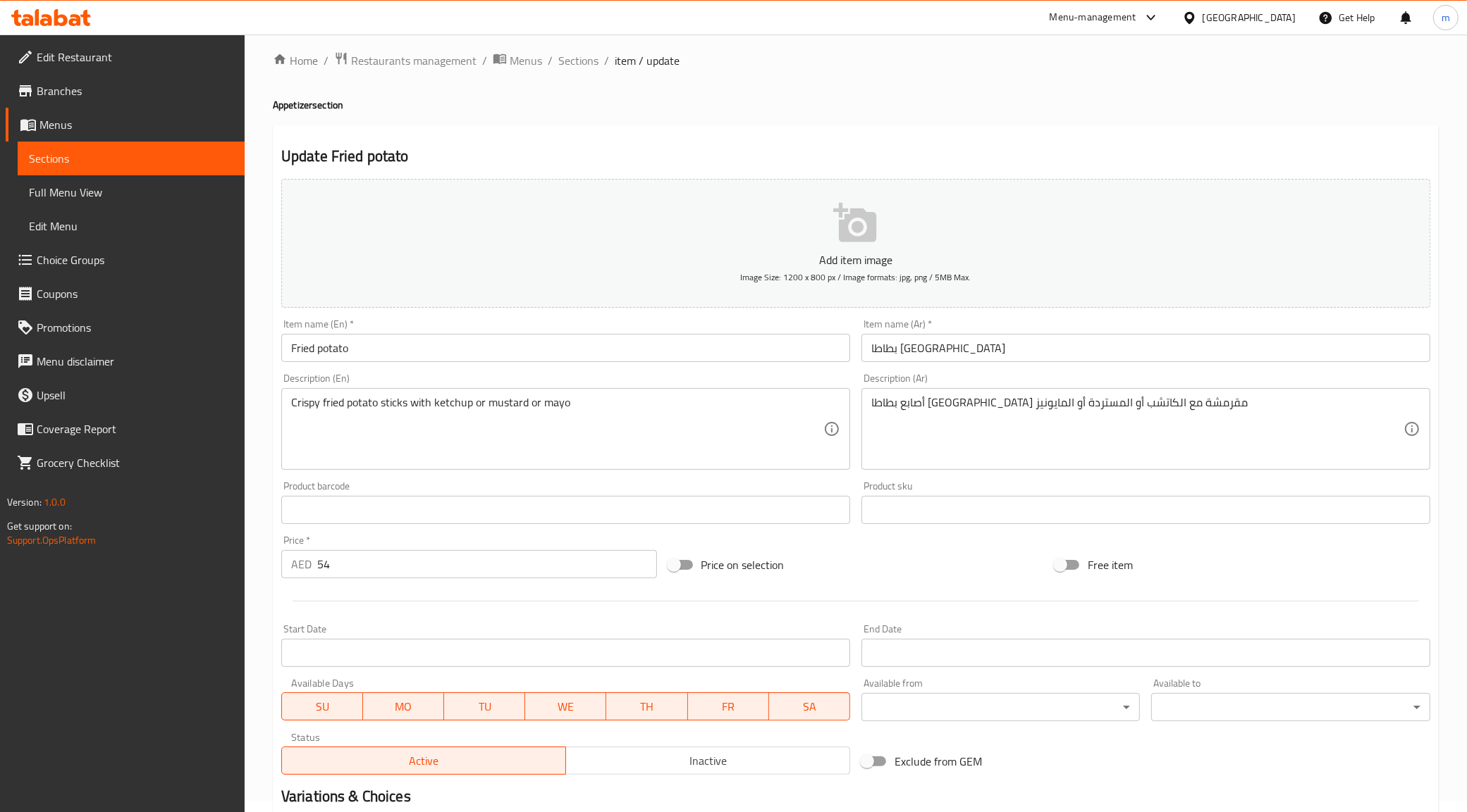
scroll to position [264, 0]
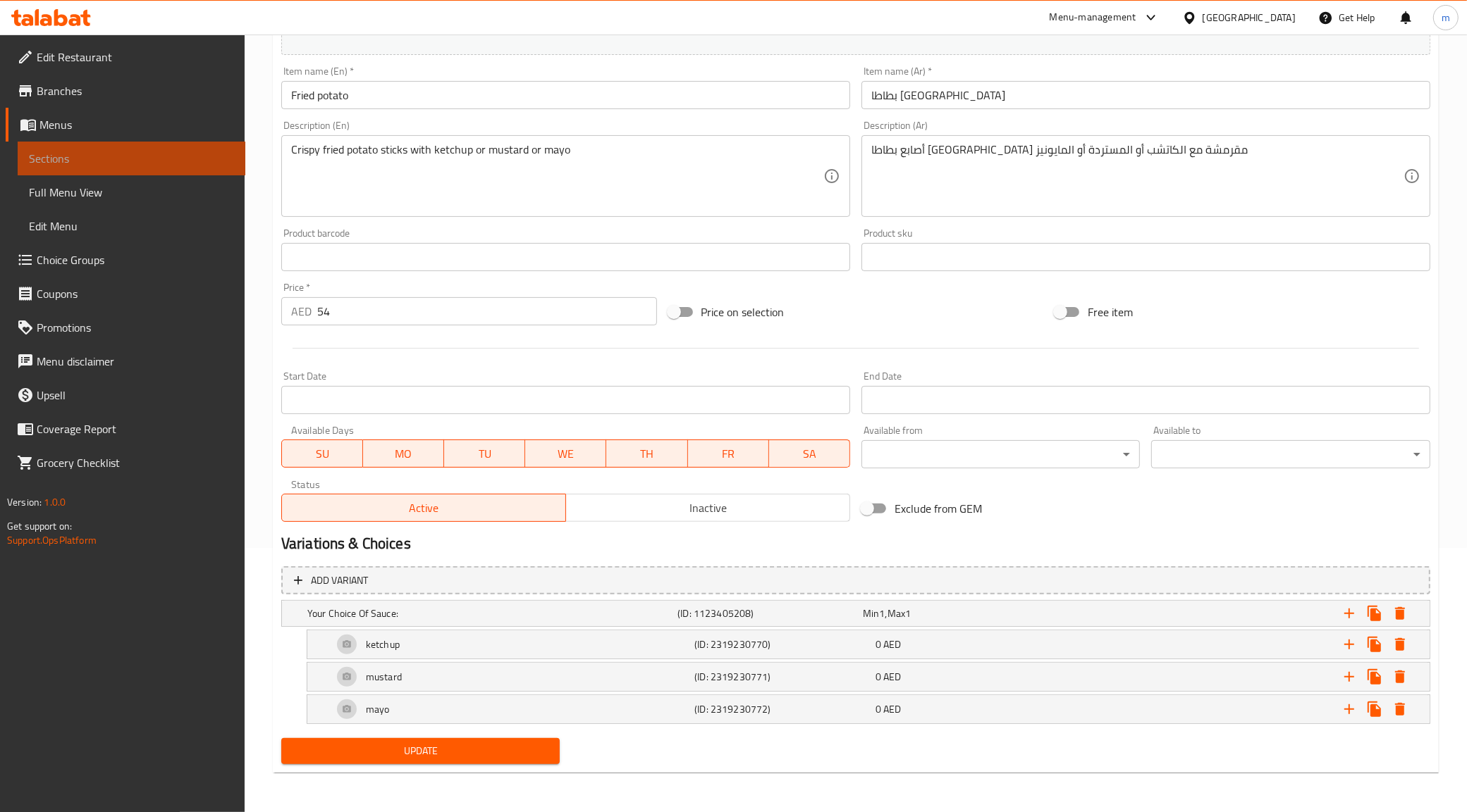
click at [108, 167] on span "Sections" at bounding box center [131, 158] width 205 height 17
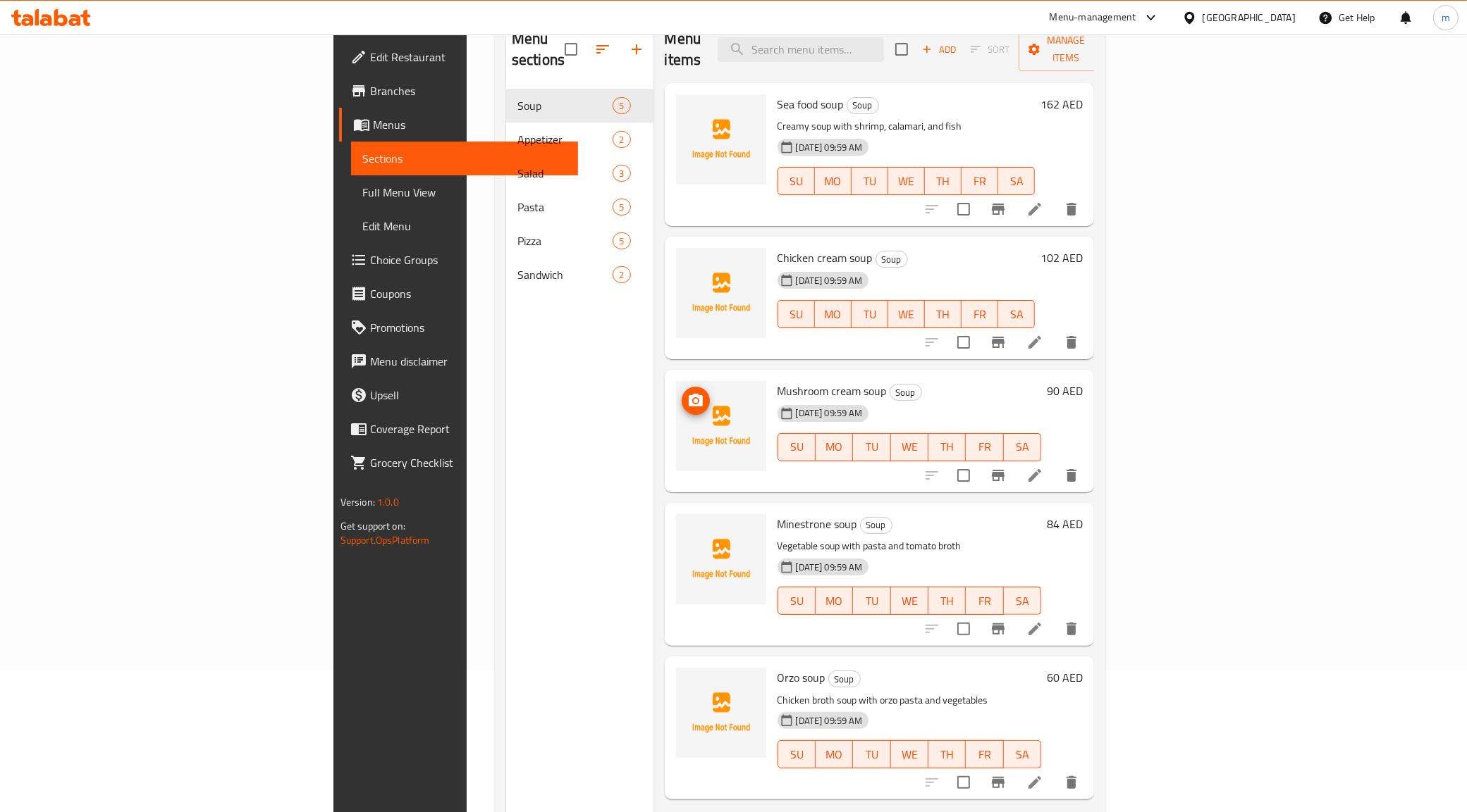
scroll to position [110, 0]
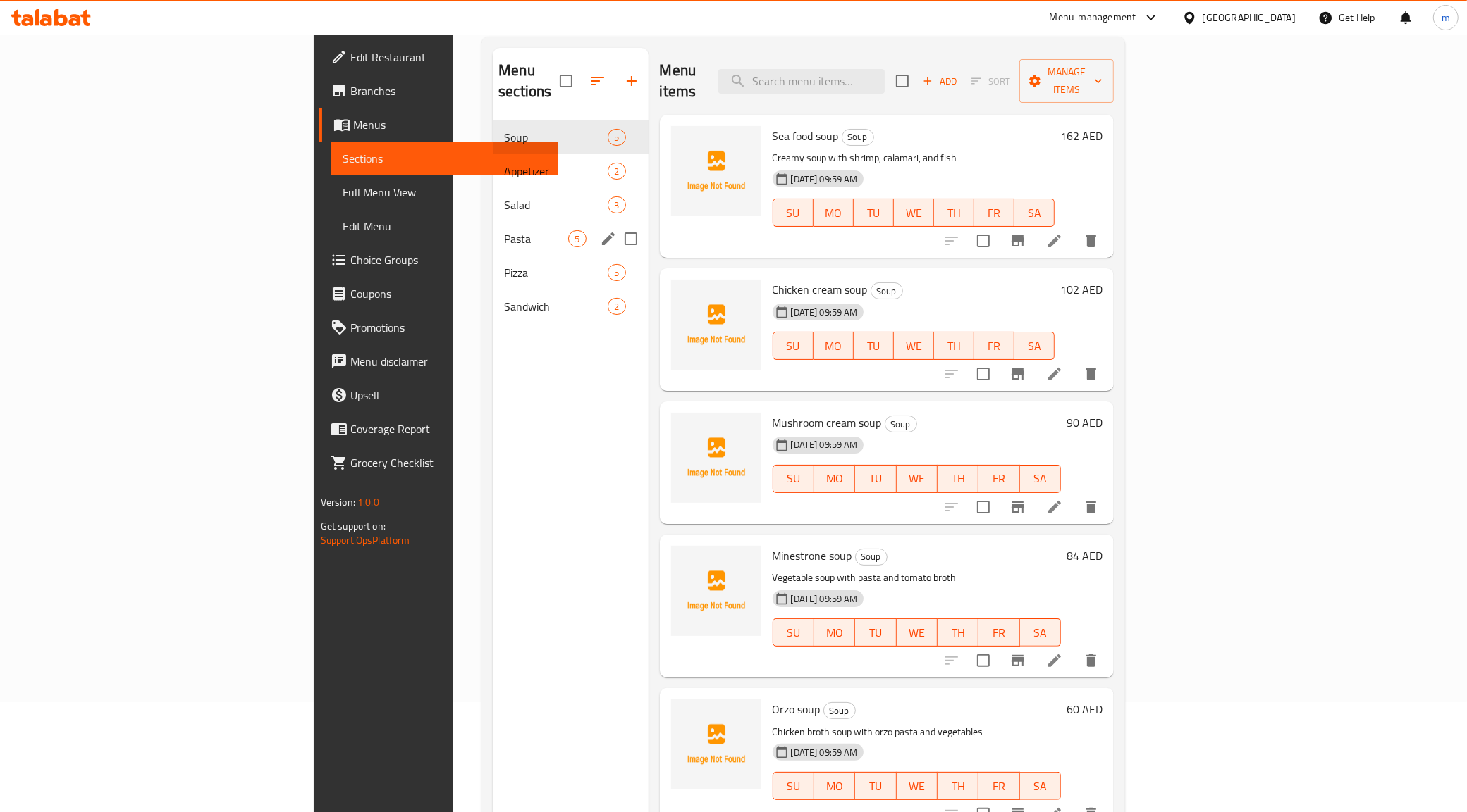
click at [492, 222] on div "Pasta 5" at bounding box center [570, 239] width 155 height 34
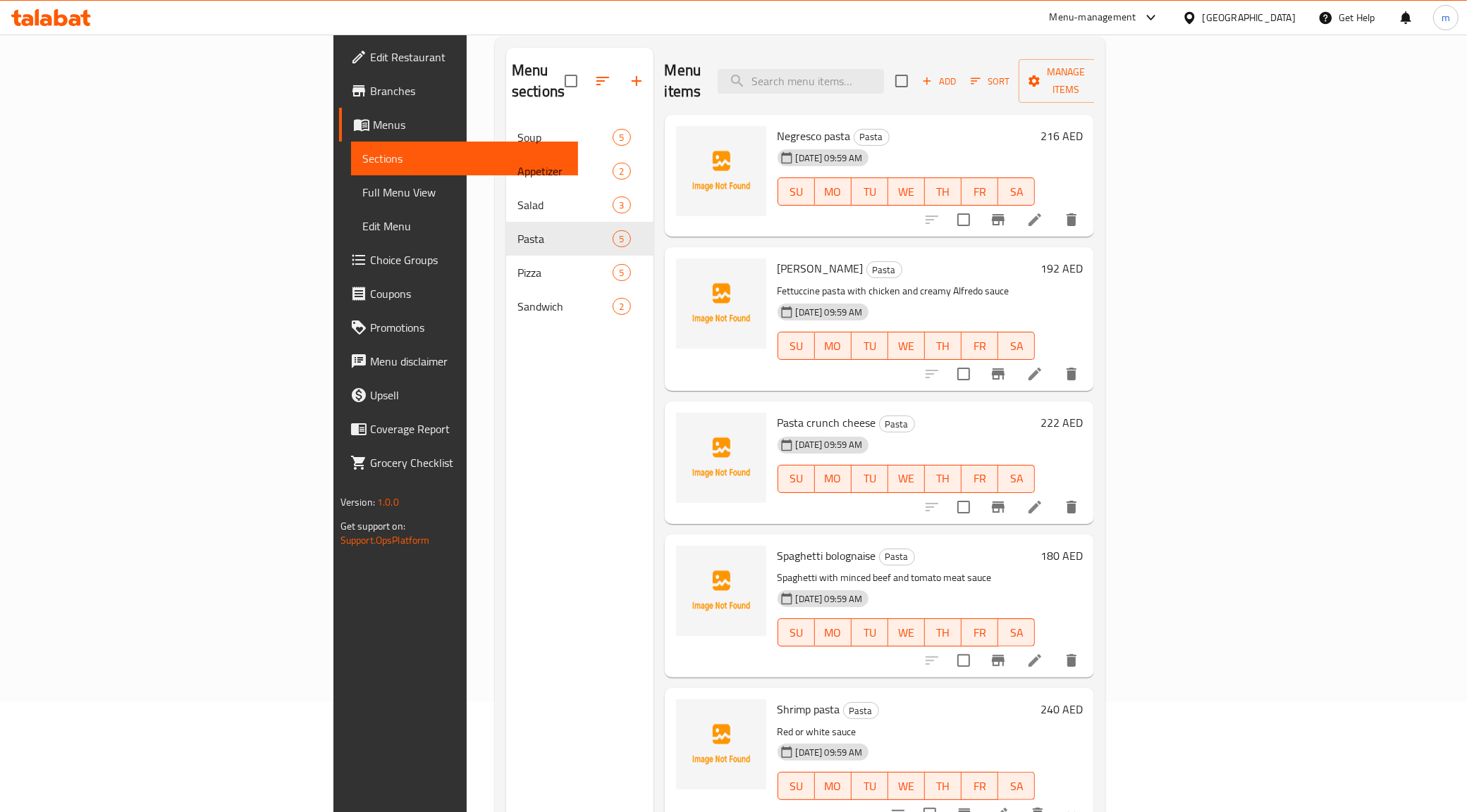
click at [1041, 654] on icon at bounding box center [1034, 660] width 12 height 12
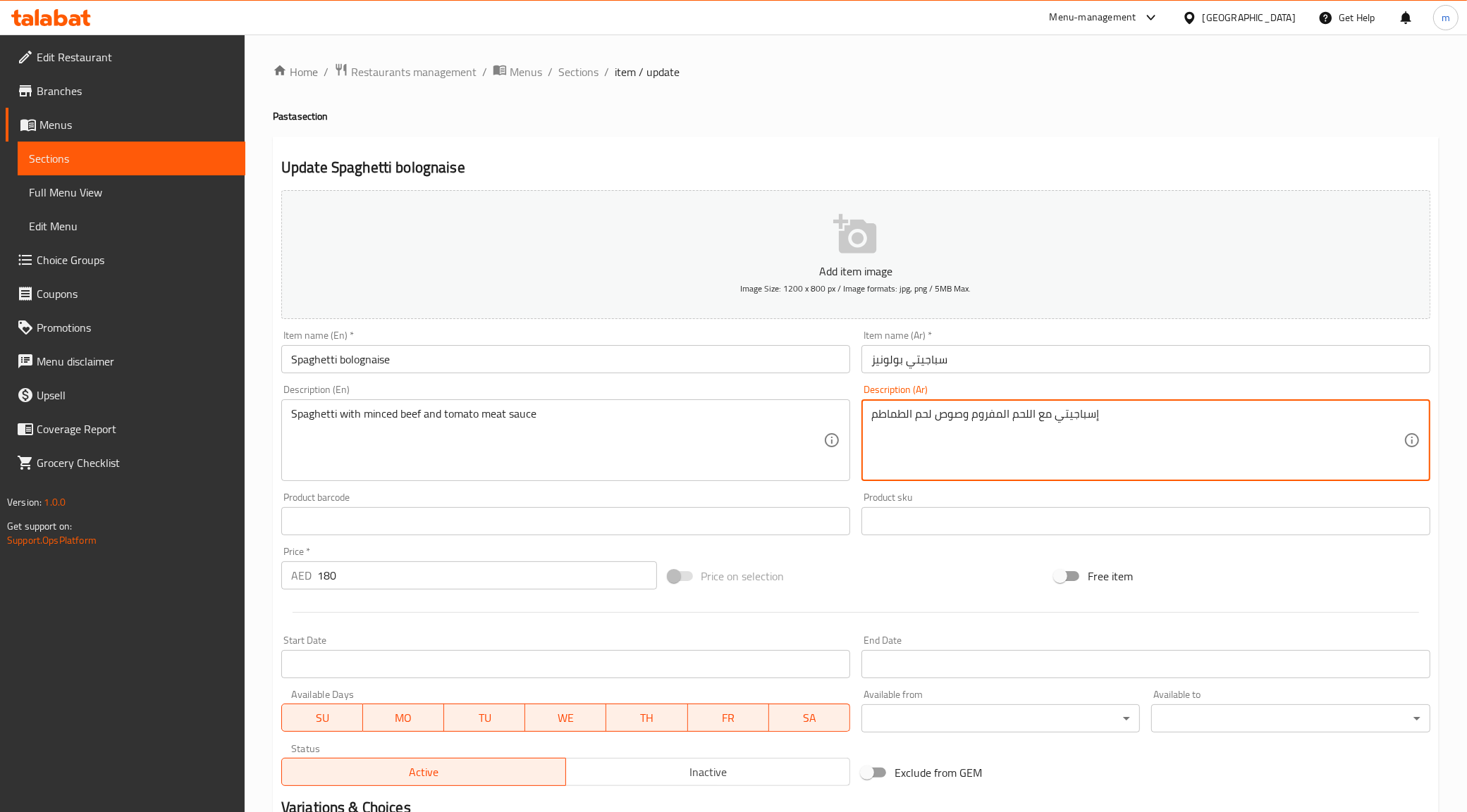
click at [1010, 416] on textarea "إسباجيتي مع اللحم المفروم وصوص لحم الطماطم" at bounding box center [1137, 440] width 532 height 67
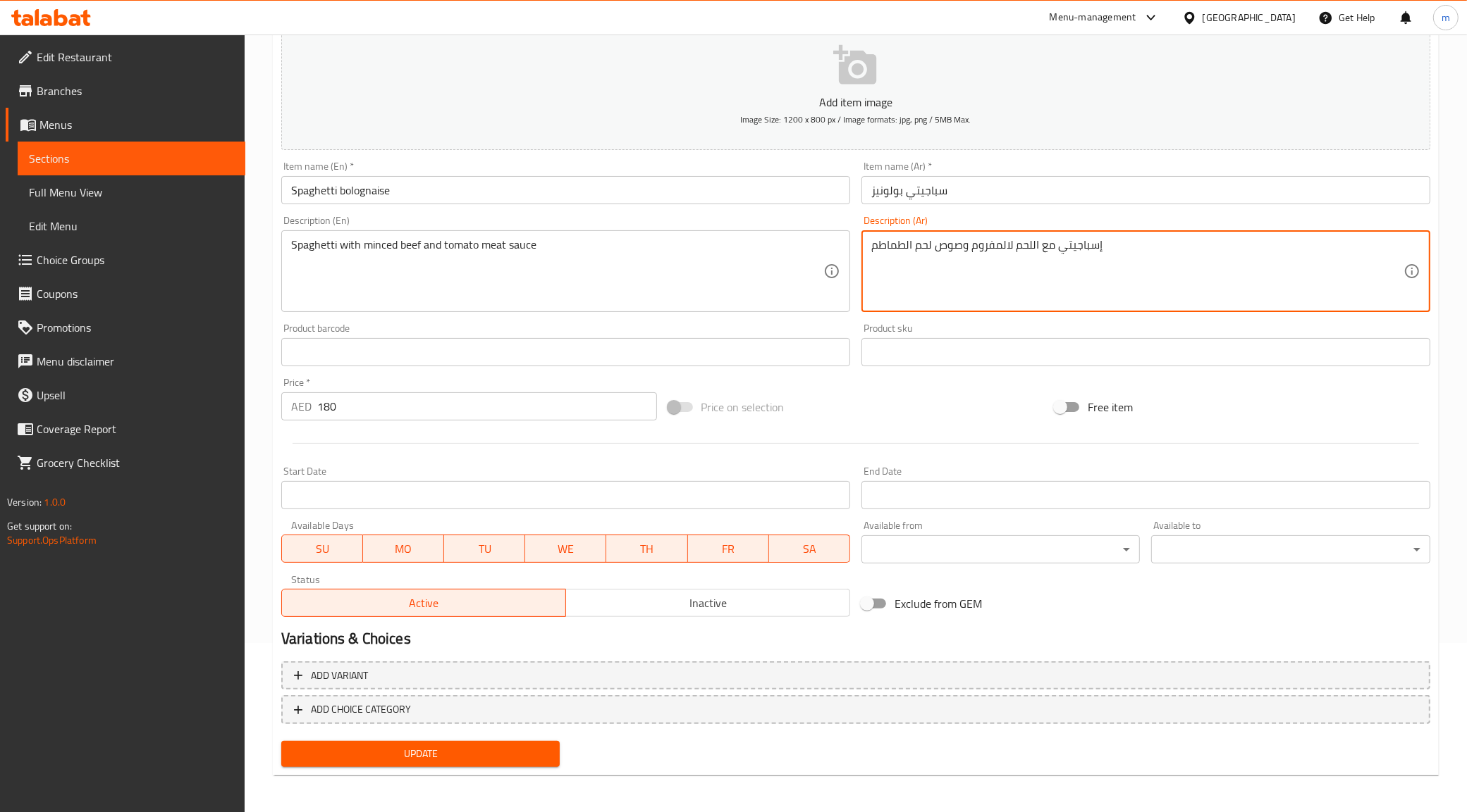
click at [1004, 258] on textarea "إسباجيتي مع اللحم لالمفروم وصوص لحم الطماطم" at bounding box center [1137, 271] width 532 height 67
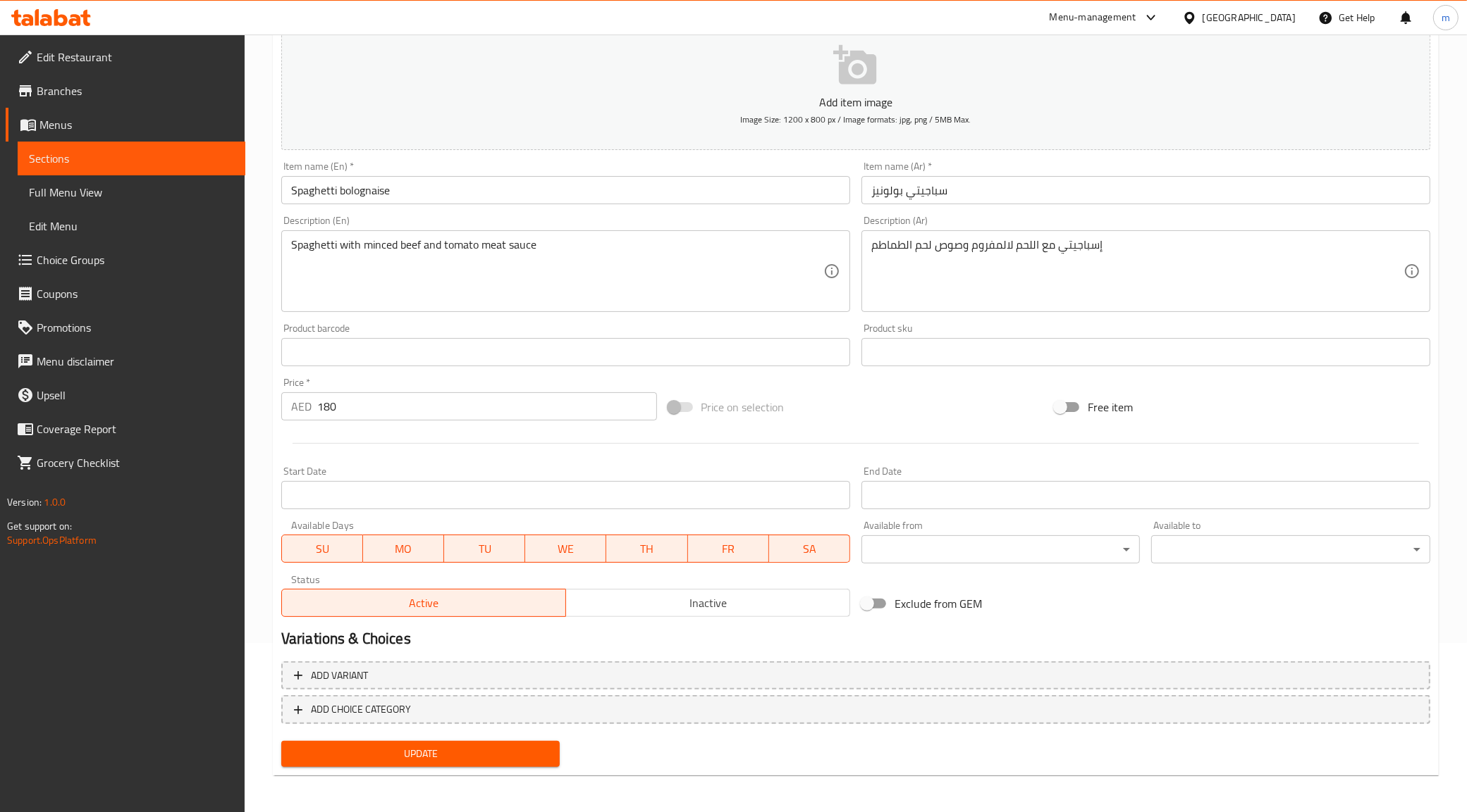
click at [1054, 247] on textarea "إسباجيتي مع اللحم لالمفروم وصوص لحم الطماطم" at bounding box center [1137, 271] width 532 height 67
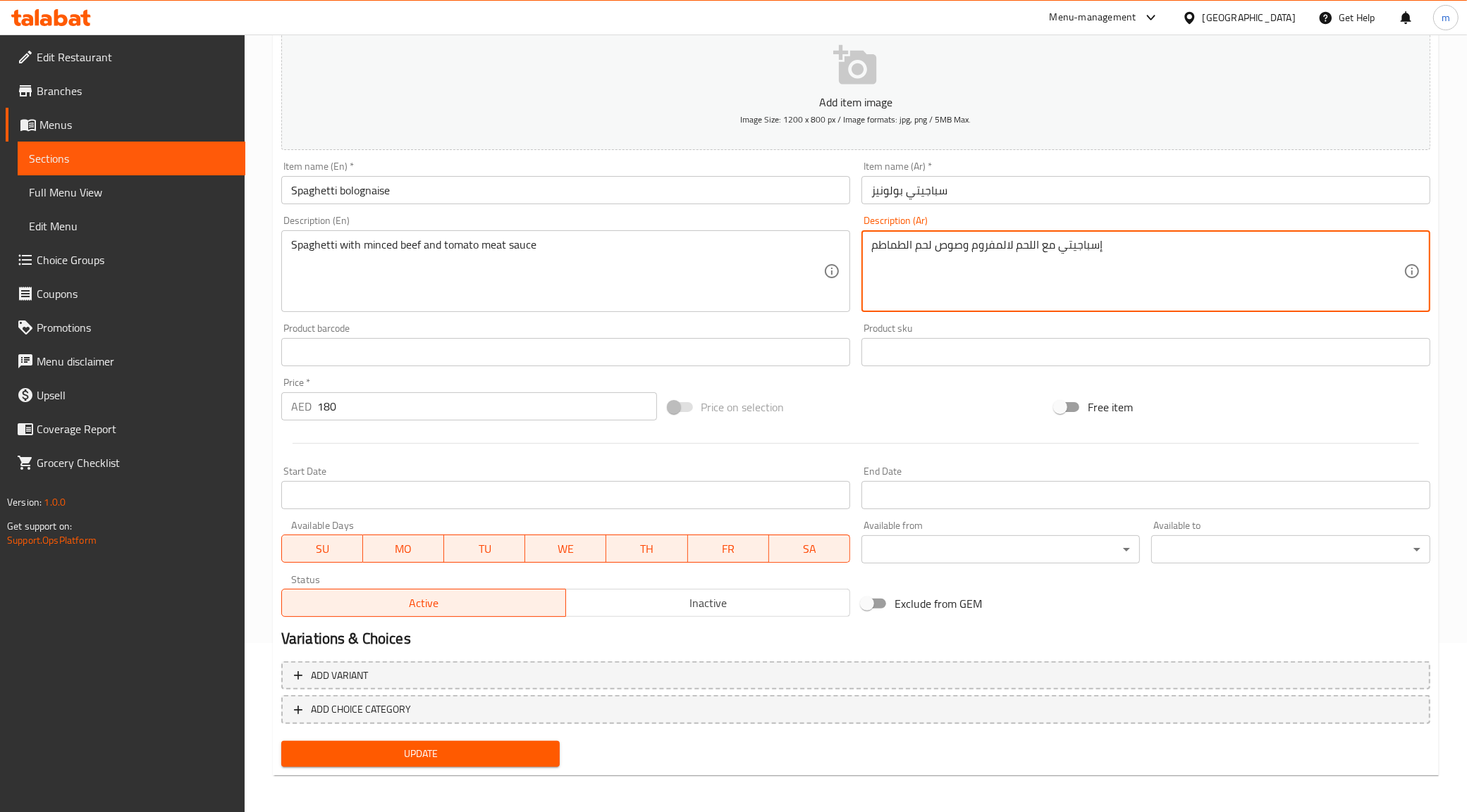
click at [1054, 247] on textarea "إسباجيتي مع اللحم لالمفروم وصوص لحم الطماطم" at bounding box center [1137, 271] width 532 height 67
paste textarea "البقري"
type textarea "إسباجيتي مع اللحم البقري المفروم وصوص لحم الطماطم"
click at [457, 754] on span "Update" at bounding box center [421, 754] width 257 height 18
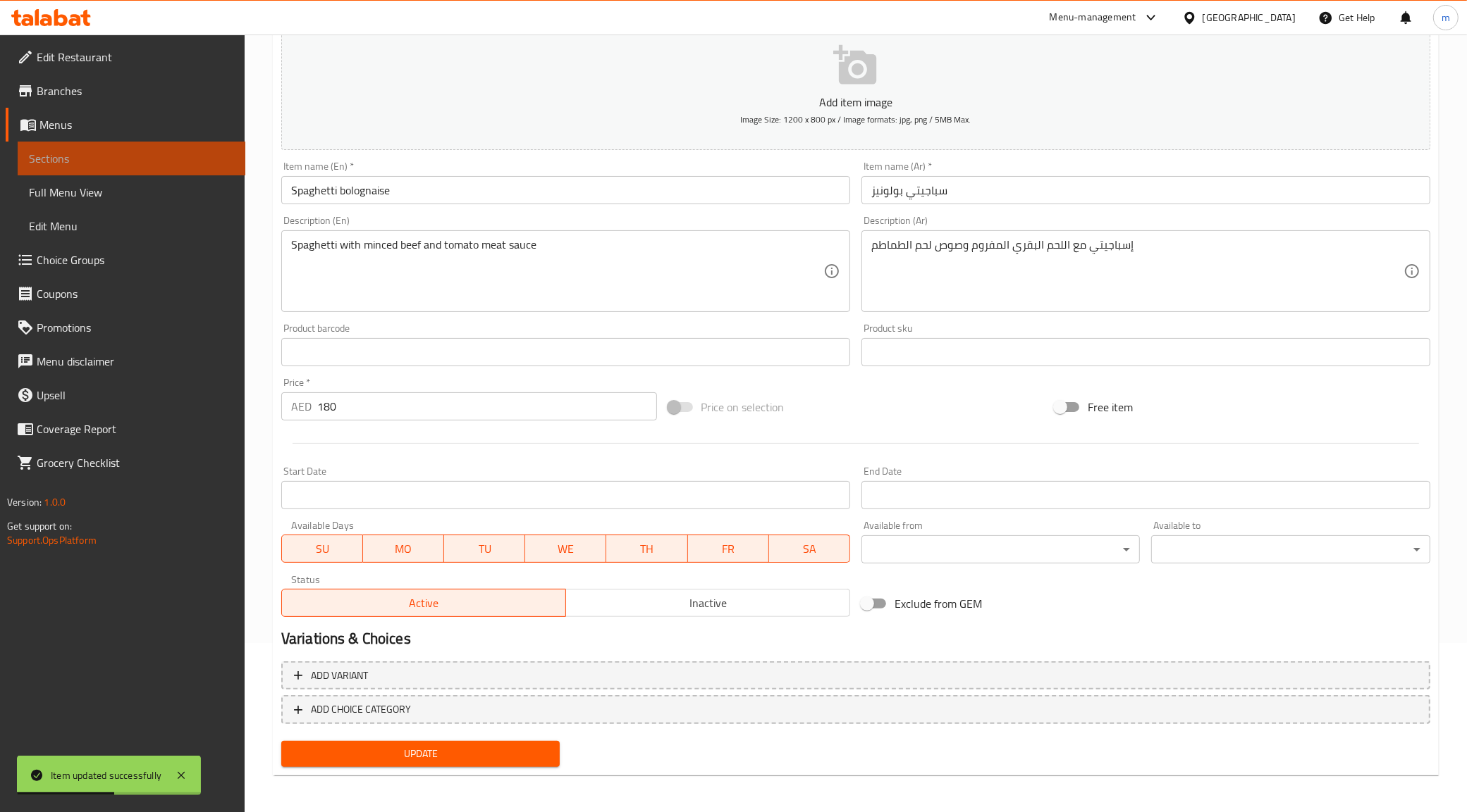
click at [49, 167] on span "Sections" at bounding box center [131, 158] width 205 height 17
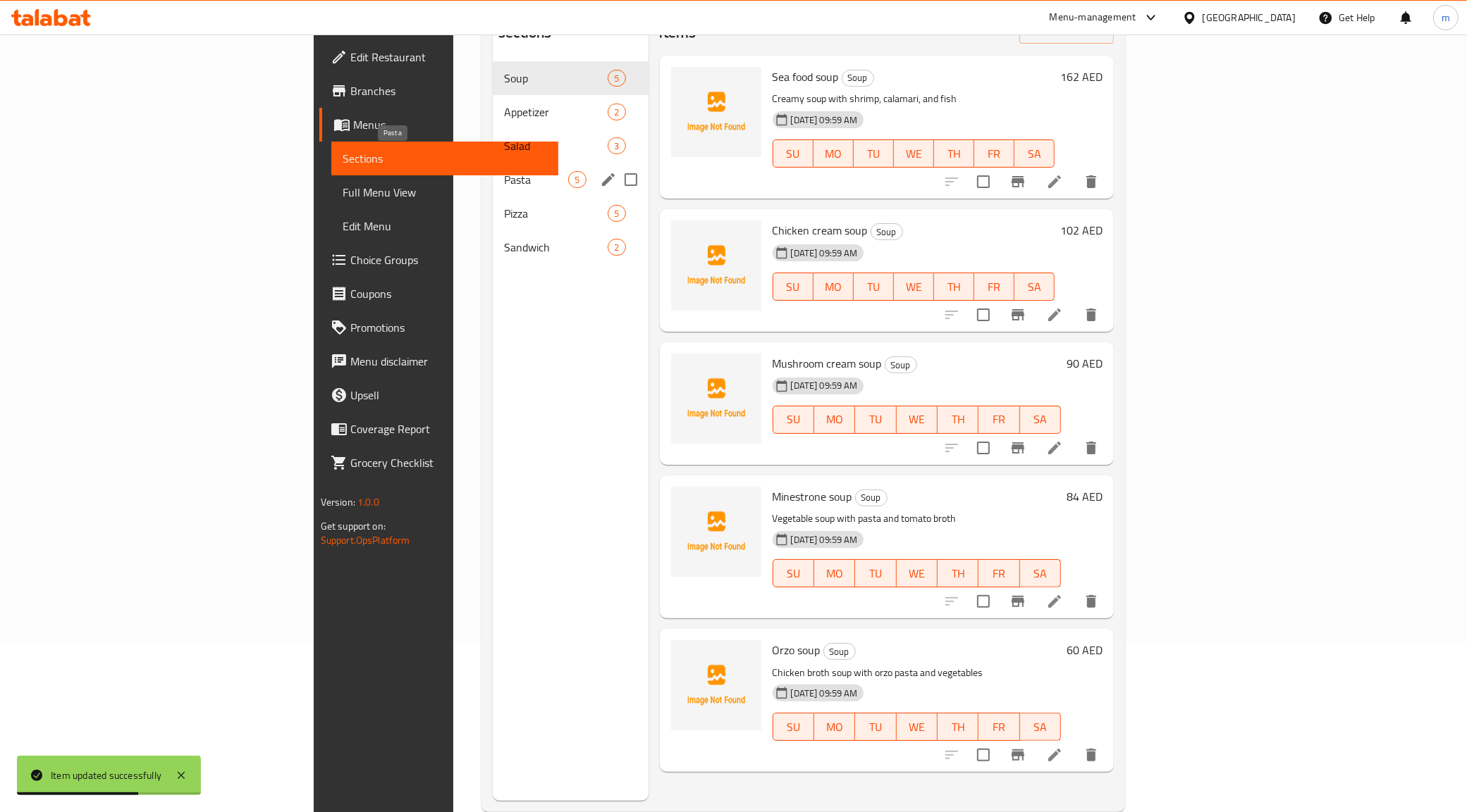
click at [504, 171] on span "Pasta" at bounding box center [536, 179] width 64 height 17
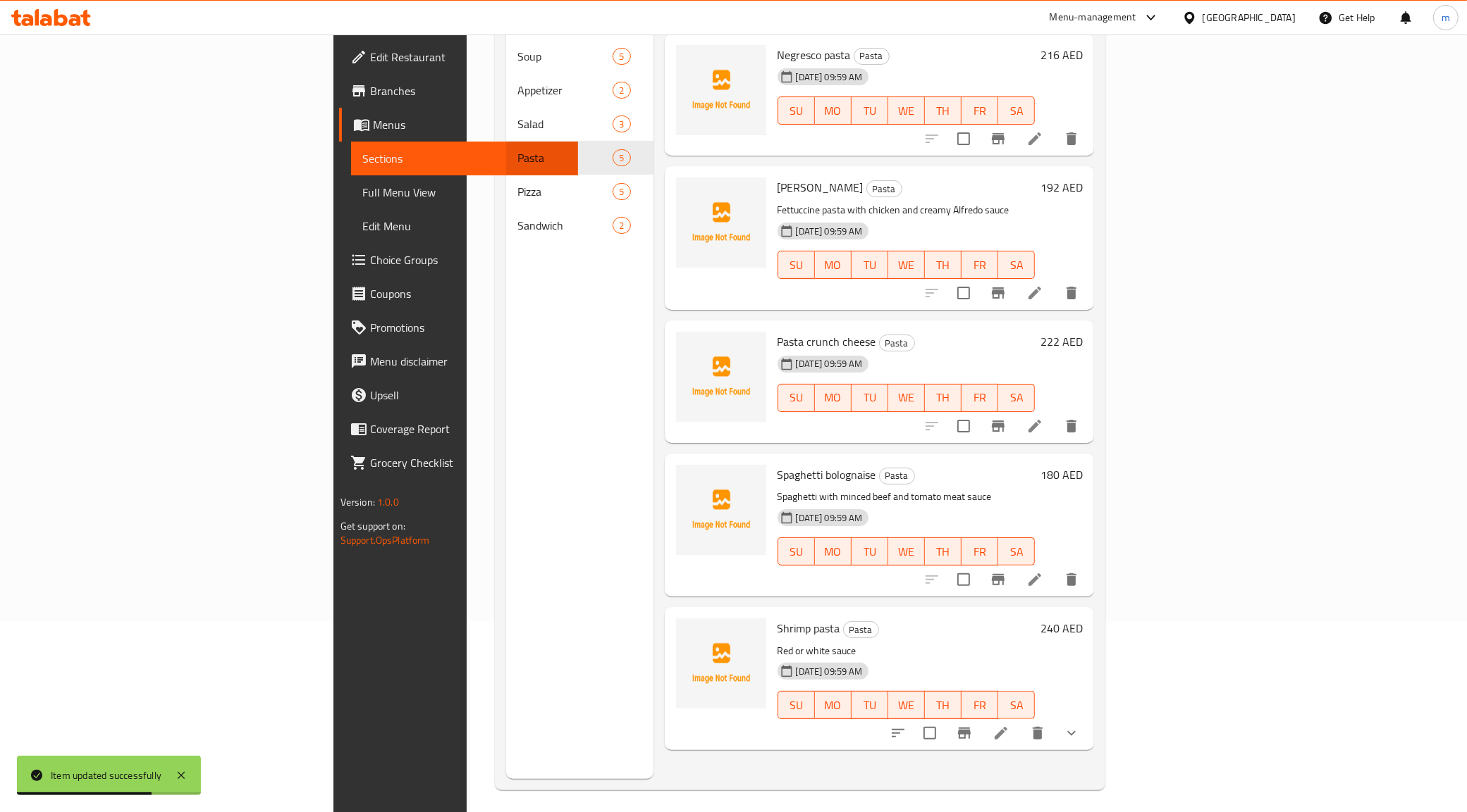
scroll to position [198, 0]
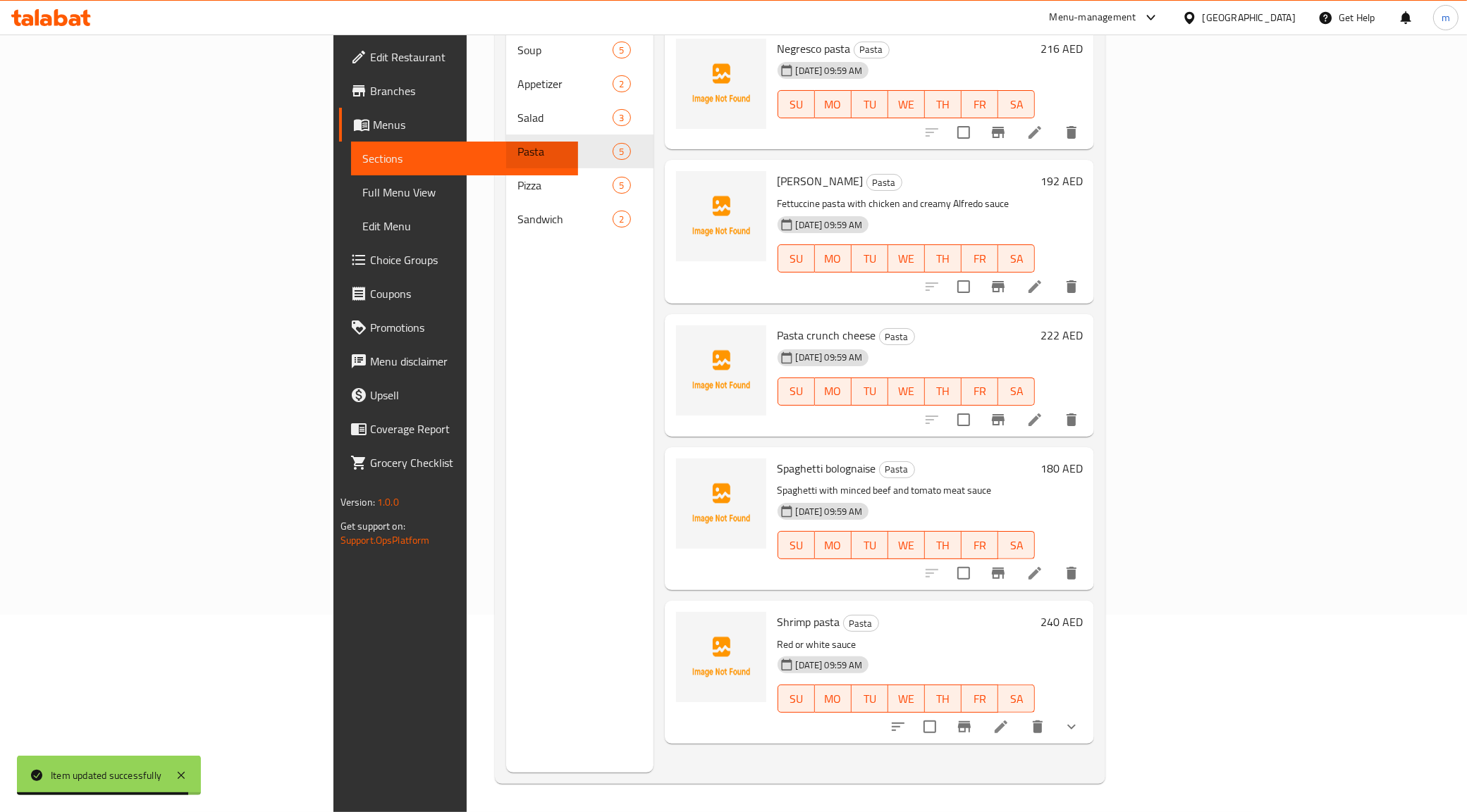
click at [1007, 721] on icon at bounding box center [1001, 727] width 12 height 12
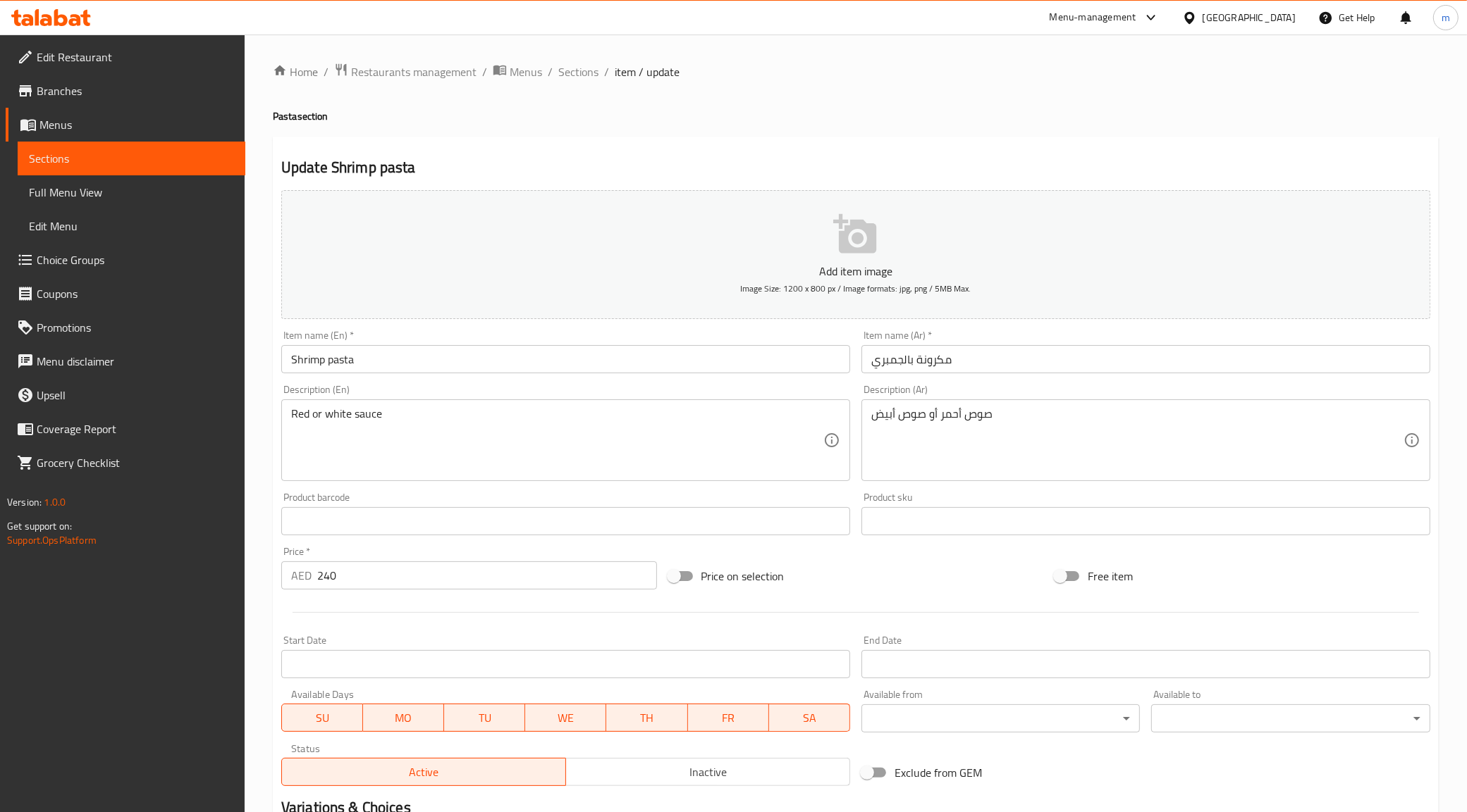
click at [906, 364] on input "مكرونة بالجمبري" at bounding box center [1146, 359] width 569 height 29
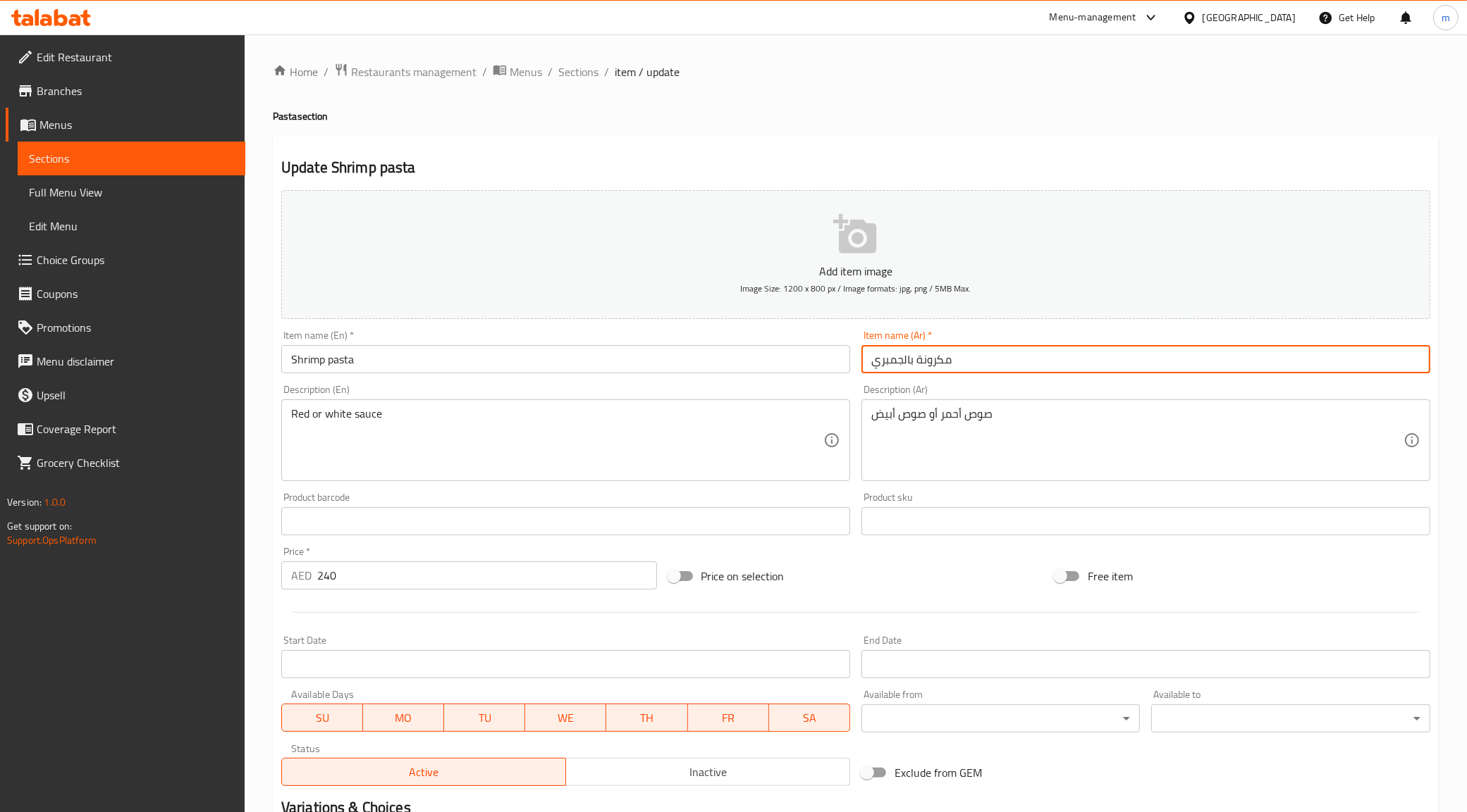
drag, startPoint x: 902, startPoint y: 363, endPoint x: 792, endPoint y: 368, distance: 110.1
click at [792, 368] on div "Add item image Image Size: 1200 x 800 px / Image formats: jpg, png / 5MB Max. I…" at bounding box center [855, 488] width 1160 height 607
type input "مكرونة بالروبيان"
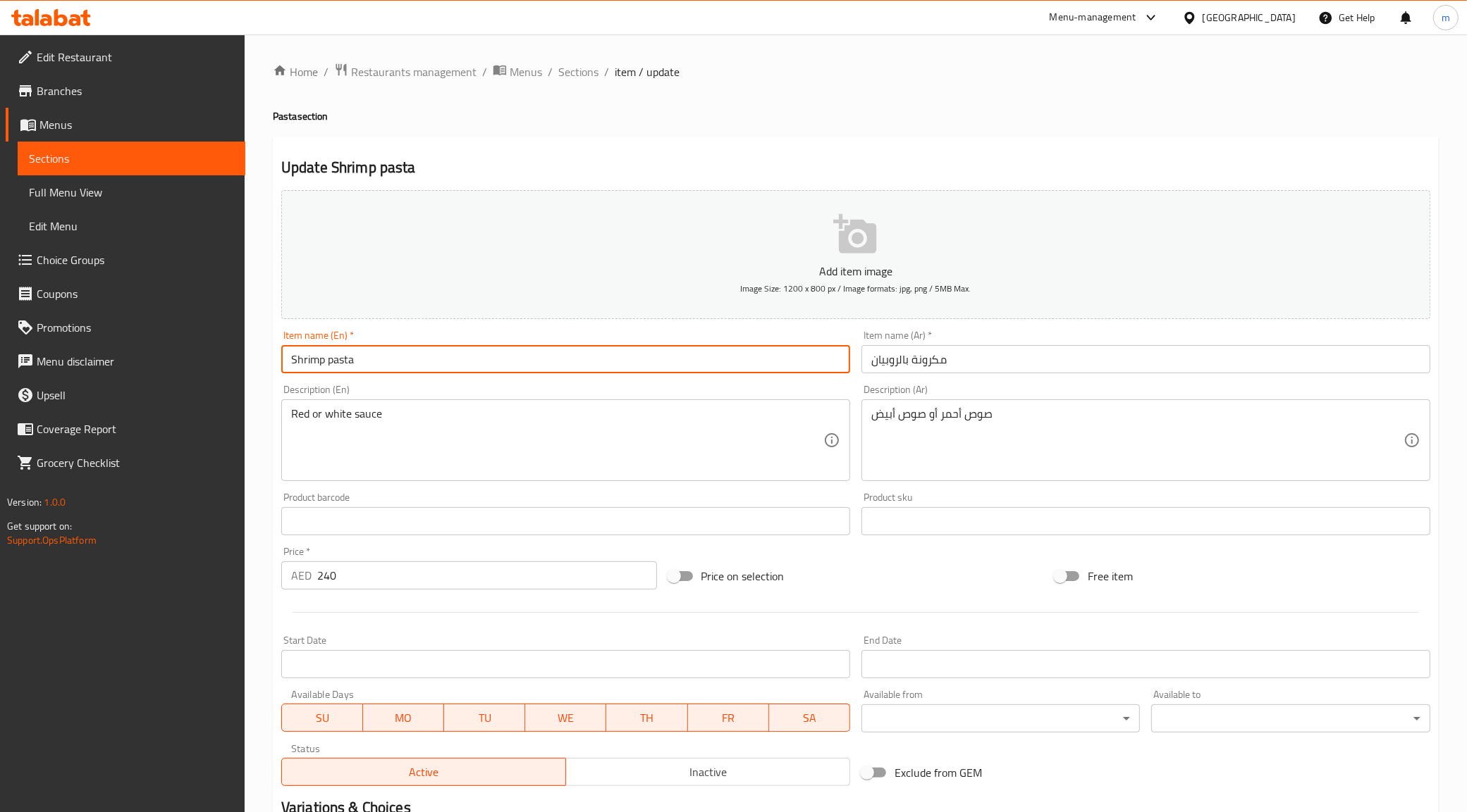
drag, startPoint x: 325, startPoint y: 357, endPoint x: 196, endPoint y: 385, distance: 132.0
click at [196, 385] on div "Edit Restaurant Branches Menus Sections Full Menu View Edit Menu Choice Groups …" at bounding box center [733, 539] width 1467 height 1010
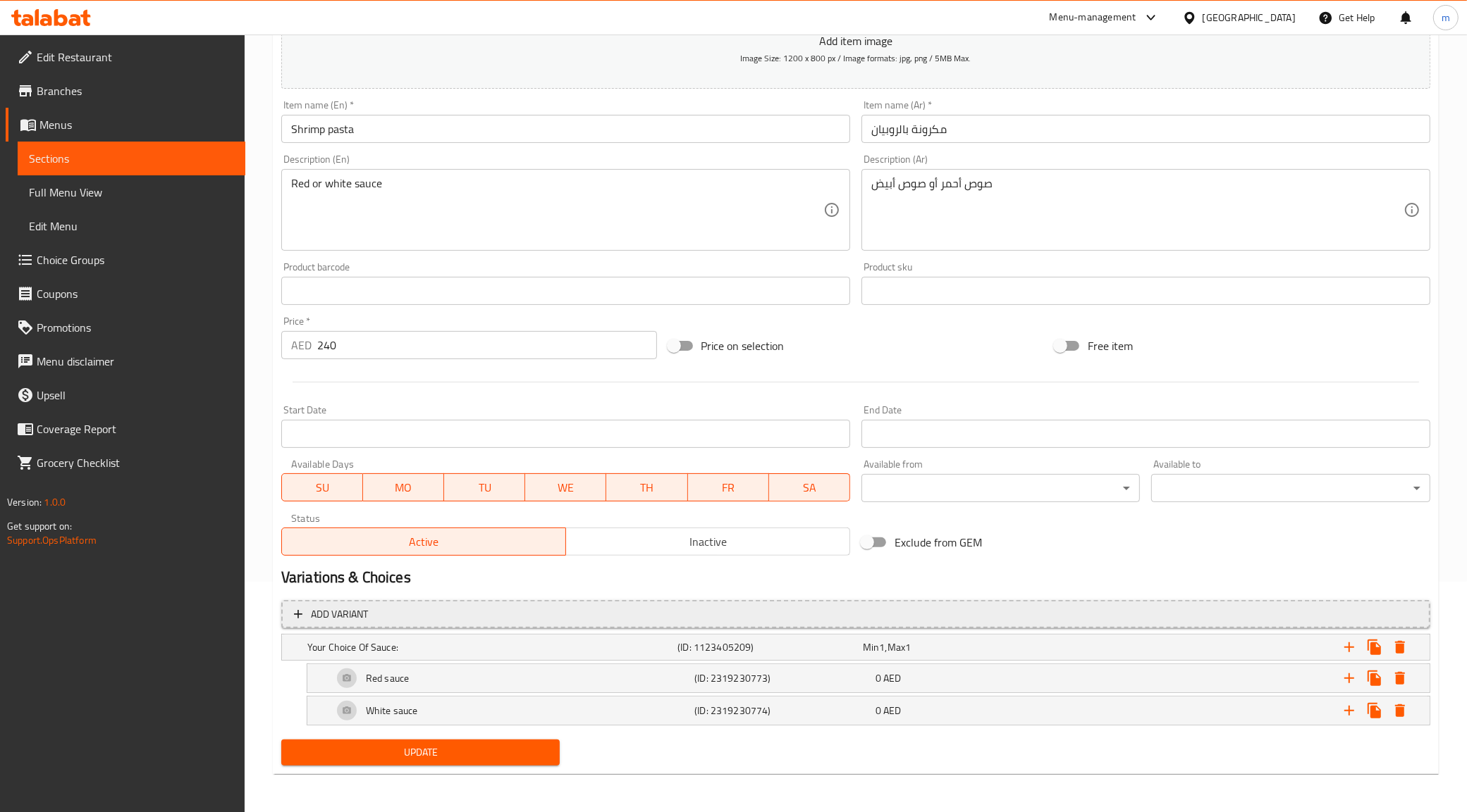
scroll to position [231, 0]
click at [375, 758] on span "Update" at bounding box center [421, 752] width 257 height 18
click at [99, 163] on span "Sections" at bounding box center [131, 158] width 205 height 17
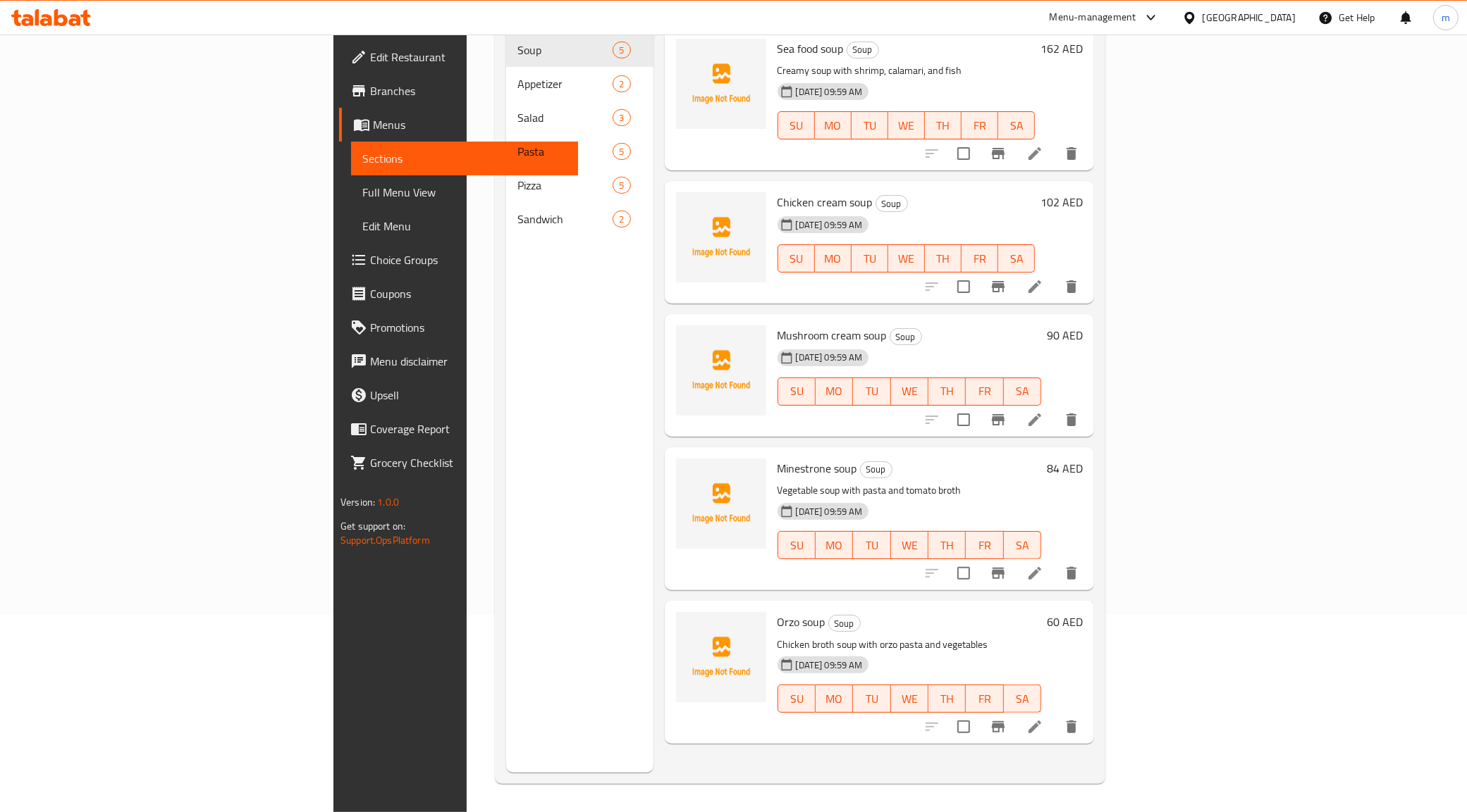
scroll to position [198, 0]
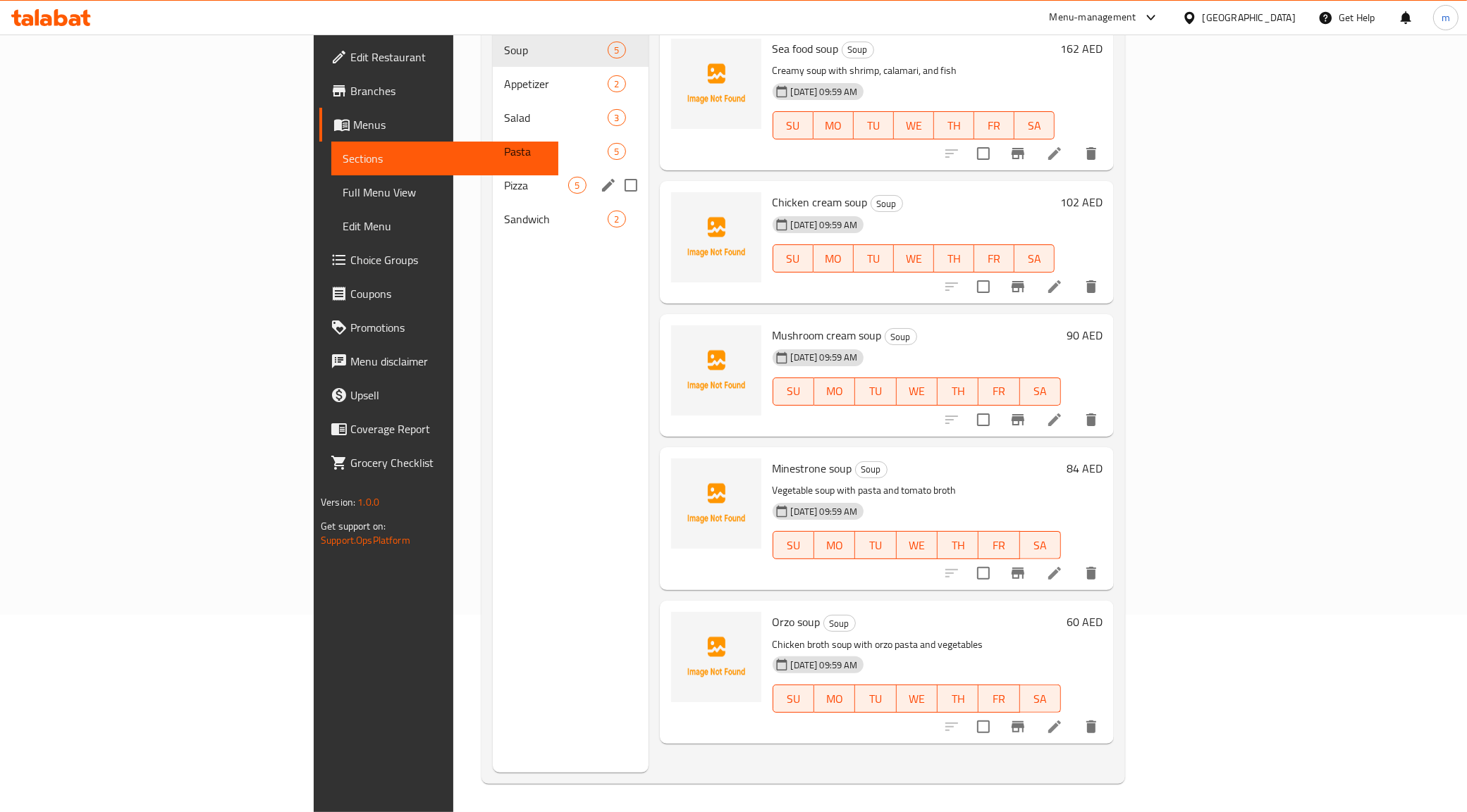
click at [492, 174] on div "Pizza 5" at bounding box center [570, 185] width 155 height 34
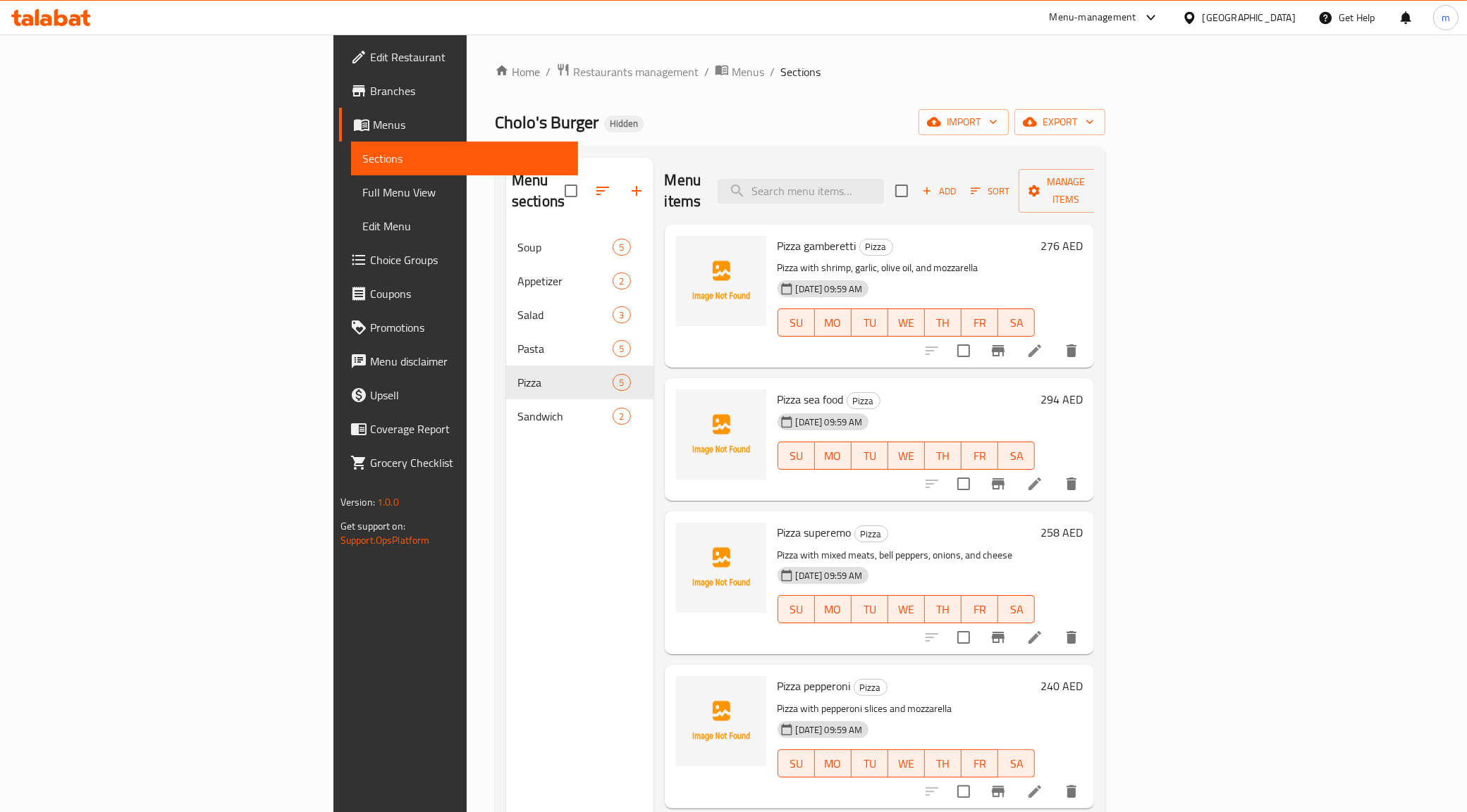
click at [1043, 342] on icon at bounding box center [1034, 350] width 17 height 17
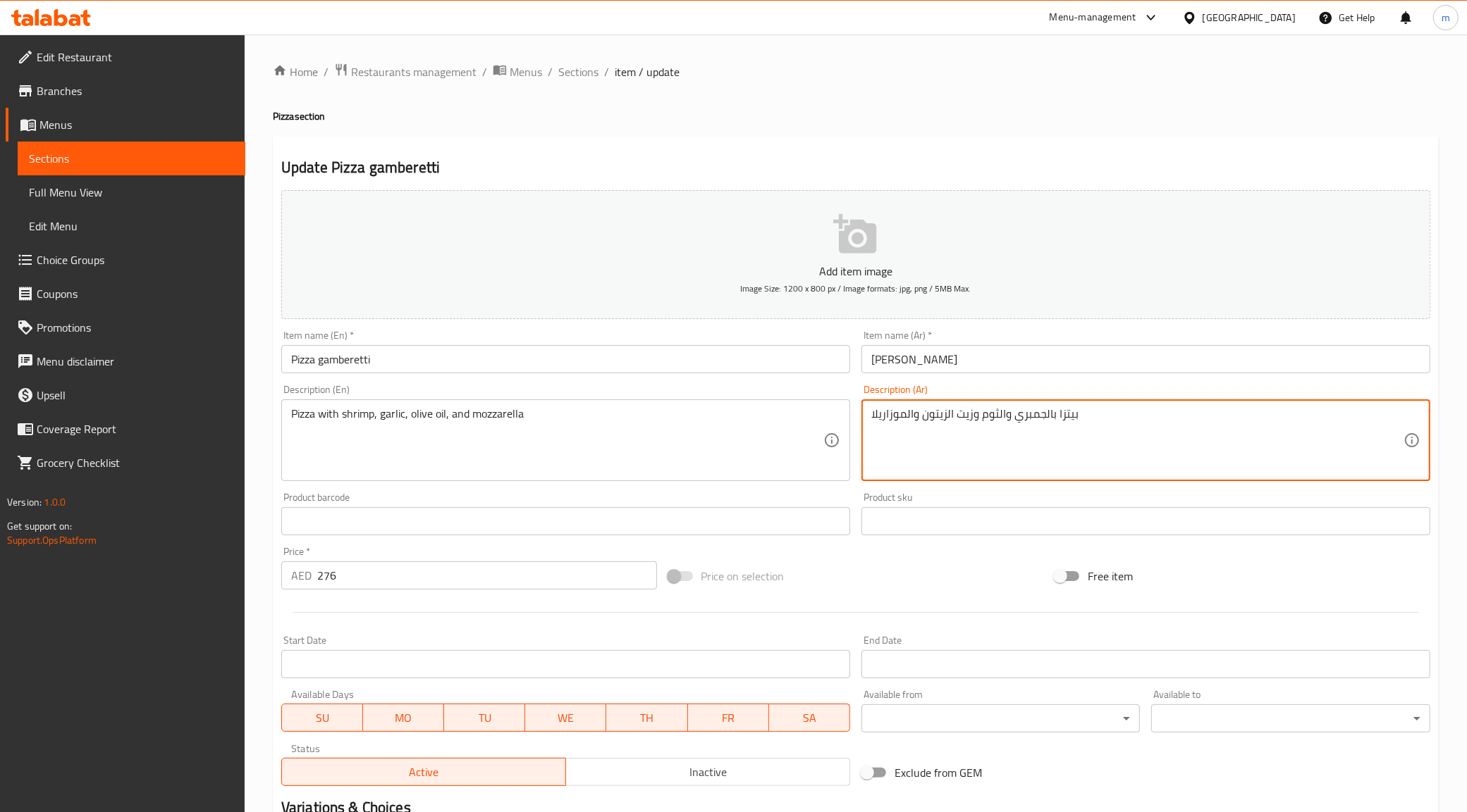
drag, startPoint x: 1013, startPoint y: 414, endPoint x: 1041, endPoint y: 422, distance: 29.1
click at [1041, 422] on textarea "بيتزا بالجمبري والثوم وزيت الزيتون والموزاريلا" at bounding box center [1137, 440] width 532 height 67
click at [973, 410] on textarea "بيتزا بالروبيان والثوم وزيت الزيتون والموزاريلا" at bounding box center [1137, 440] width 532 height 67
click at [914, 416] on textarea "بيتزا بالروبيان والثوم و زيت الزيتون والموزاريلا" at bounding box center [1137, 440] width 532 height 67
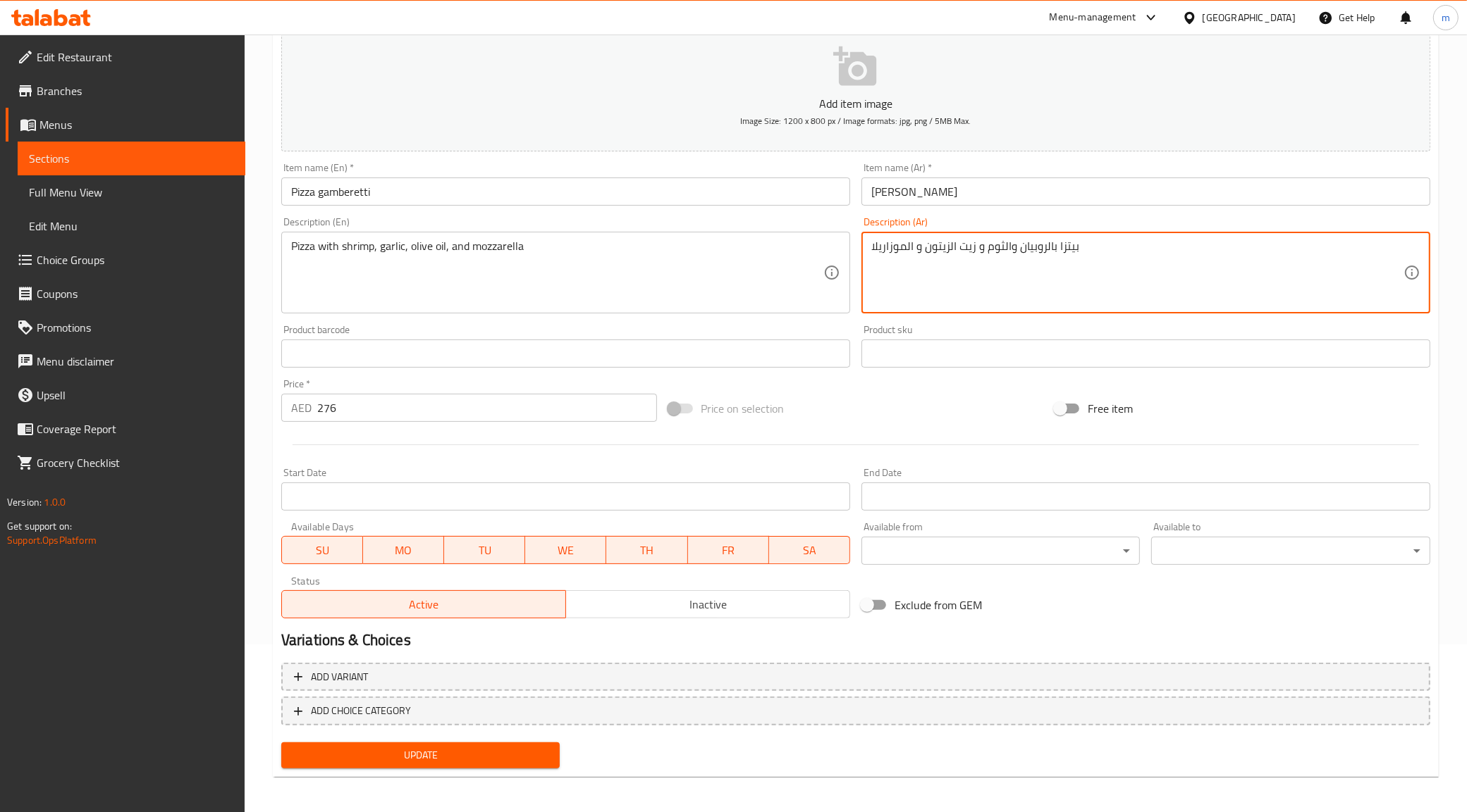
scroll to position [169, 0]
type textarea "بيتزا بالروبيان والثوم و زيت الزيتون و الموزاريلا"
click at [467, 759] on span "Update" at bounding box center [421, 754] width 257 height 18
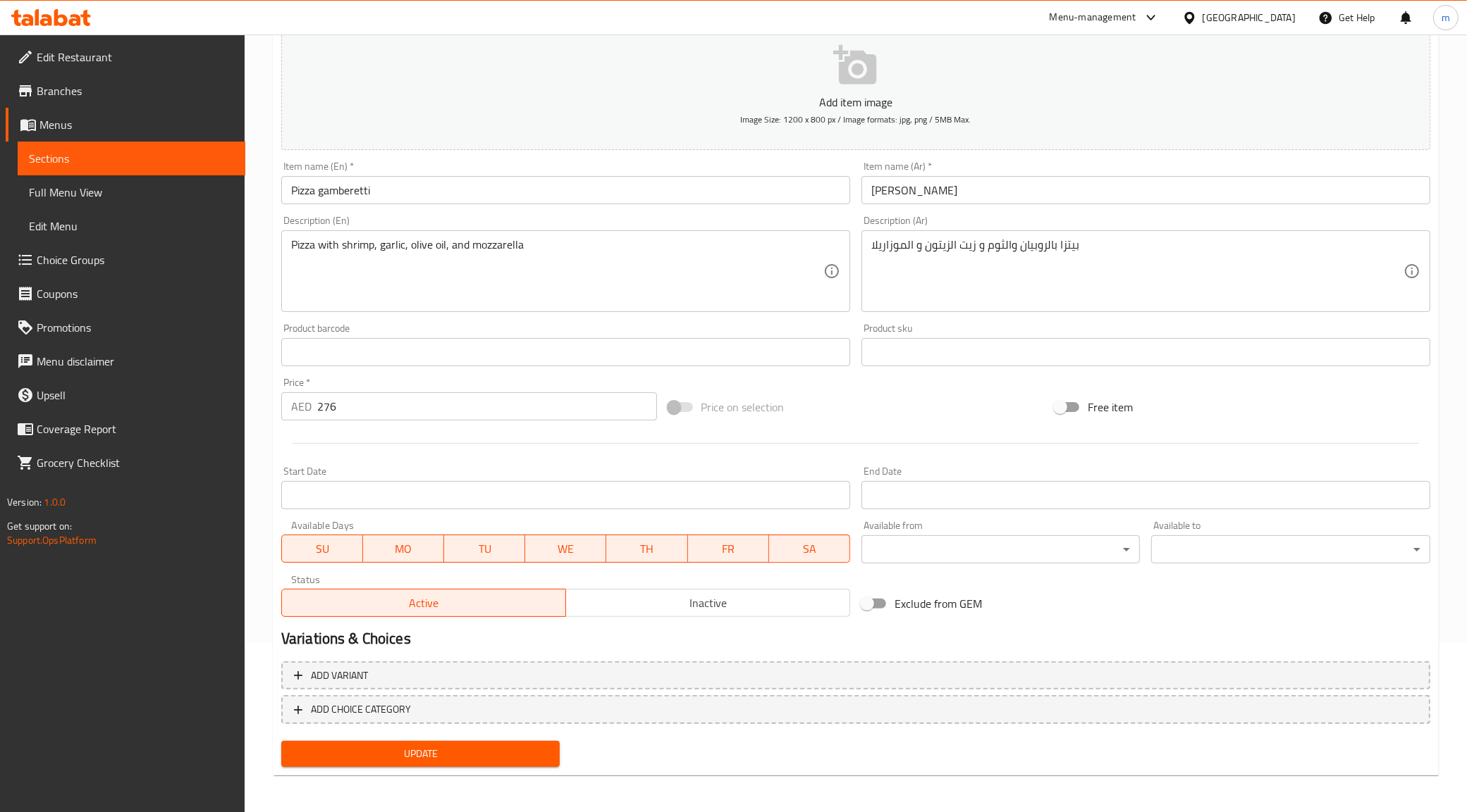
click at [79, 160] on span "Sections" at bounding box center [131, 158] width 205 height 17
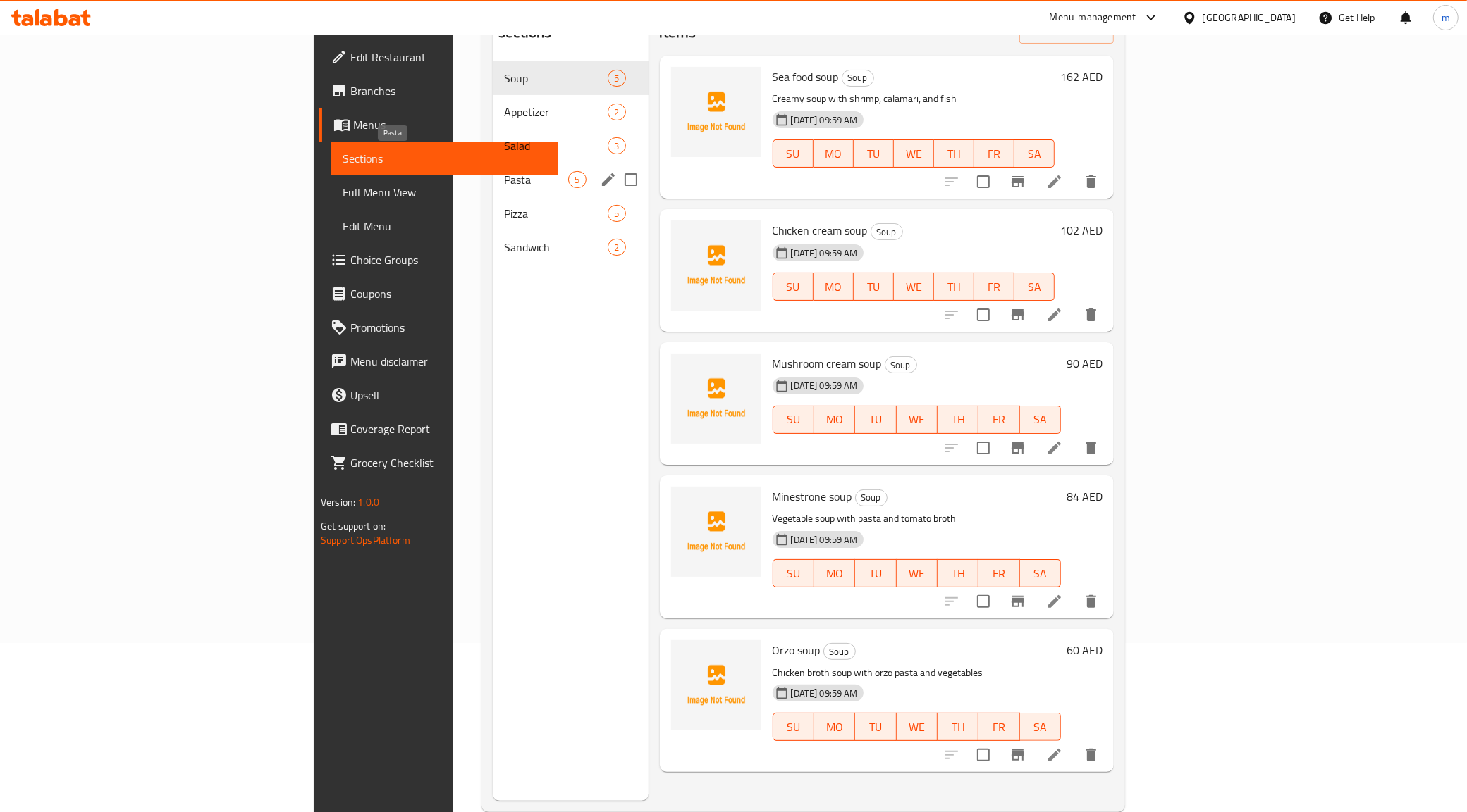
click at [504, 171] on span "Pasta" at bounding box center [536, 179] width 64 height 17
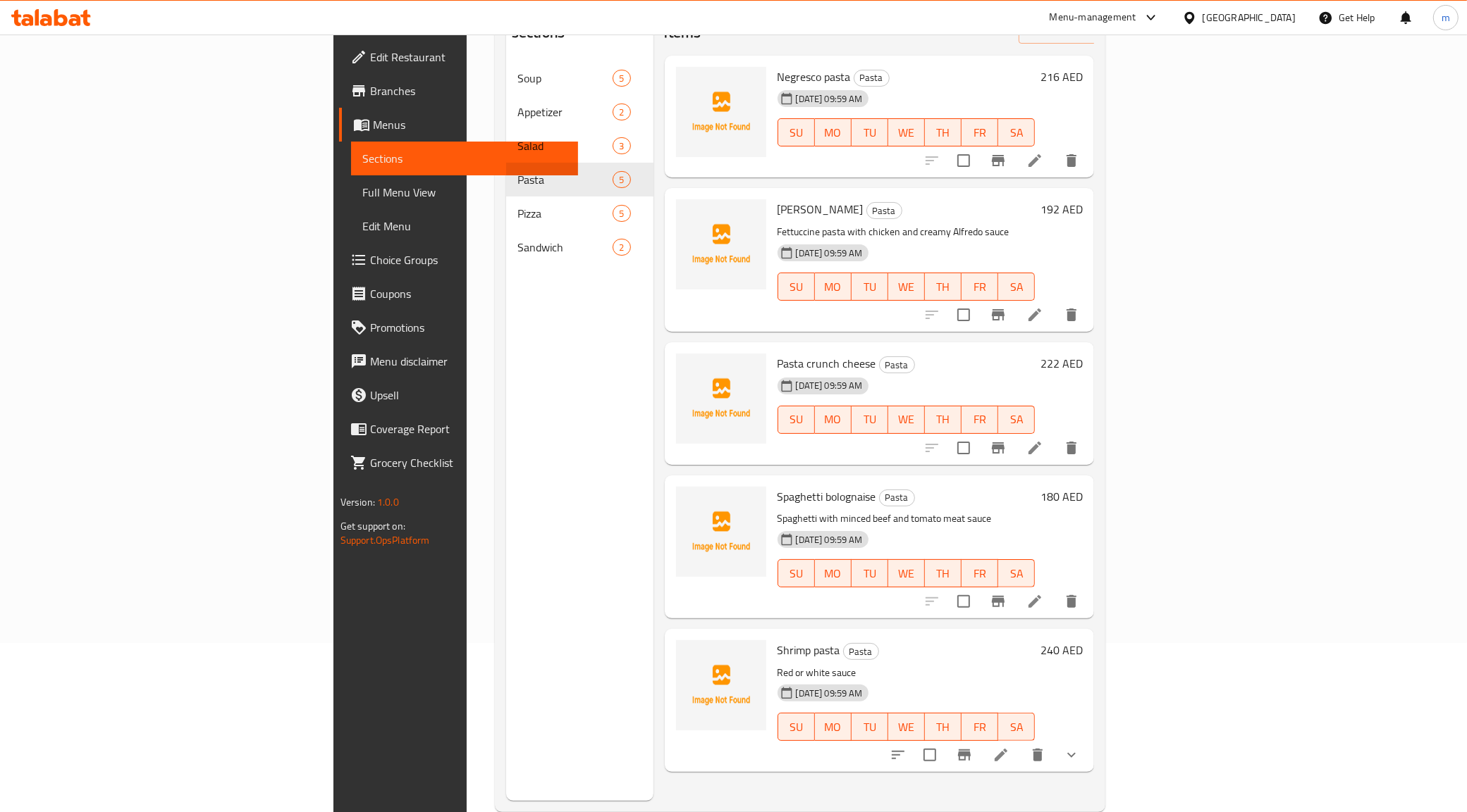
click at [1043, 593] on icon at bounding box center [1034, 601] width 17 height 17
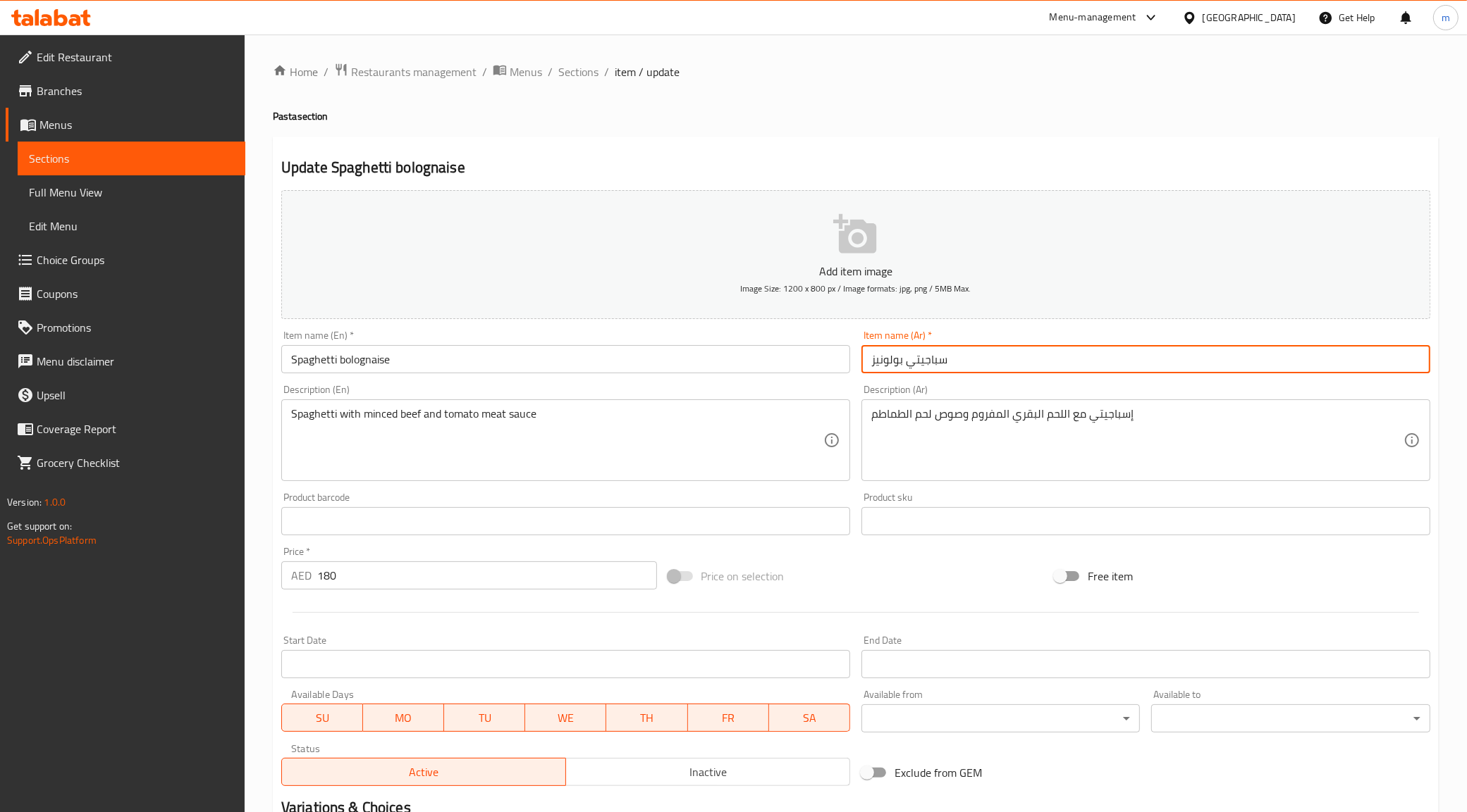
drag, startPoint x: 949, startPoint y: 360, endPoint x: 908, endPoint y: 365, distance: 41.3
click at [908, 365] on input "سباجيتي بولونيز" at bounding box center [1146, 359] width 569 height 29
paste input "إ"
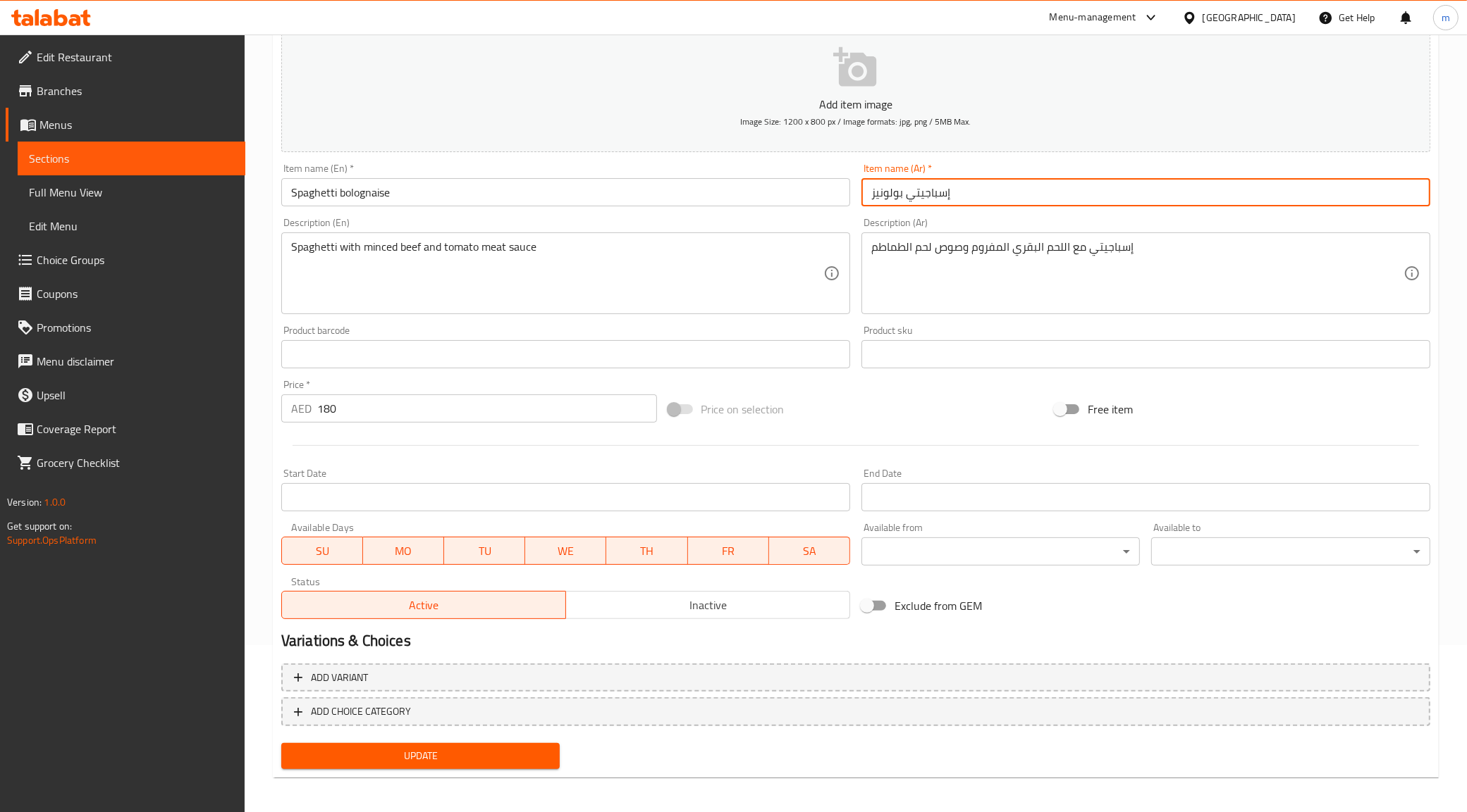
scroll to position [169, 0]
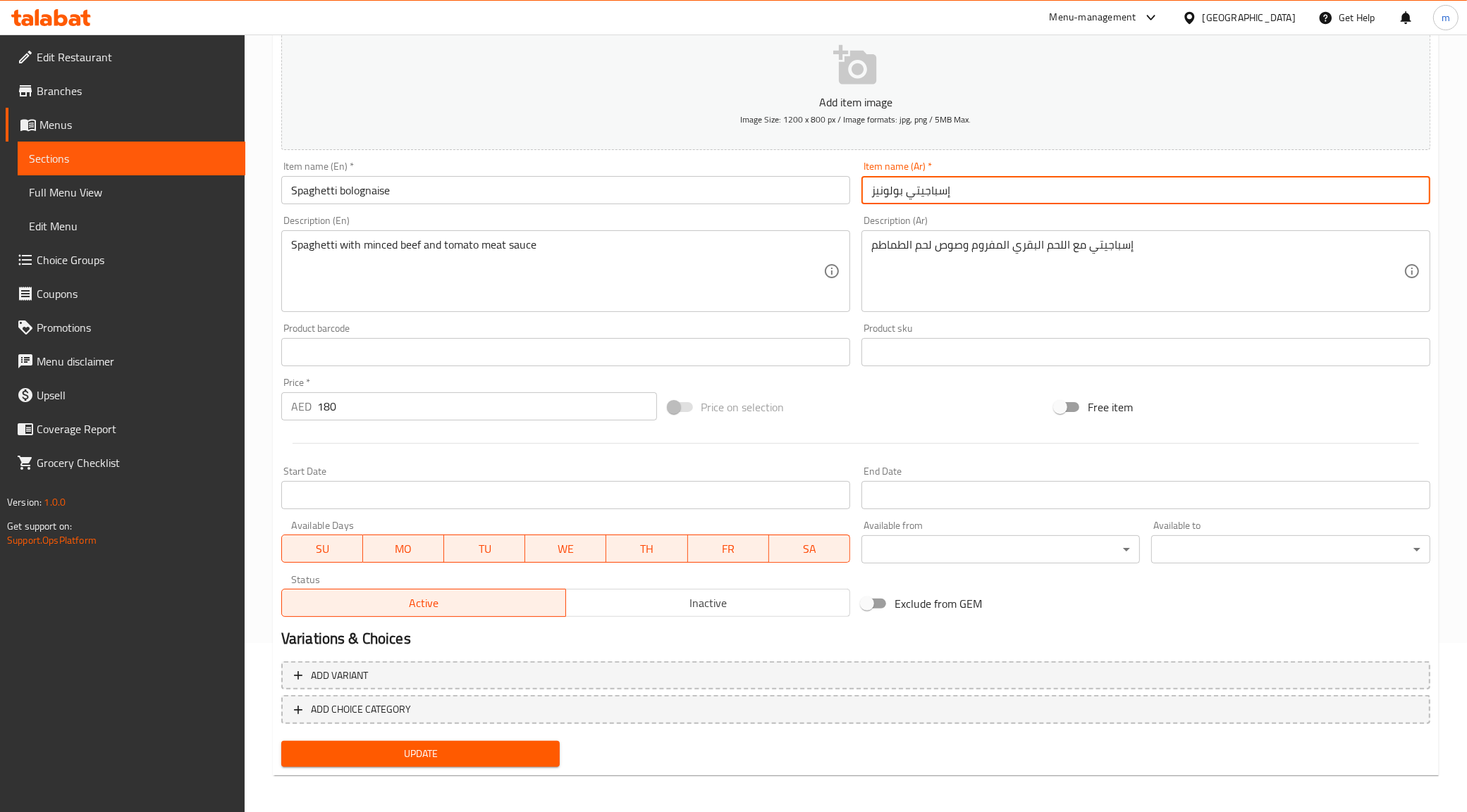
type input "إسباجيتي بولونيز"
click at [453, 761] on button "Update" at bounding box center [420, 753] width 279 height 26
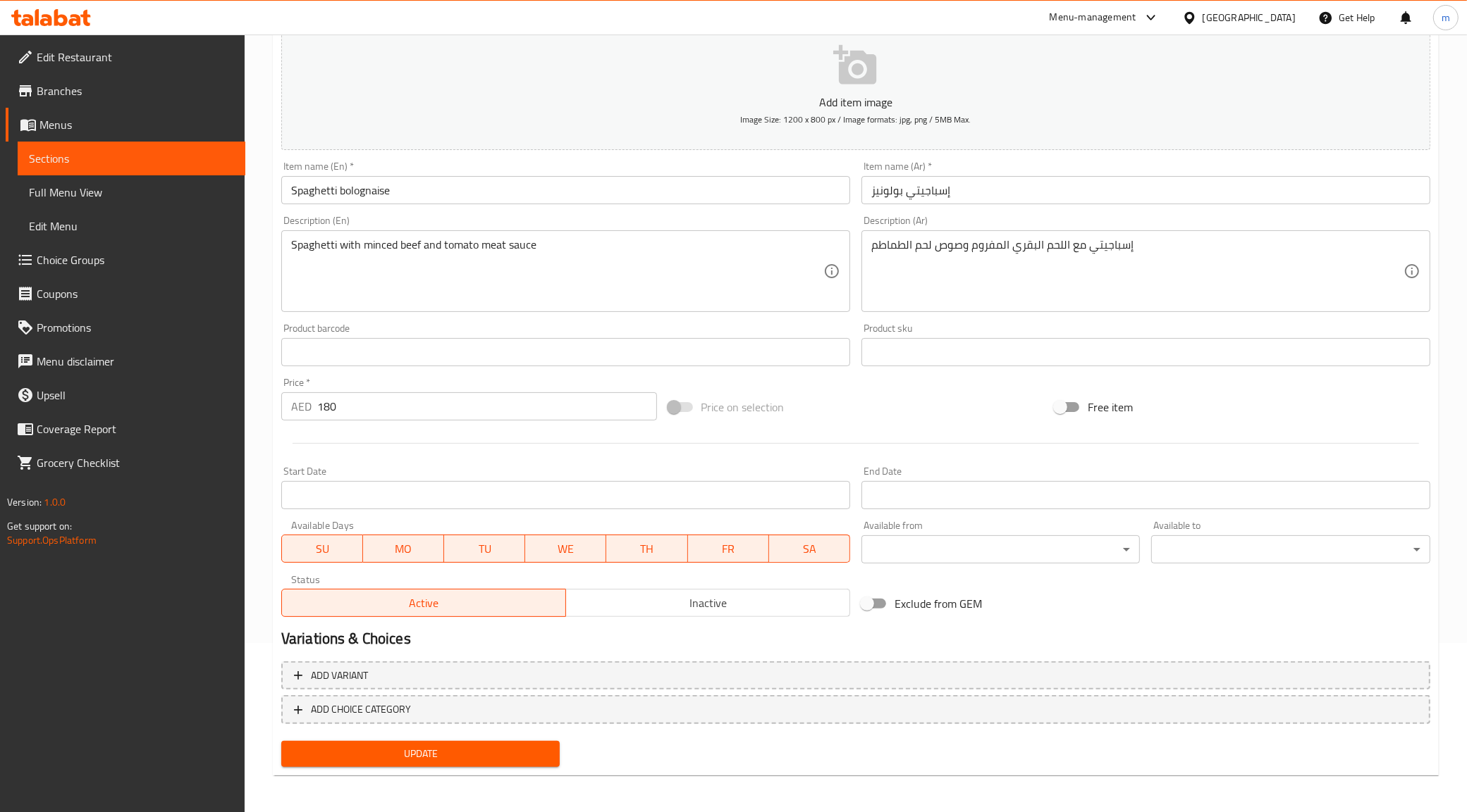
click at [100, 192] on span "Full Menu View" at bounding box center [131, 192] width 205 height 17
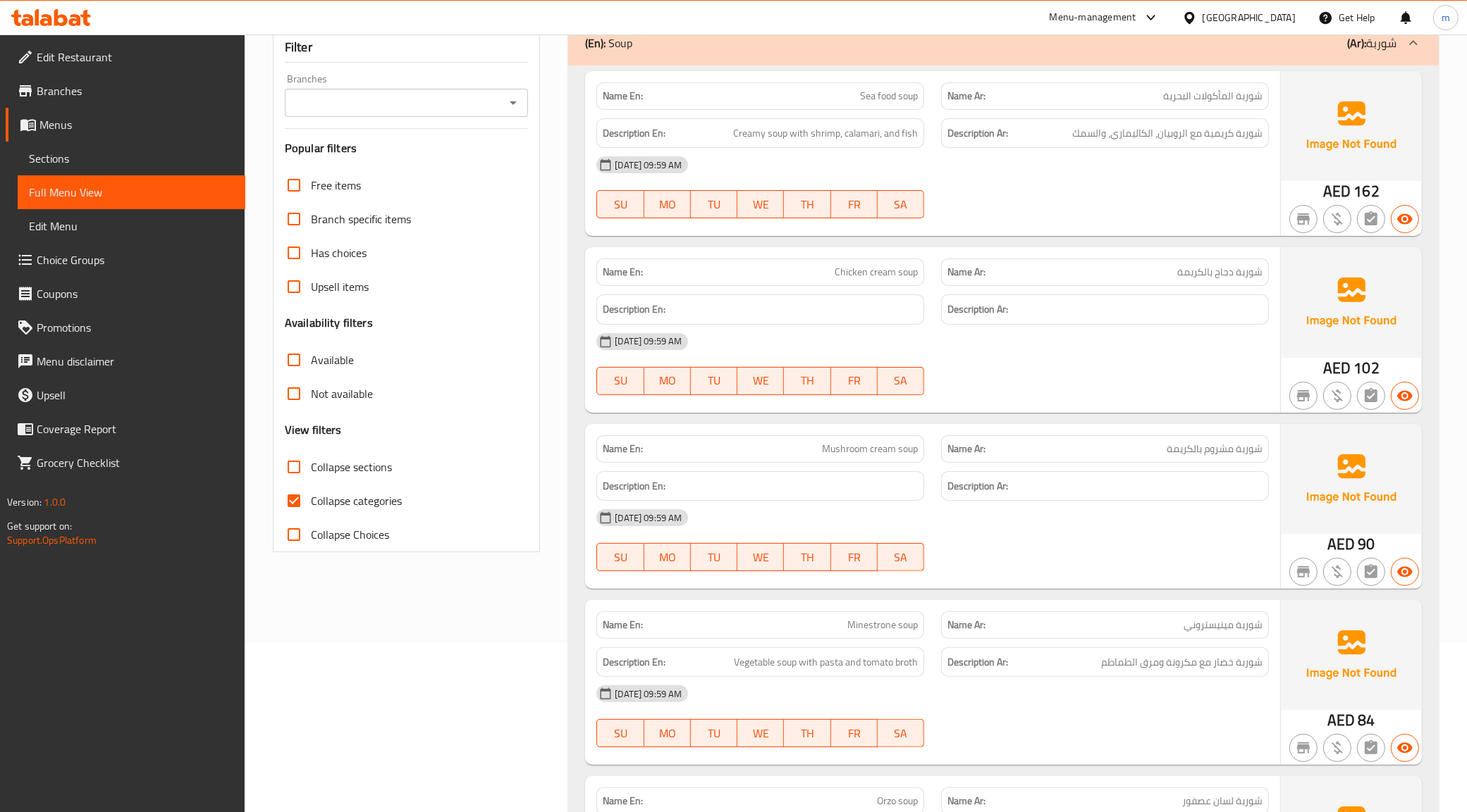
click at [325, 498] on span "Collapse categories" at bounding box center [357, 500] width 91 height 17
click at [311, 498] on input "Collapse categories" at bounding box center [294, 501] width 34 height 34
checkbox input "false"
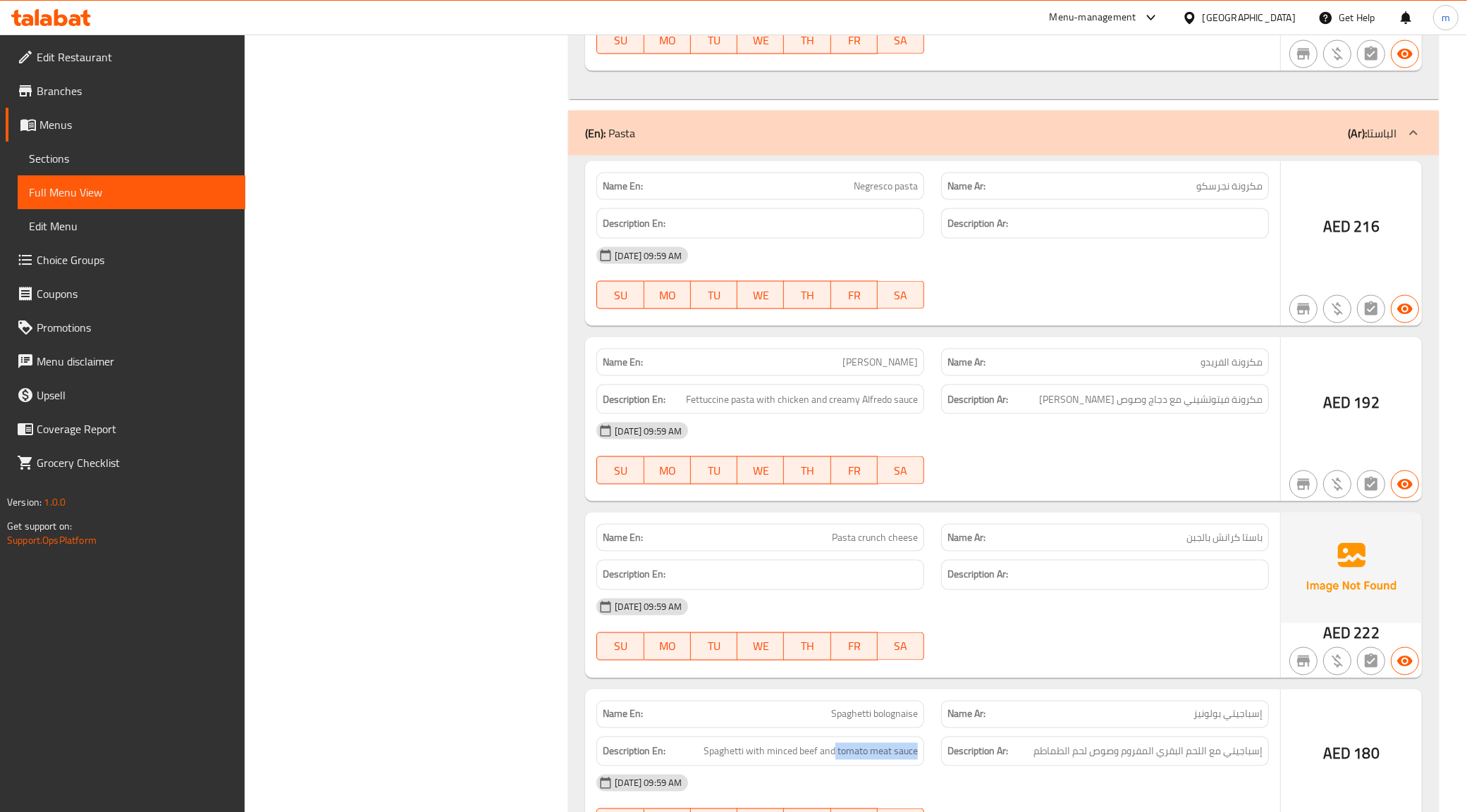
drag, startPoint x: 836, startPoint y: 758, endPoint x: 927, endPoint y: 766, distance: 91.4
click at [927, 766] on div "Description En: Spaghetti with minced beef and tomato meat sauce" at bounding box center [760, 751] width 344 height 47
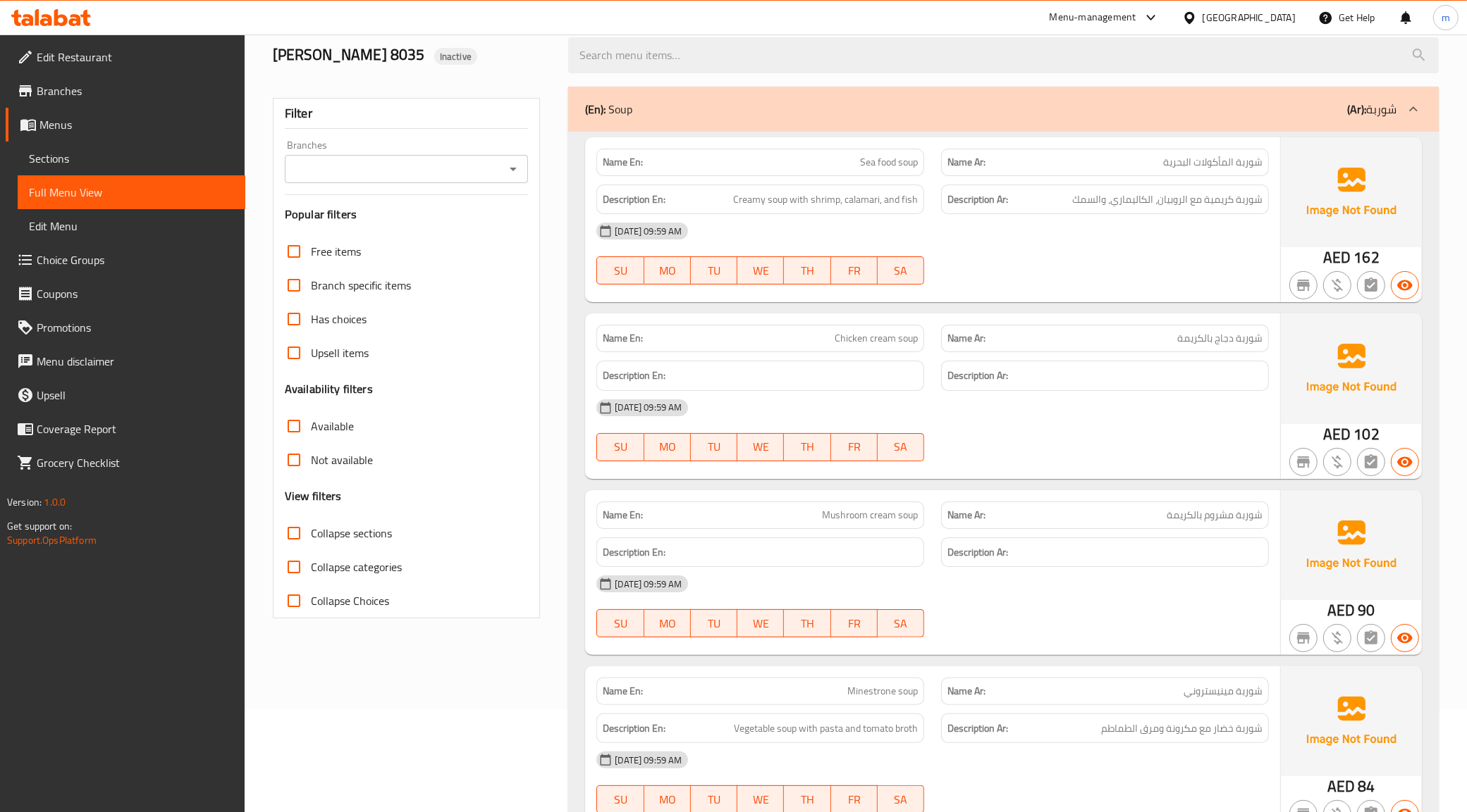
scroll to position [0, 0]
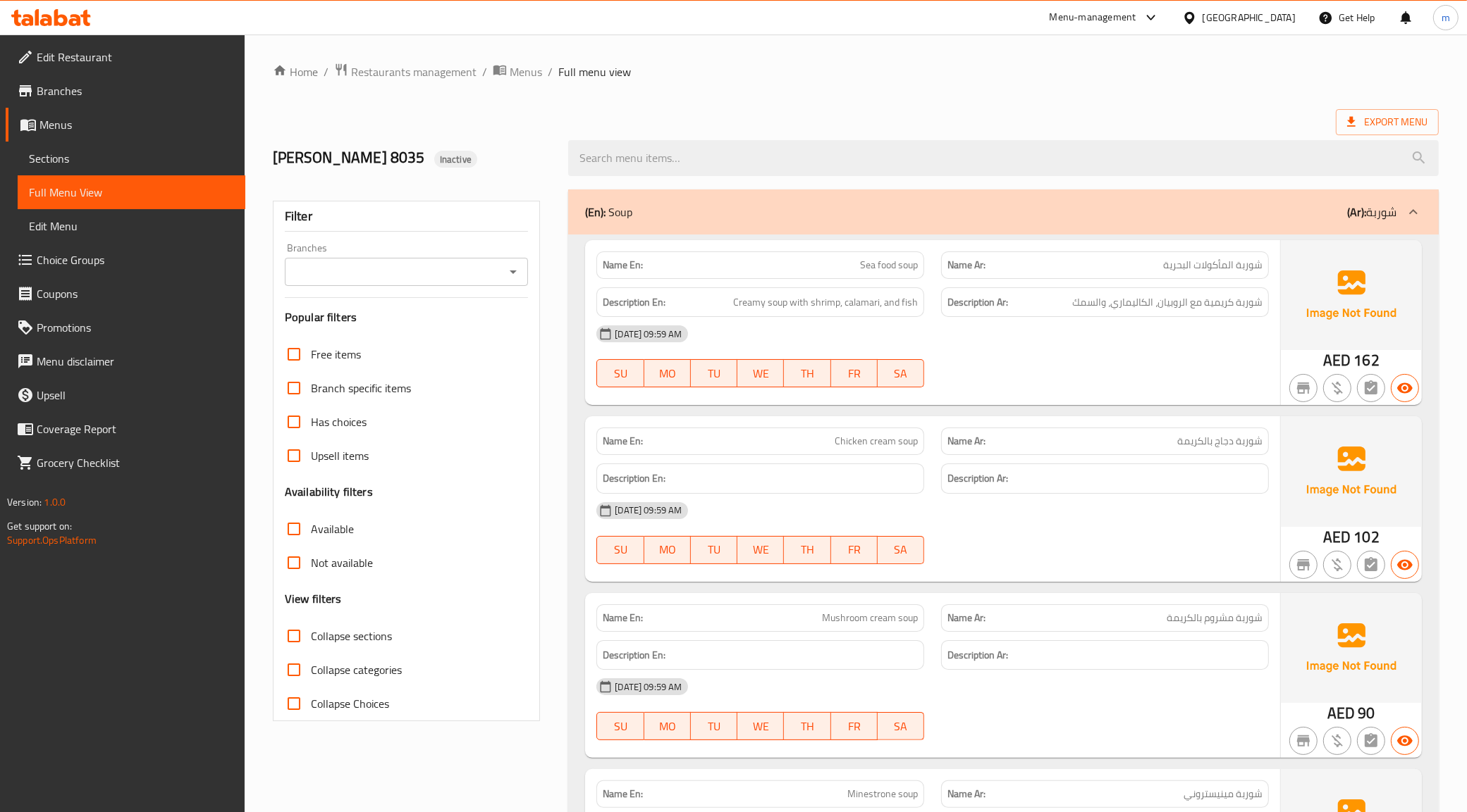
click at [90, 53] on span "Edit Restaurant" at bounding box center [135, 57] width 197 height 17
click at [334, 677] on span "Collapse categories" at bounding box center [357, 669] width 91 height 17
click at [311, 677] on input "Collapse categories" at bounding box center [294, 670] width 34 height 34
checkbox input "false"
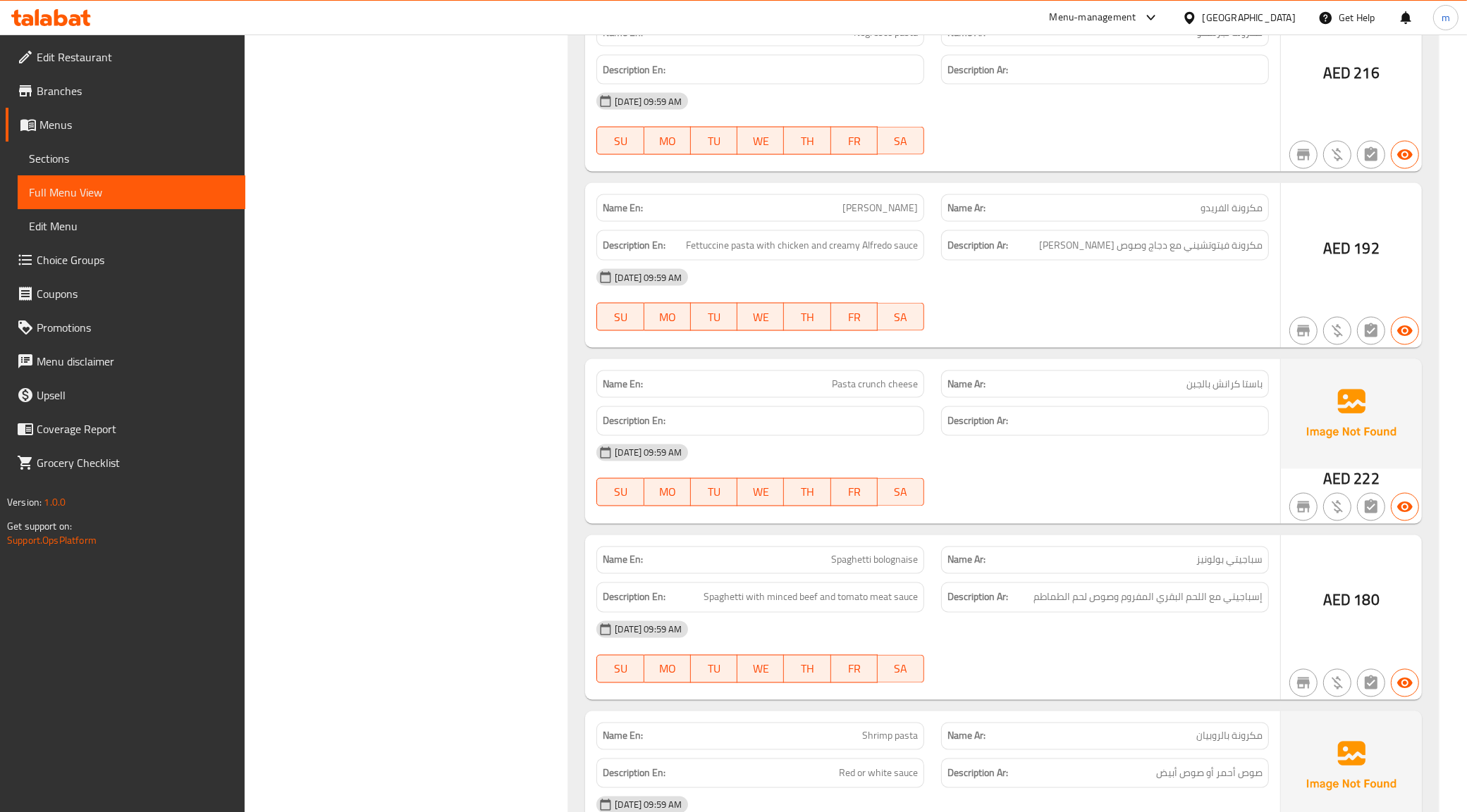
scroll to position [2554, 0]
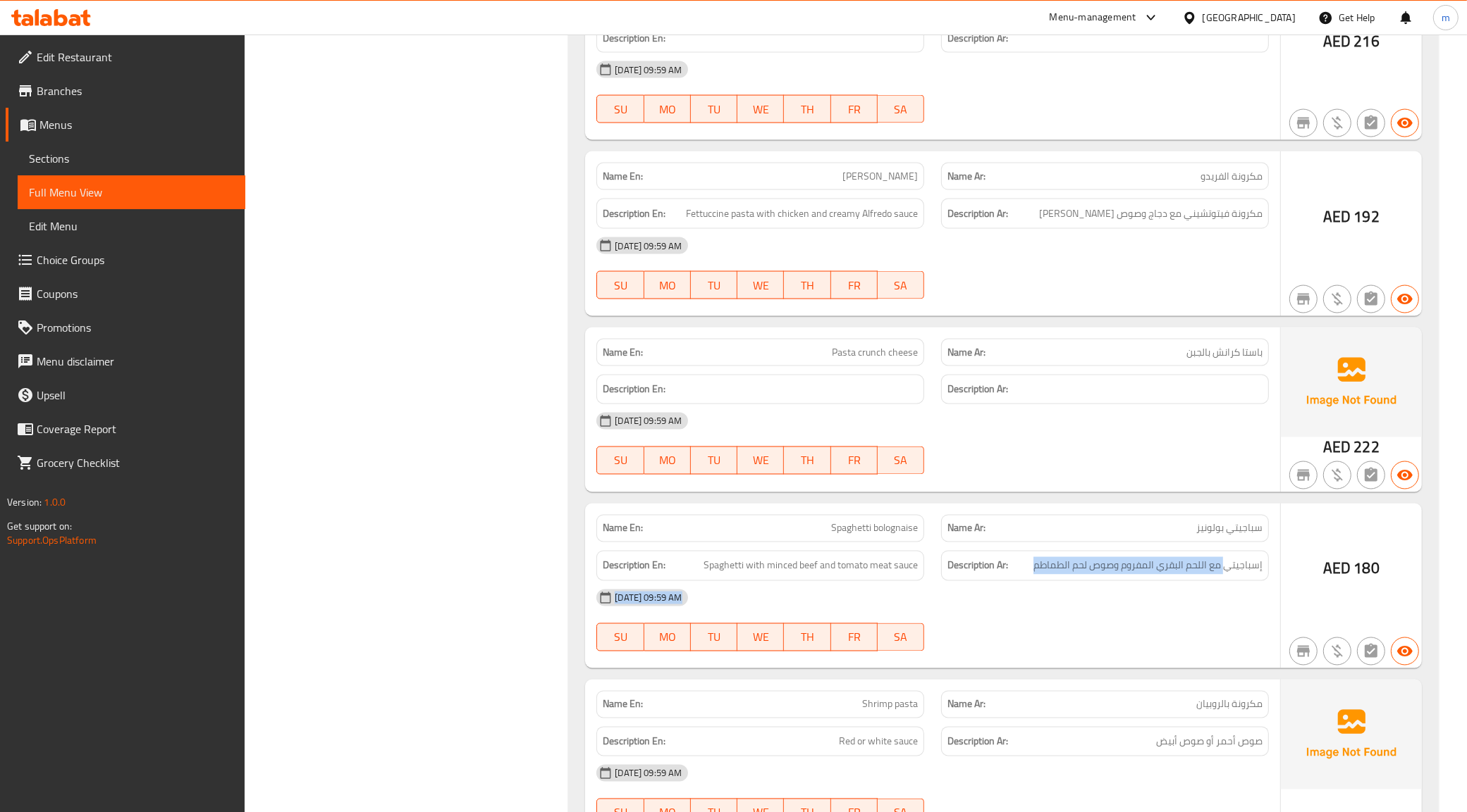
drag, startPoint x: 1224, startPoint y: 574, endPoint x: 1283, endPoint y: 581, distance: 59.4
click at [1283, 581] on div "Name En: Spaghetti bolognaise Name Ar: سباجيتي بولونيز Description En: Spaghett…" at bounding box center [1003, 586] width 837 height 165
click at [1253, 571] on span "إسباجيتي مع اللحم البقري المفروم وصوص لحم الطماطم" at bounding box center [1148, 566] width 229 height 18
click at [1239, 575] on span "إسباجيتي مع اللحم البقري المفروم وصوص لحم الطماطم" at bounding box center [1148, 566] width 229 height 18
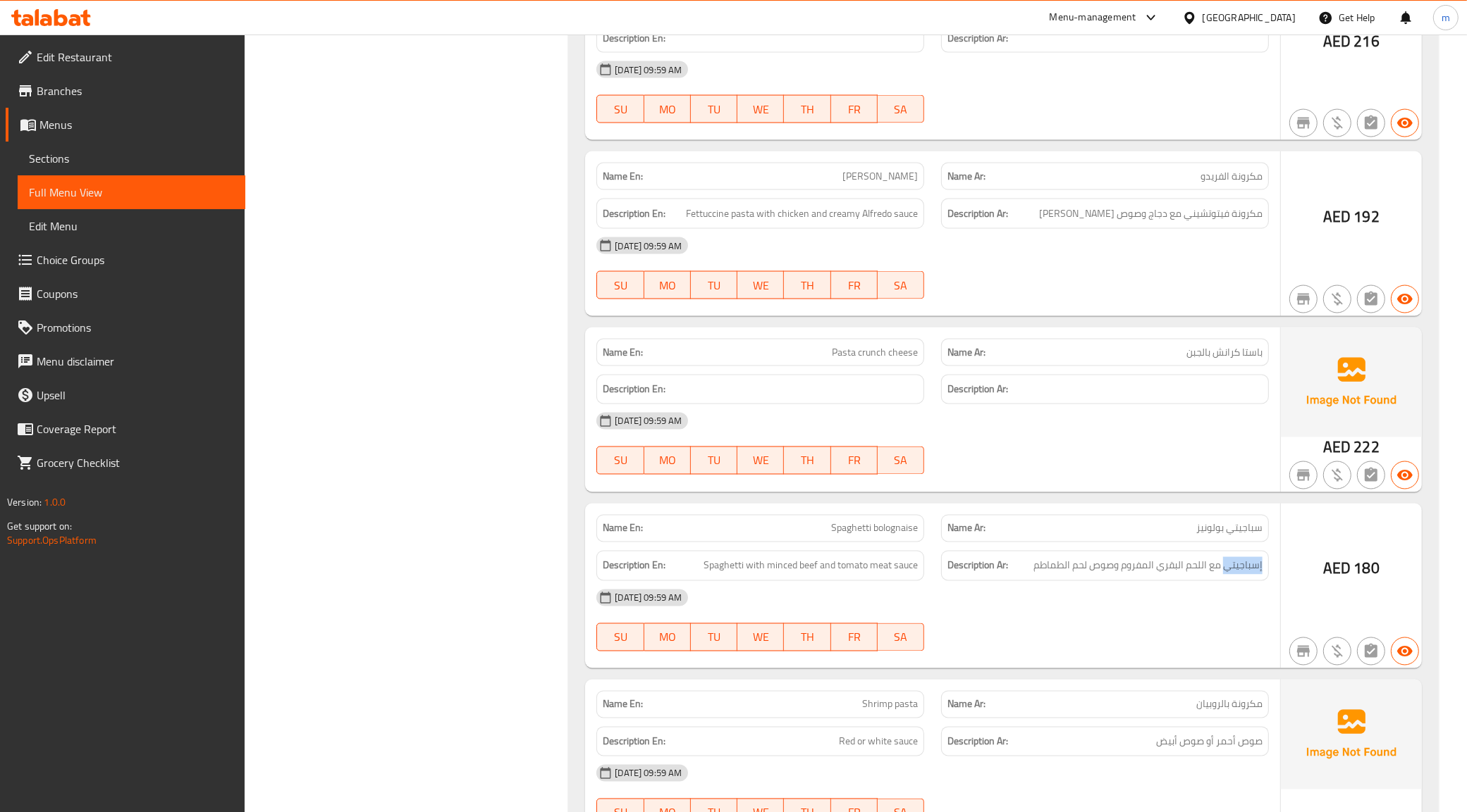
drag, startPoint x: 1224, startPoint y: 573, endPoint x: 1265, endPoint y: 578, distance: 41.3
click at [1265, 578] on div "Description Ar: إسباجيتي مع اللحم البقري المفروم وصوص لحم الطماطم" at bounding box center [1105, 566] width 328 height 30
copy span "إسباجيتي"
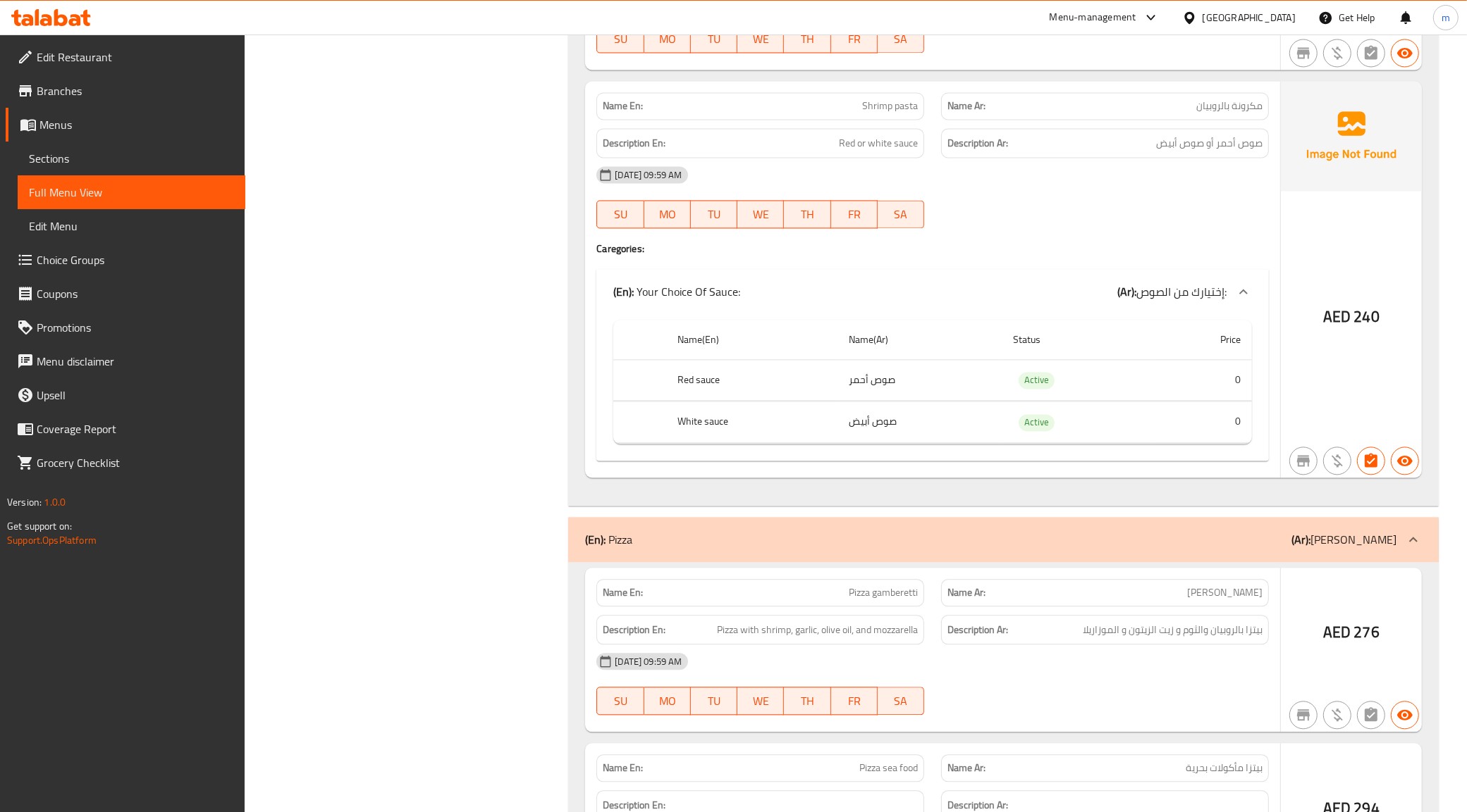
scroll to position [3346, 0]
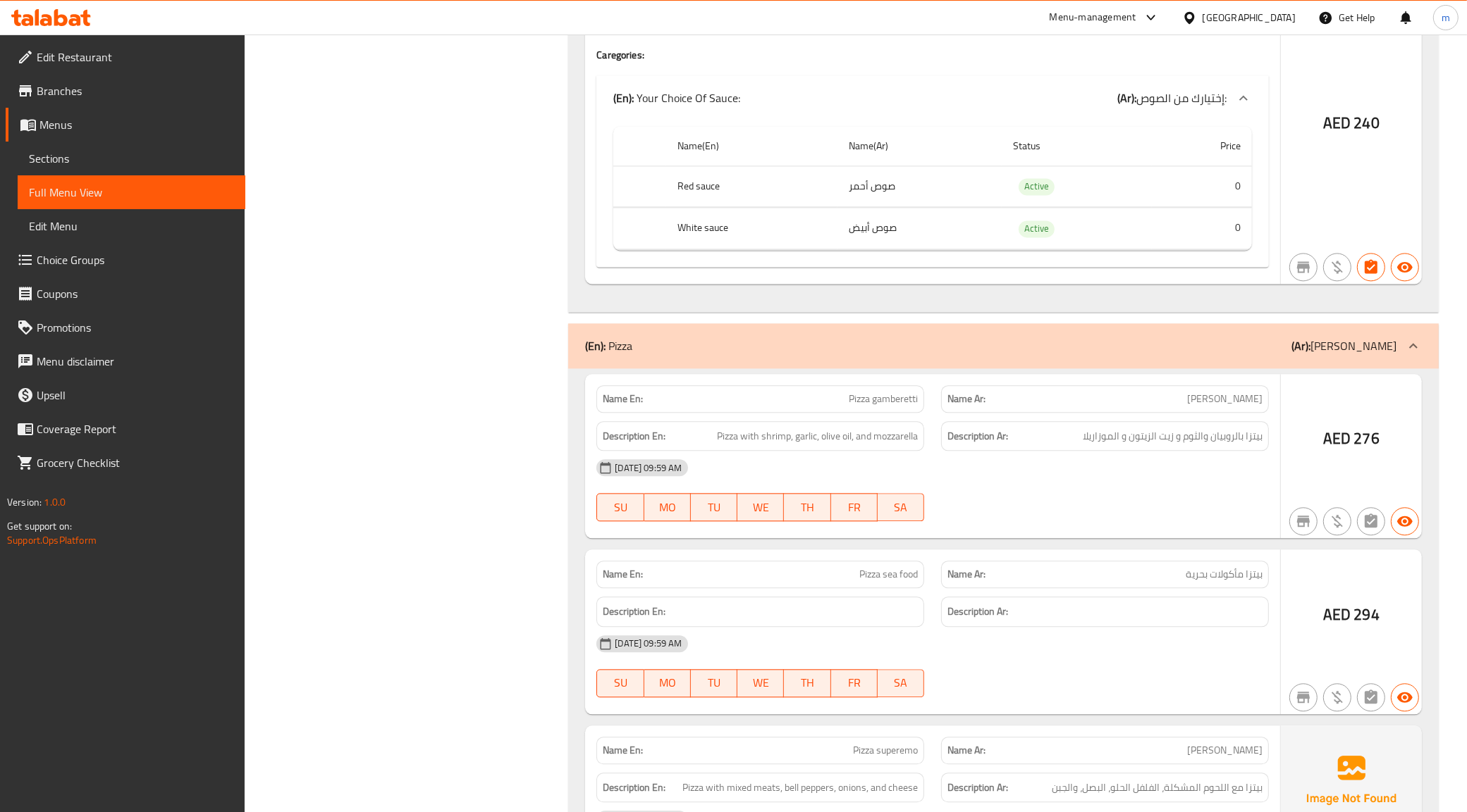
click at [1207, 406] on span "بيتزا جامبيريتي" at bounding box center [1224, 398] width 76 height 15
click at [1213, 406] on span "بيتزا جامبيريتي" at bounding box center [1224, 398] width 76 height 15
drag, startPoint x: 1212, startPoint y: 411, endPoint x: 1111, endPoint y: 431, distance: 103.0
click at [1111, 431] on div "Description Ar: بيتزا بالروبيان والثوم و زيت الزيتون و الموزاريلا" at bounding box center [1105, 437] width 328 height 30
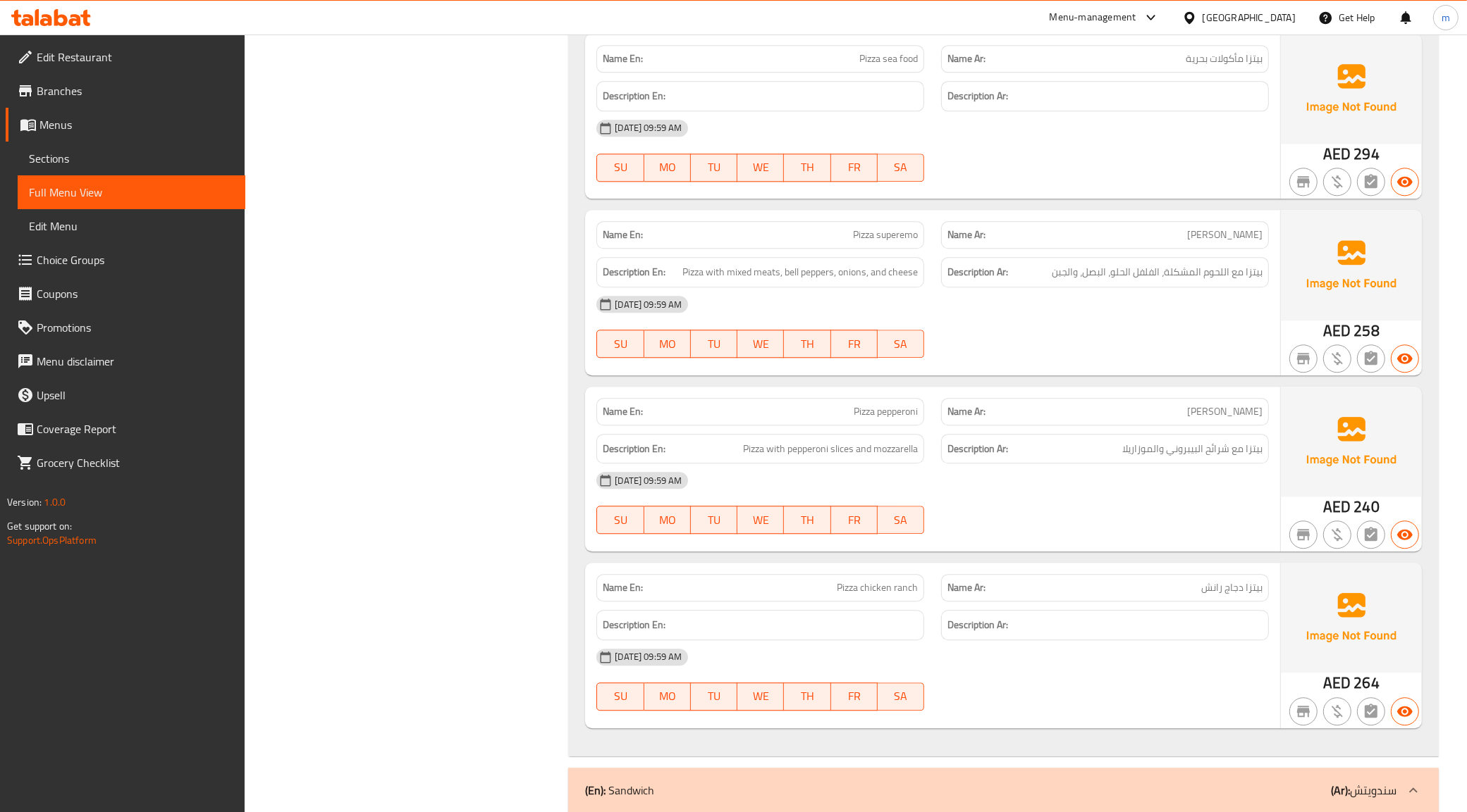
scroll to position [3482, 0]
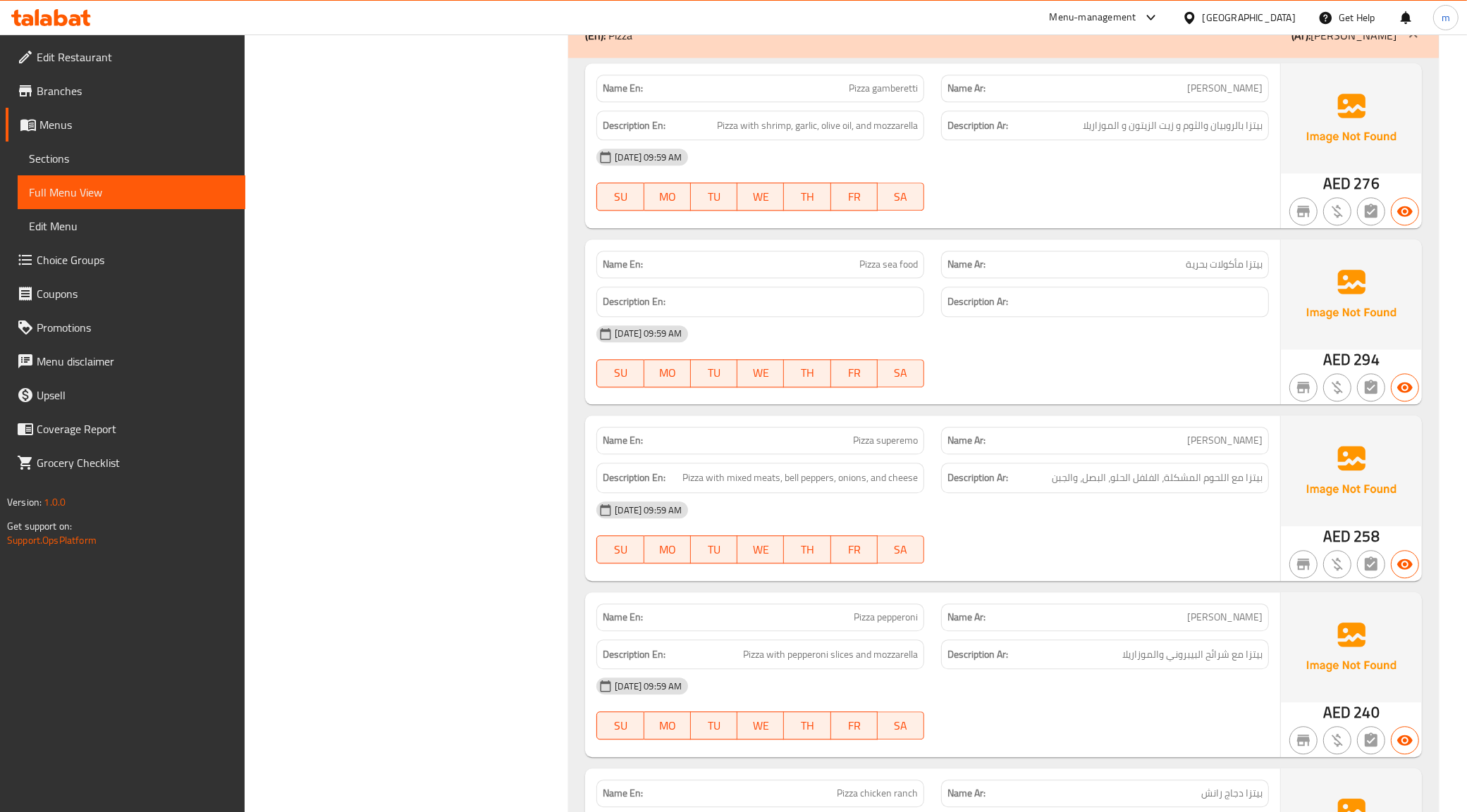
scroll to position [3922, 0]
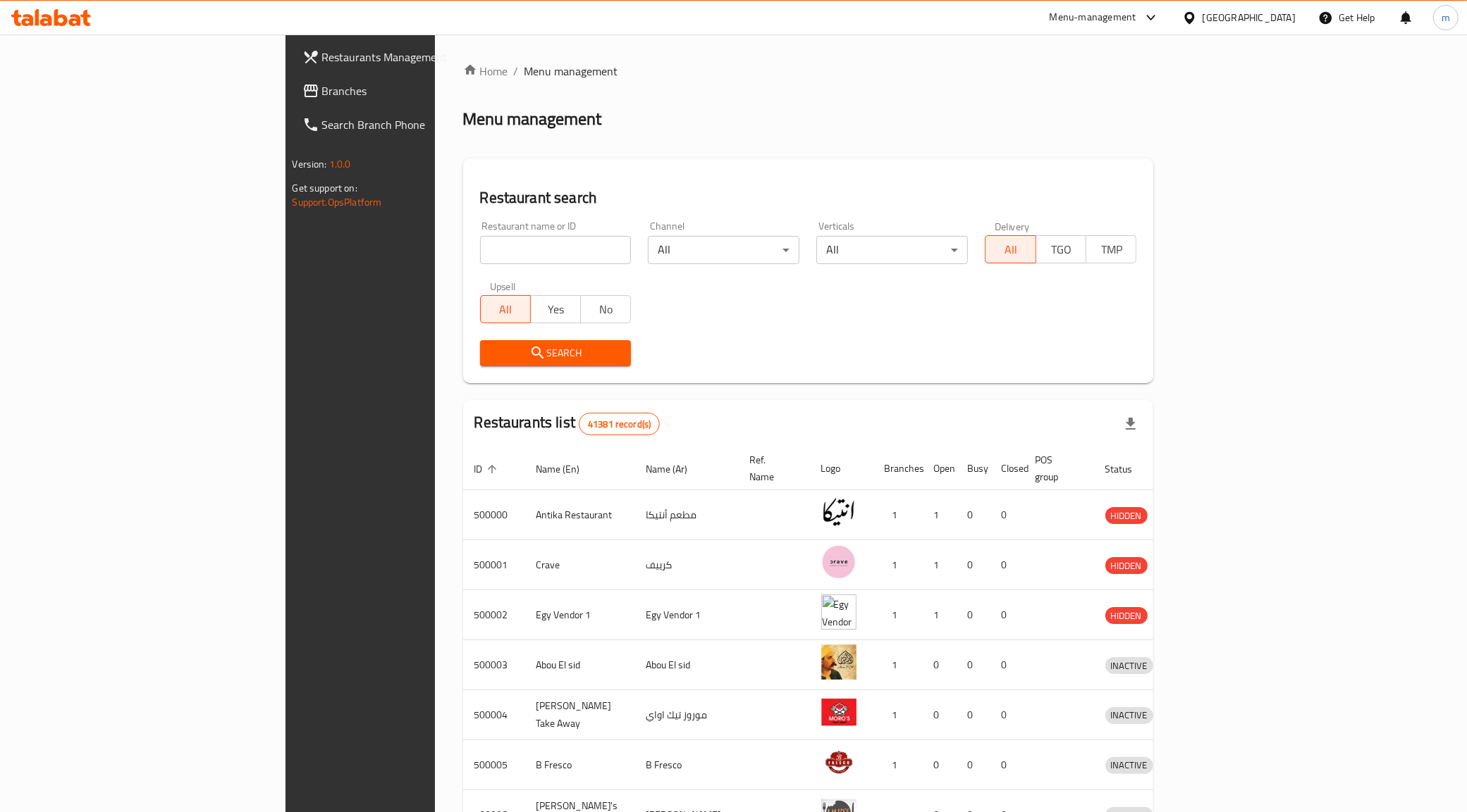
click at [322, 93] on span "Branches" at bounding box center [420, 90] width 197 height 17
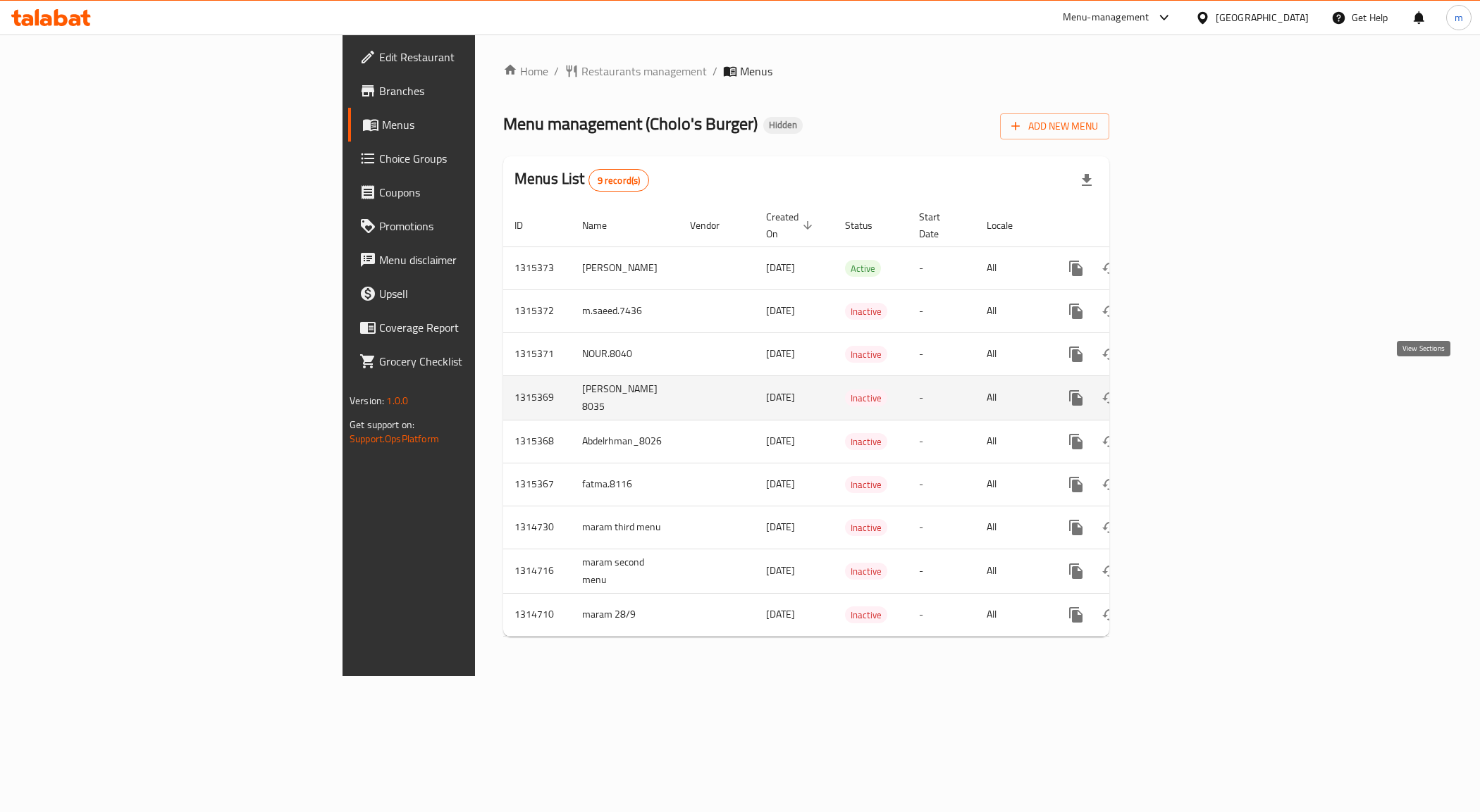
click at [1195, 386] on link "enhanced table" at bounding box center [1178, 398] width 34 height 34
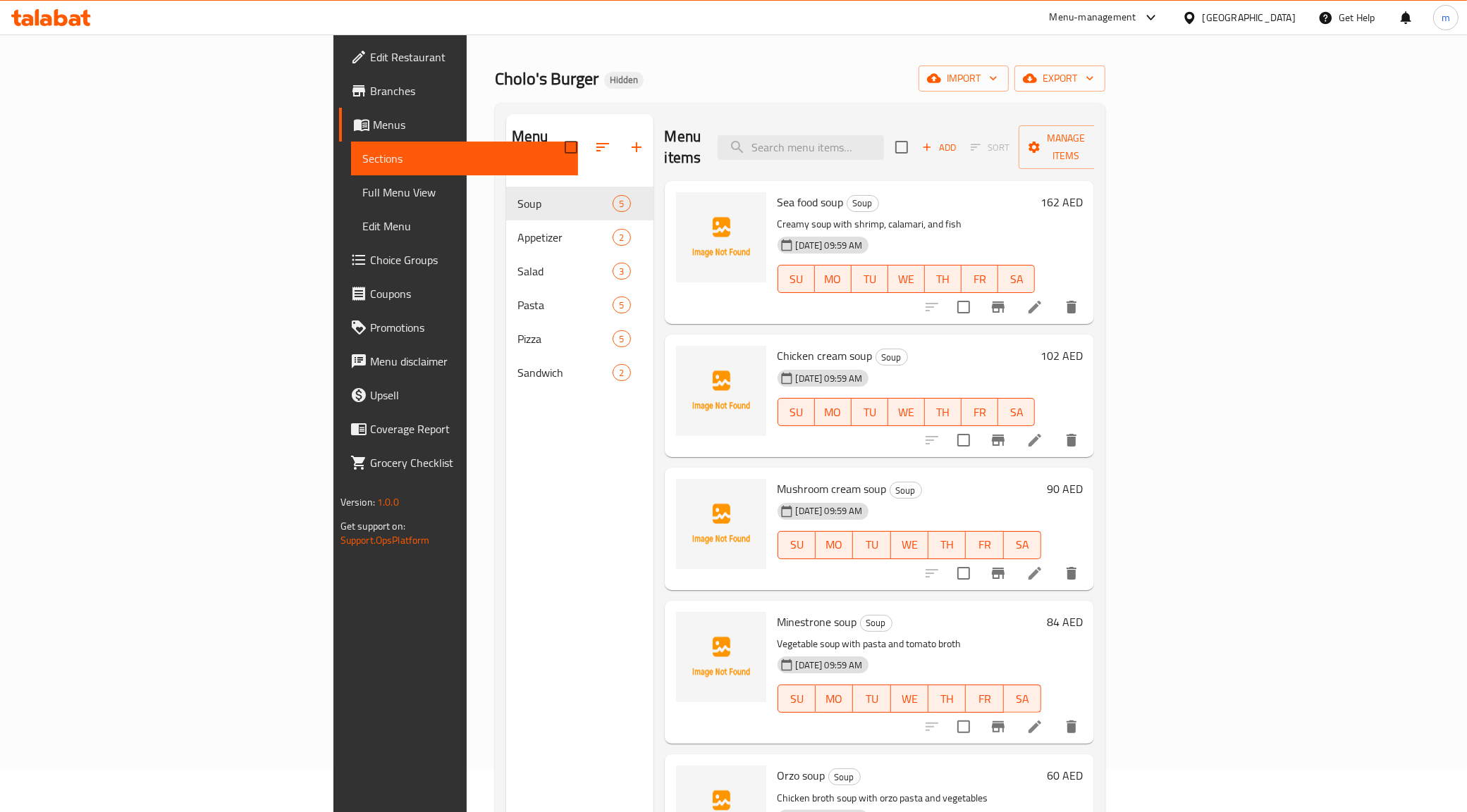
scroll to position [22, 0]
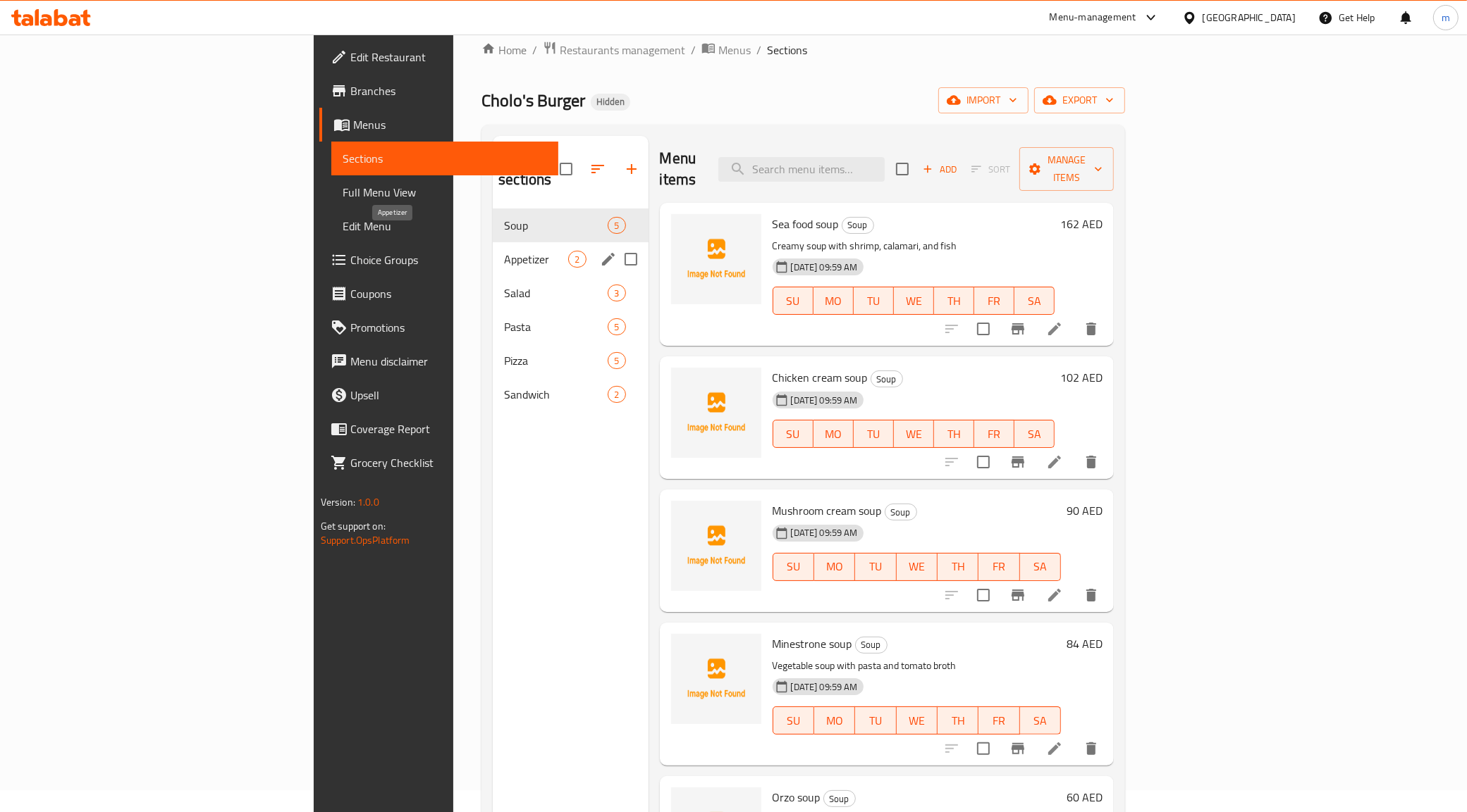
click at [504, 250] on span "Appetizer" at bounding box center [536, 258] width 64 height 17
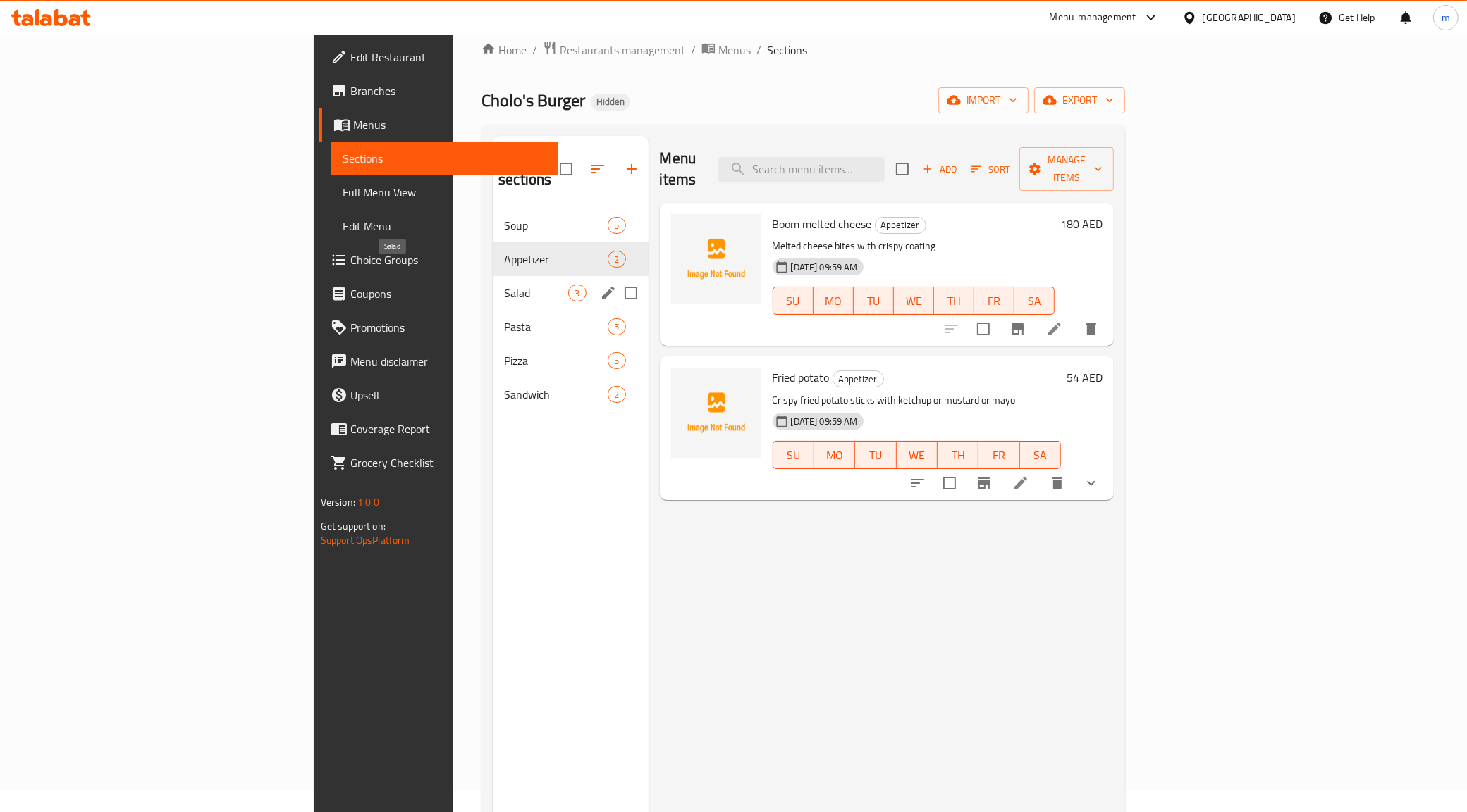
click at [504, 284] on span "Salad" at bounding box center [536, 292] width 64 height 17
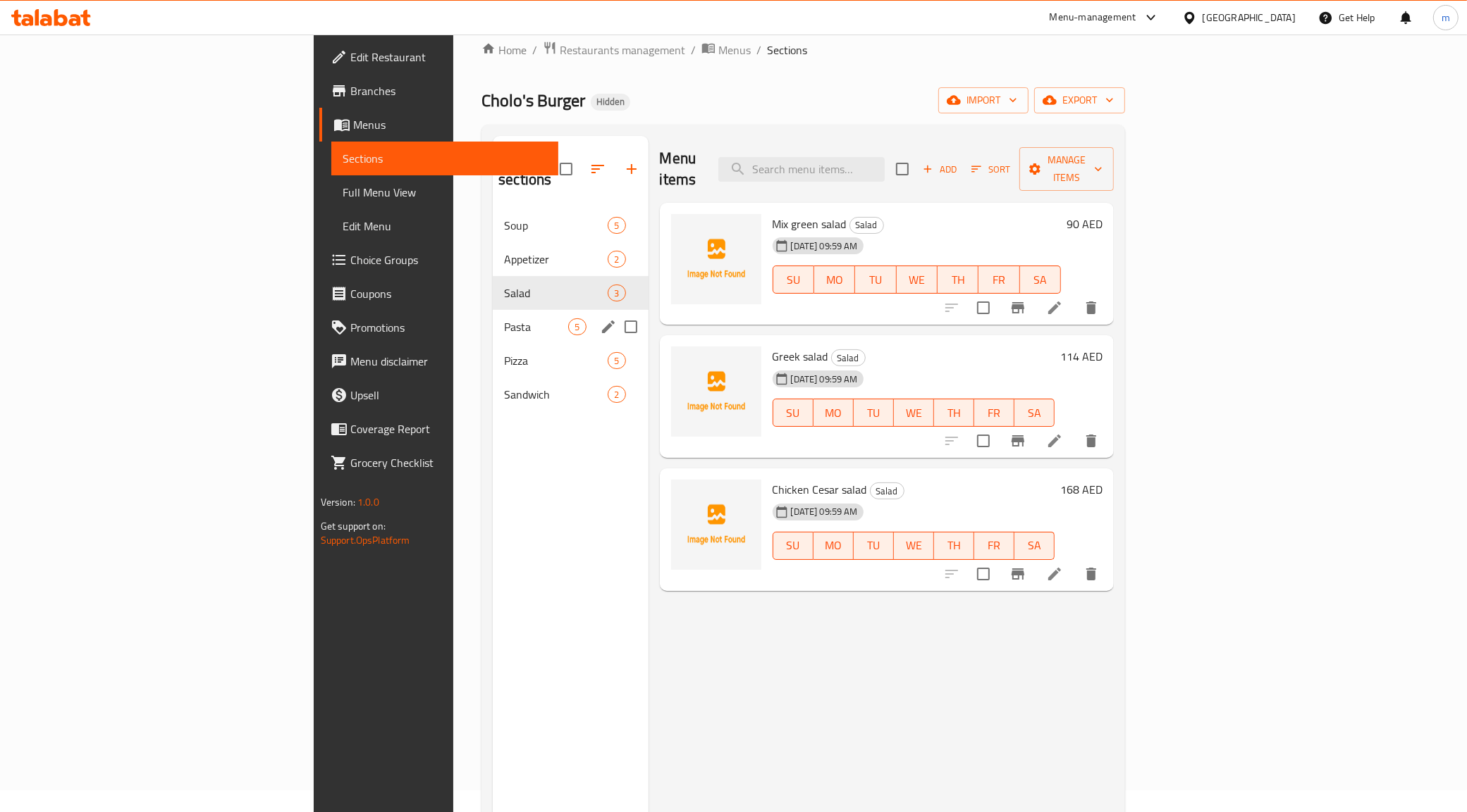
click at [504, 318] on span "Pasta" at bounding box center [536, 326] width 64 height 17
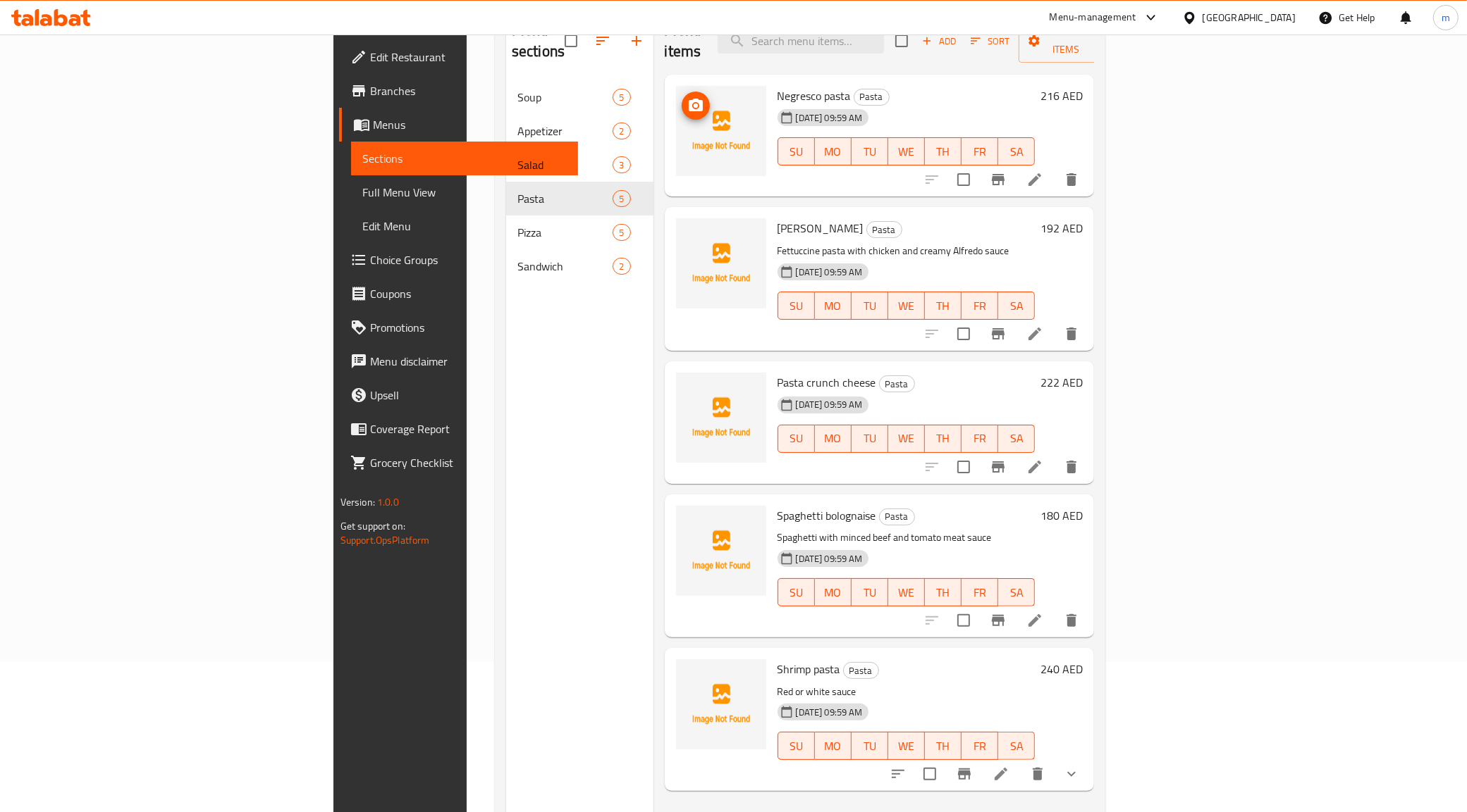
scroll to position [198, 0]
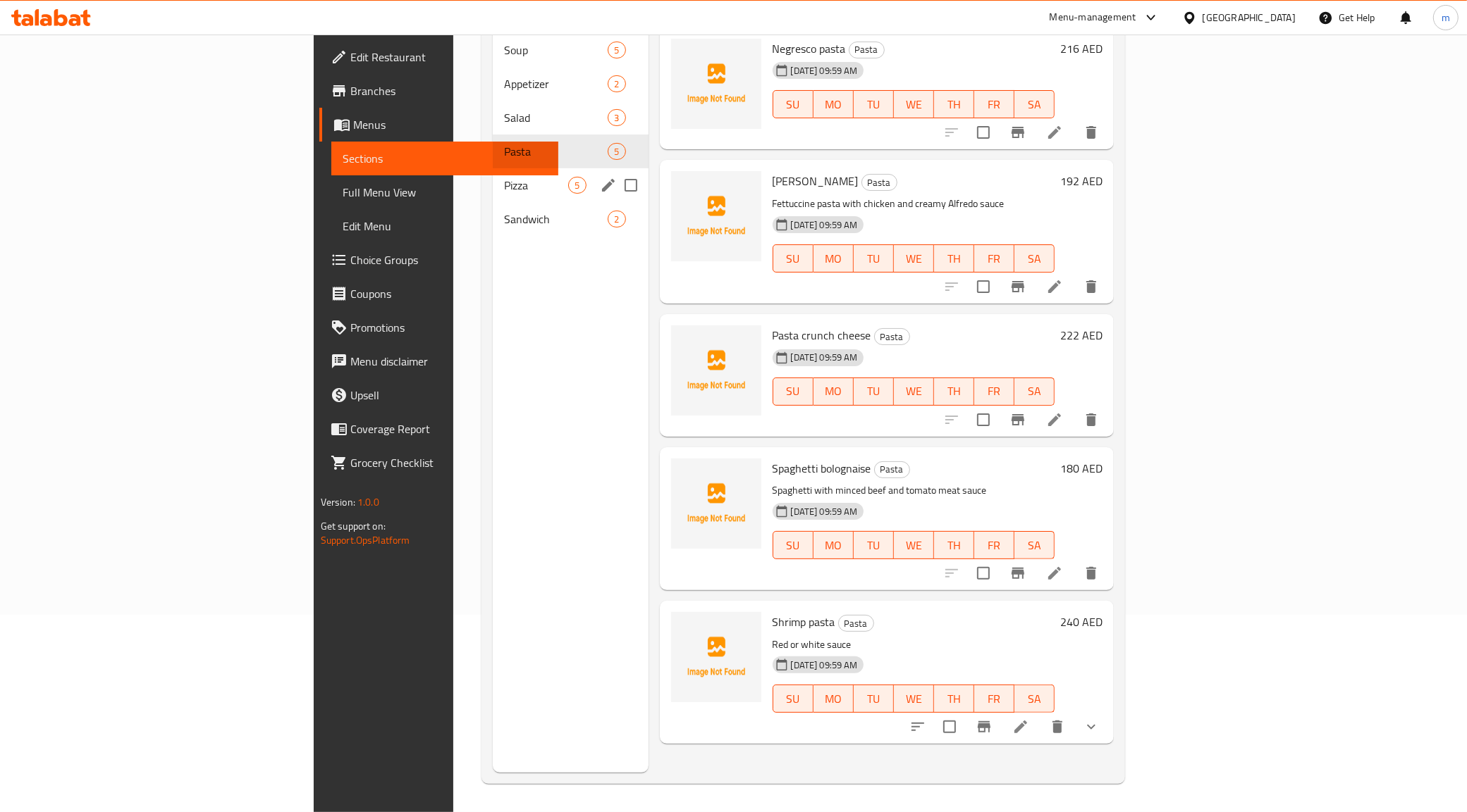
click at [492, 177] on div "Pizza 5" at bounding box center [570, 185] width 155 height 34
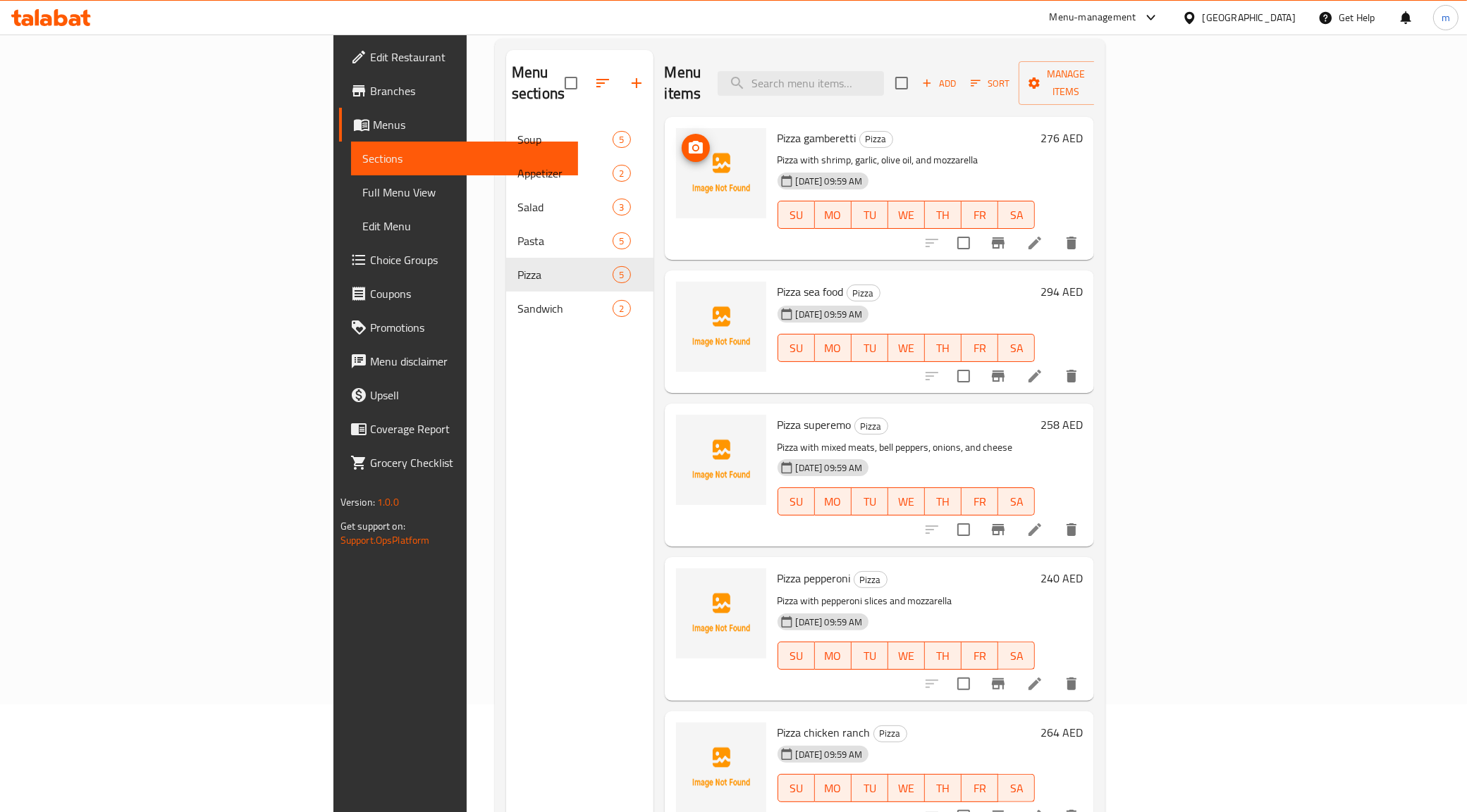
scroll to position [22, 0]
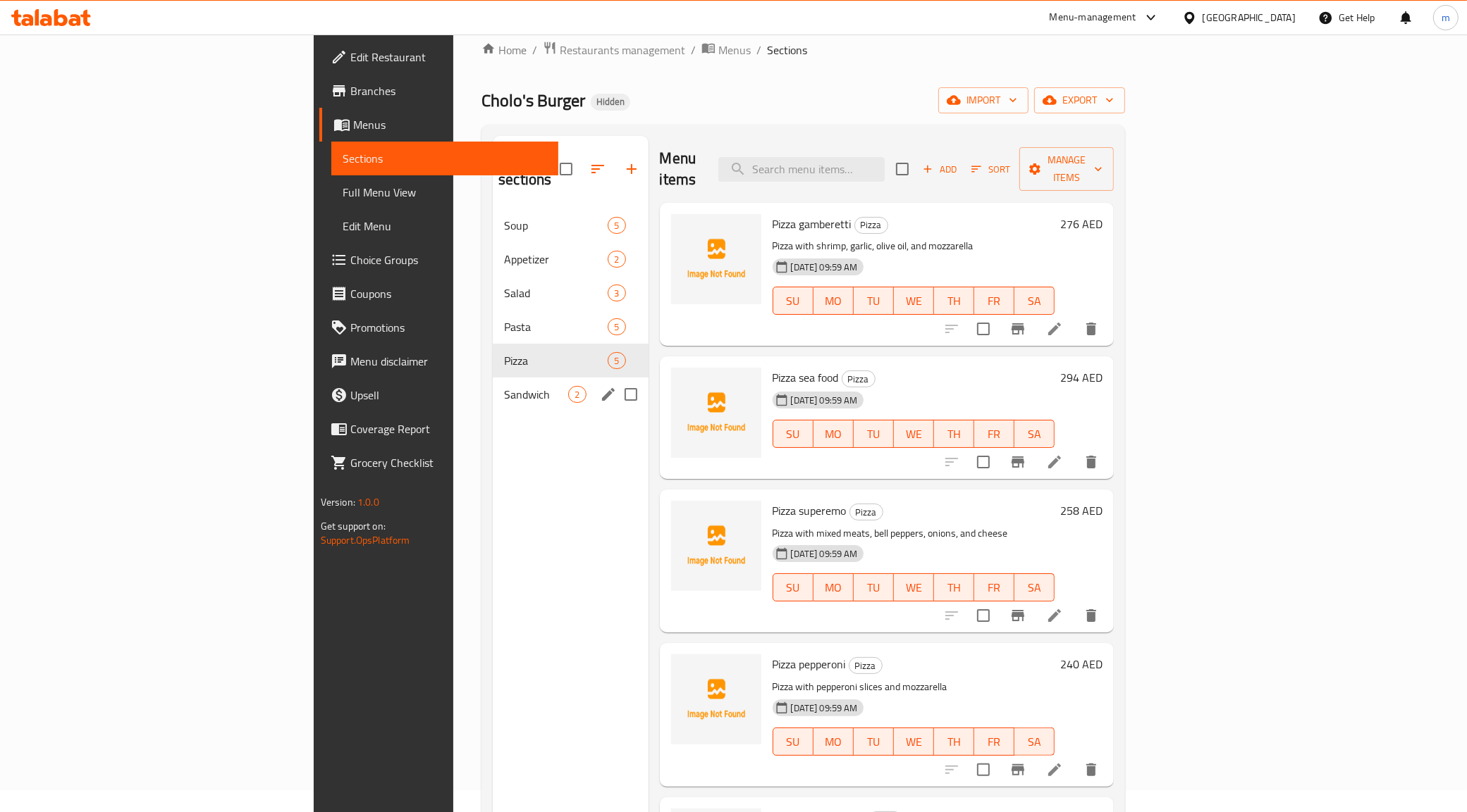
click at [492, 378] on div "Sandwich 2" at bounding box center [570, 395] width 155 height 34
